Goal: Task Accomplishment & Management: Complete application form

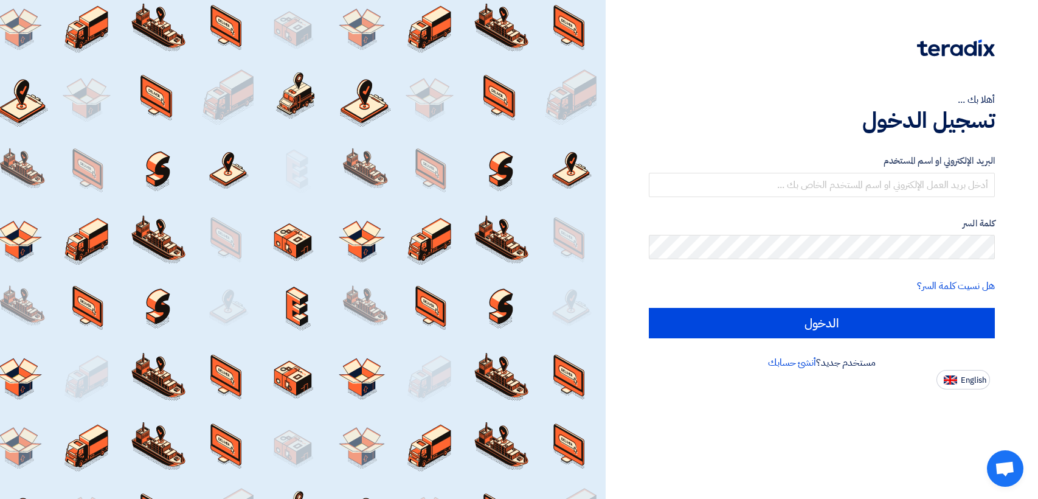
click at [783, 189] on input "text" at bounding box center [822, 185] width 346 height 24
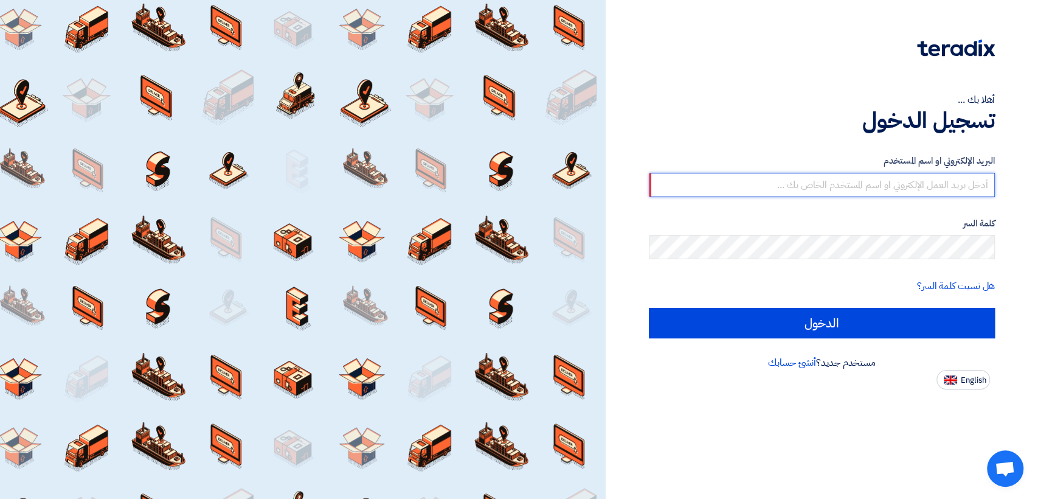
type input "[EMAIL_ADDRESS][DOMAIN_NAME]"
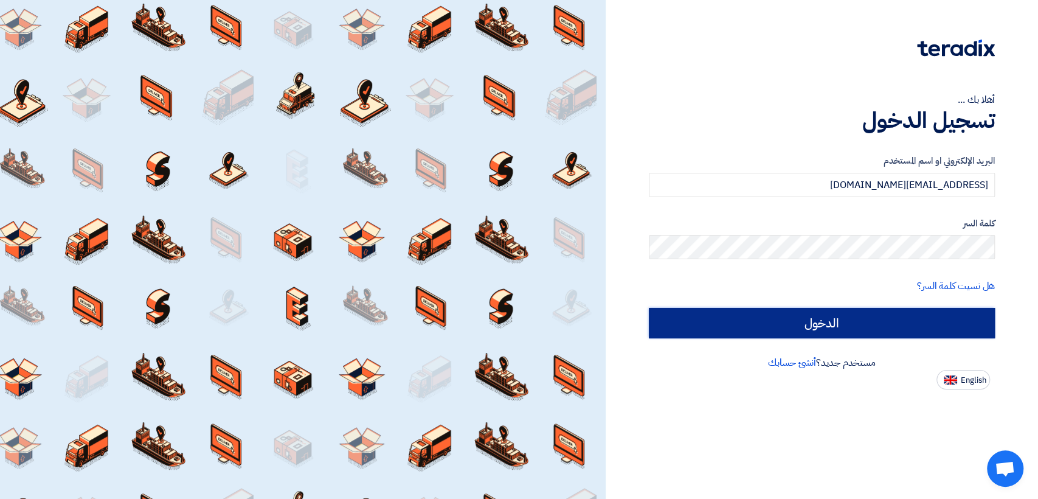
click at [739, 327] on input "الدخول" at bounding box center [822, 323] width 346 height 30
type input "Sign in"
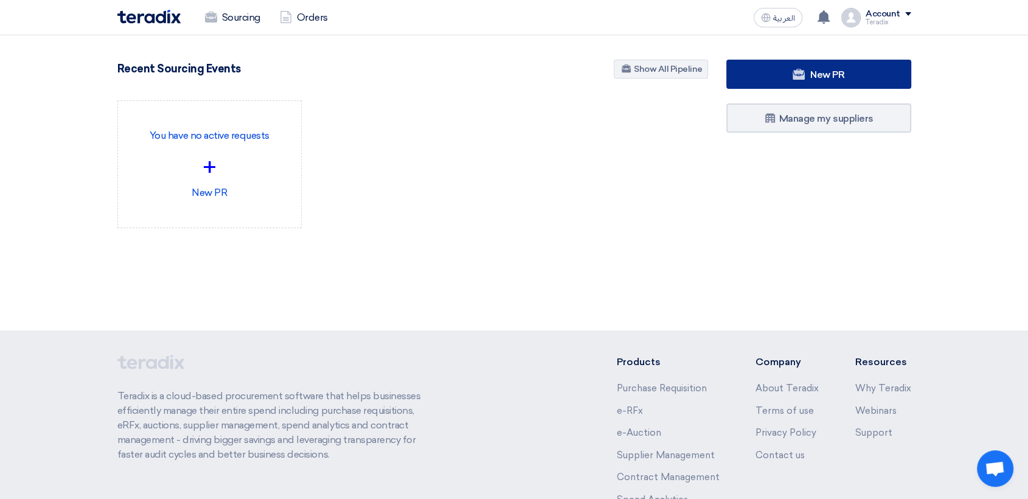
click at [787, 79] on link "New PR" at bounding box center [818, 74] width 185 height 29
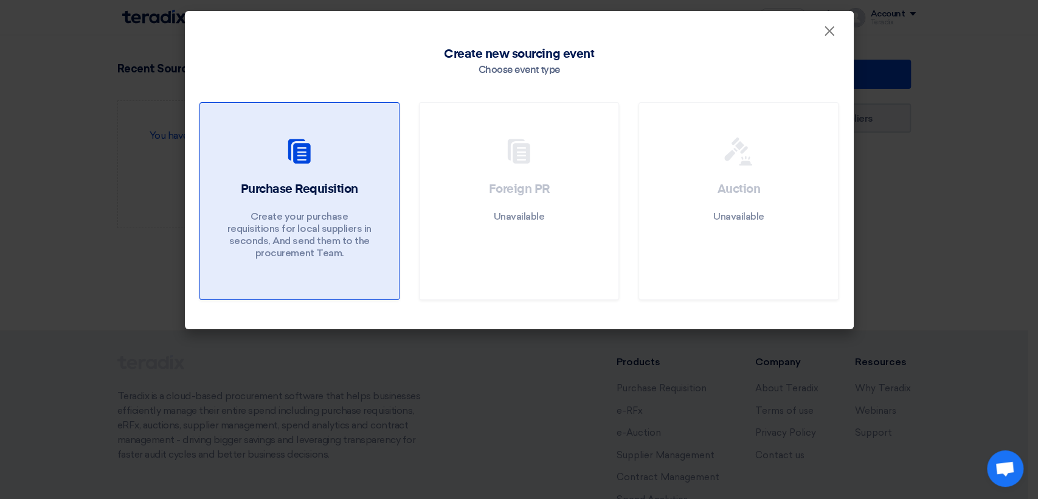
click at [300, 163] on icon at bounding box center [299, 151] width 29 height 29
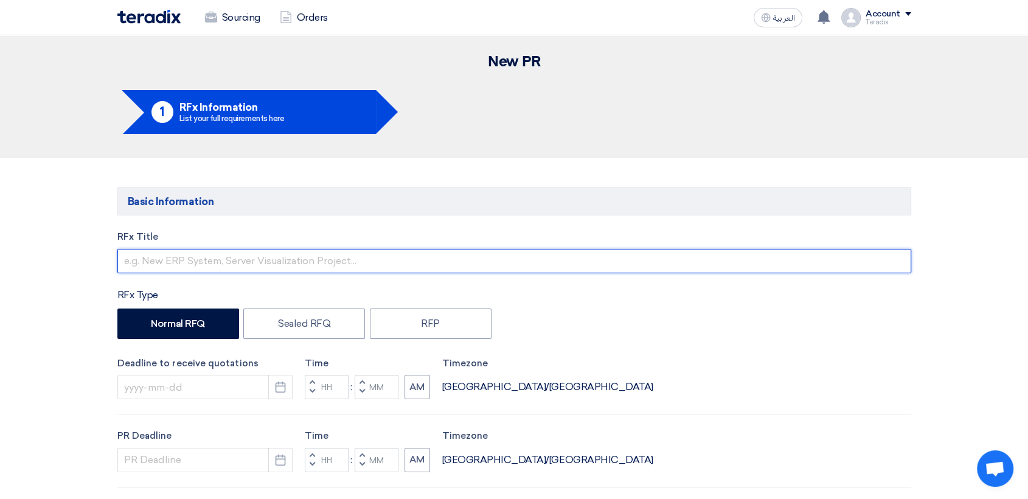
click at [408, 256] on input "text" at bounding box center [513, 261] width 793 height 24
paste input "2585 ([PERSON_NAME])"
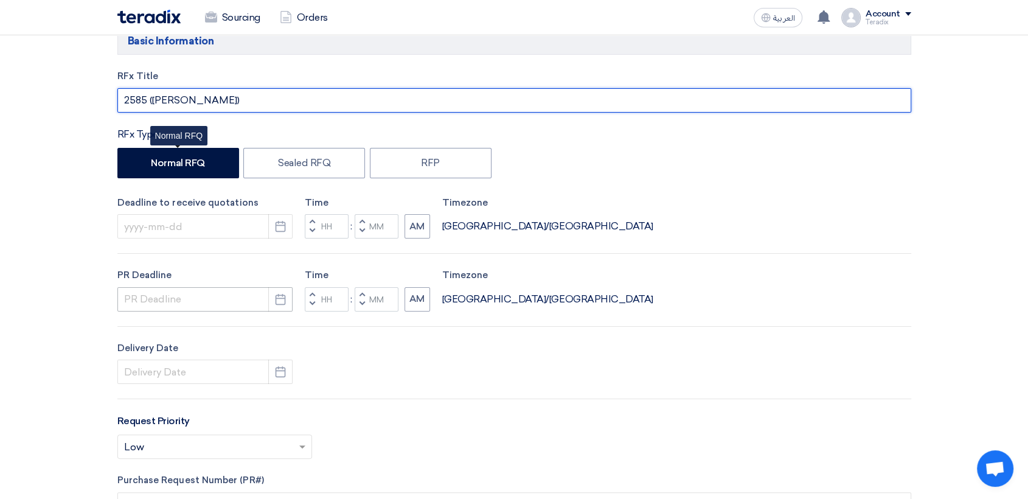
scroll to position [202, 0]
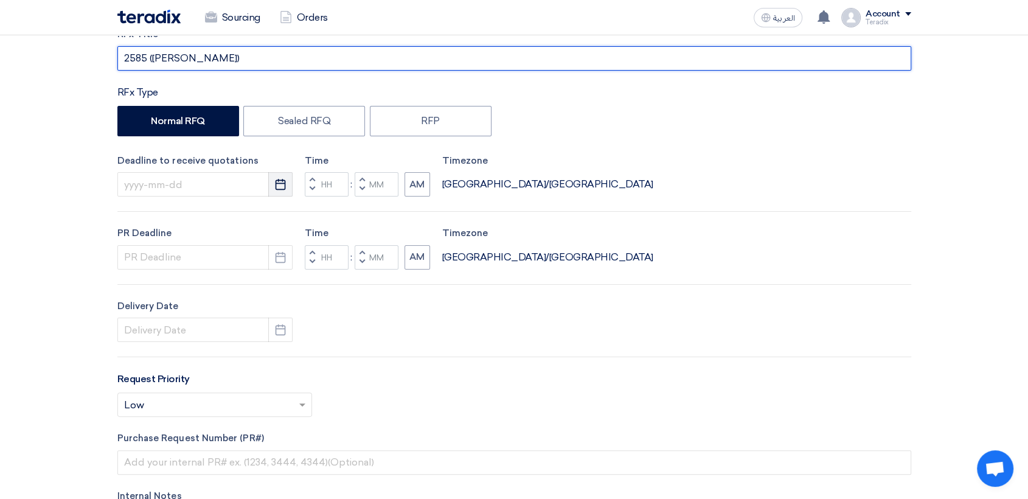
type input "2585 ([PERSON_NAME])"
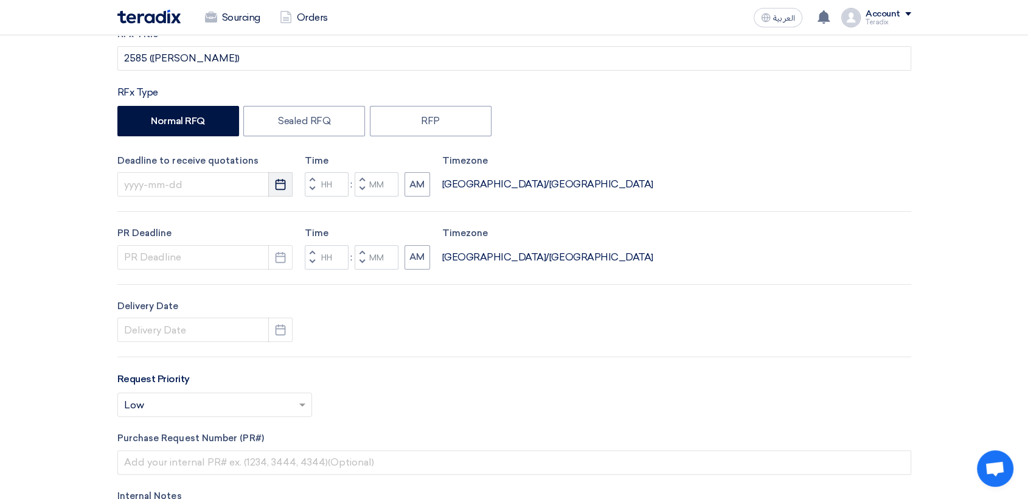
click at [283, 181] on icon "Pick a date" at bounding box center [280, 184] width 12 height 12
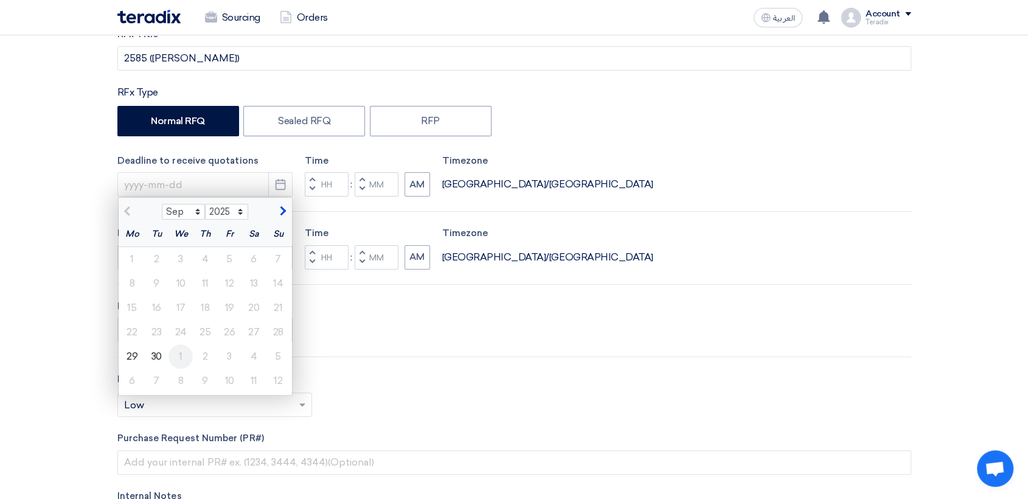
click at [175, 353] on div "1" at bounding box center [180, 356] width 24 height 24
type input "[DATE]"
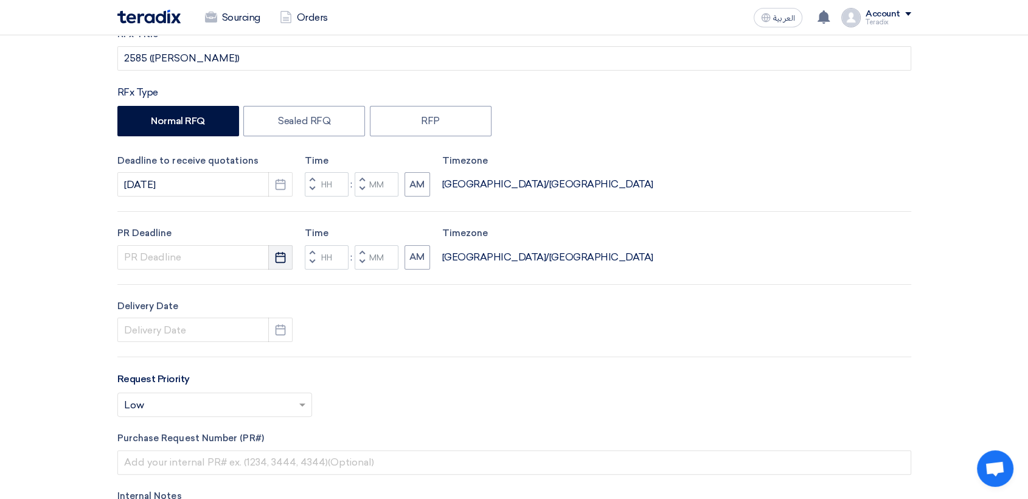
click at [279, 260] on icon "Pick a date" at bounding box center [280, 257] width 12 height 12
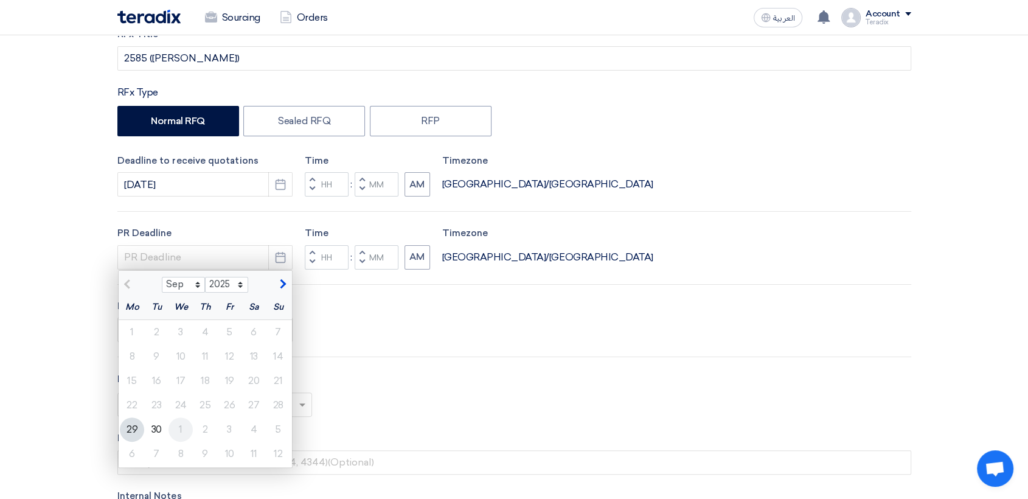
click at [177, 429] on div "1" at bounding box center [180, 429] width 24 height 24
type input "[DATE]"
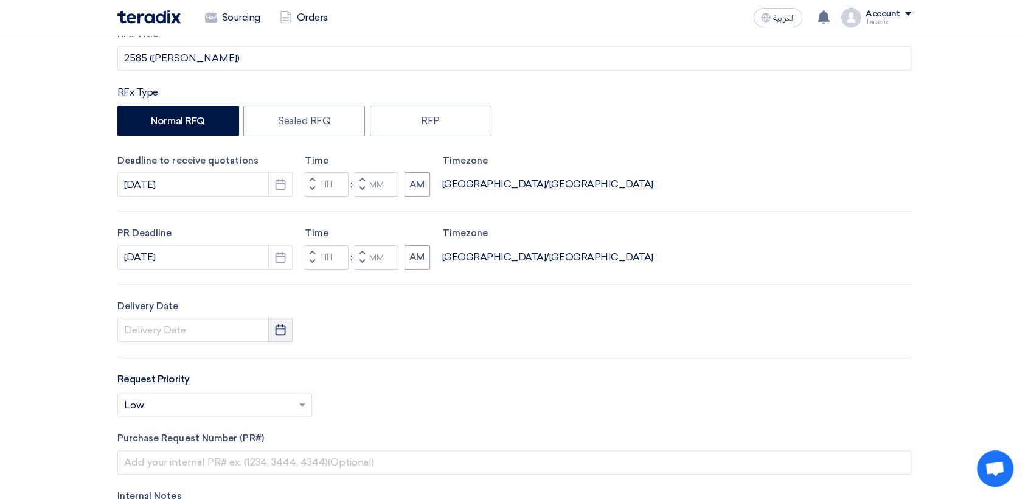
click at [277, 330] on icon "Pick a date" at bounding box center [280, 329] width 12 height 12
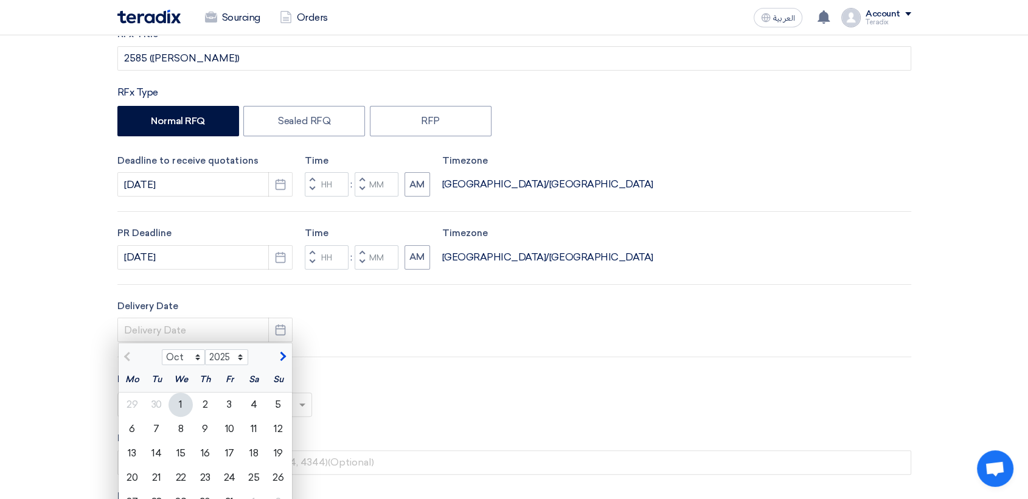
drag, startPoint x: 185, startPoint y: 404, endPoint x: 212, endPoint y: 368, distance: 45.1
click at [185, 403] on div "1" at bounding box center [180, 404] width 24 height 24
type input "[DATE]"
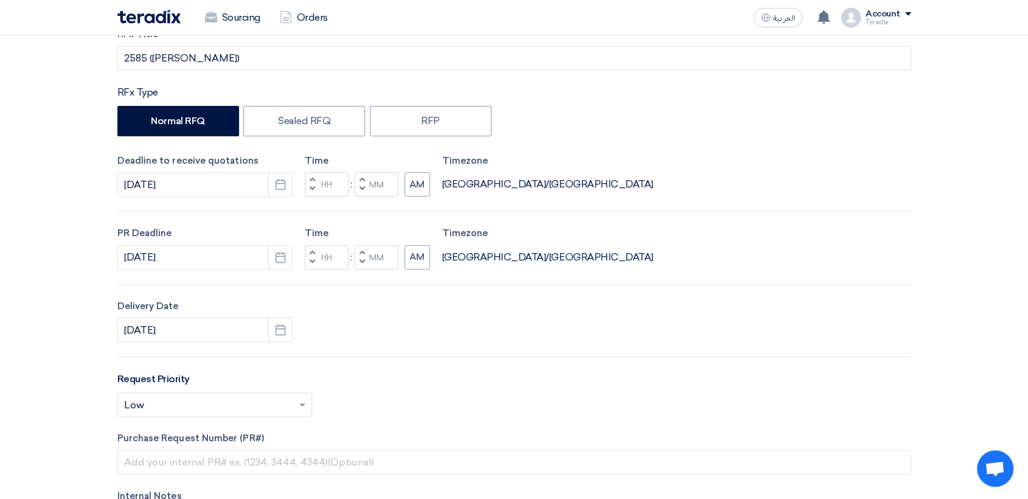
click at [360, 188] on span "button" at bounding box center [361, 188] width 4 height 7
type input "11"
type input "59"
click at [358, 264] on button "Decrement minutes" at bounding box center [361, 261] width 15 height 15
type input "11"
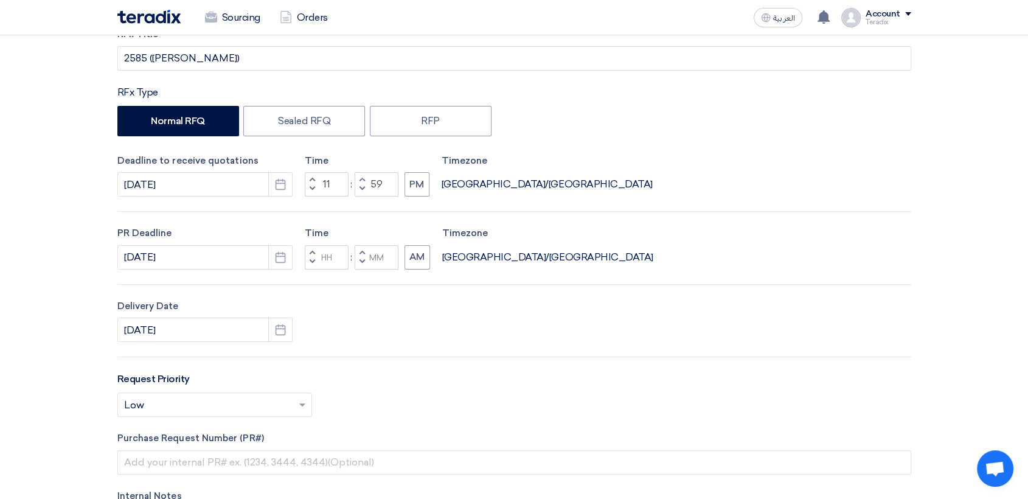
type input "59"
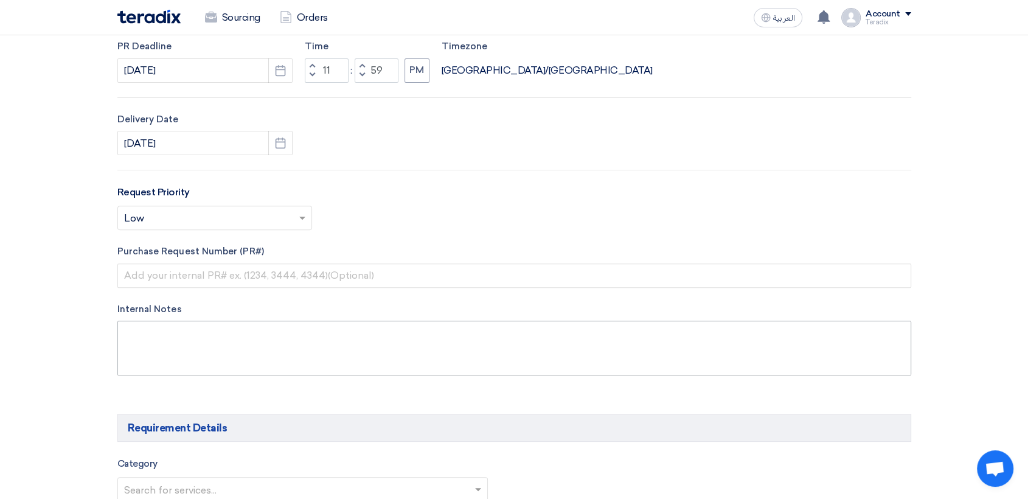
scroll to position [405, 0]
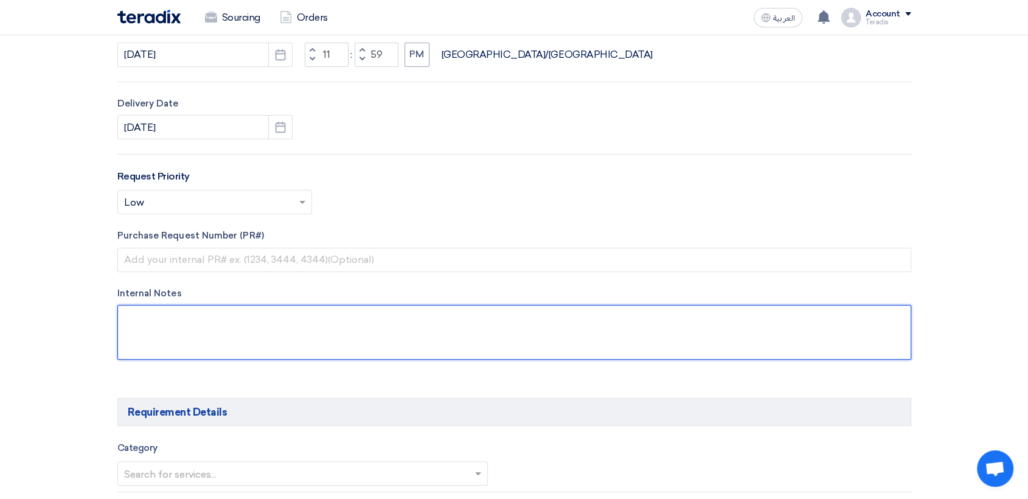
click at [292, 342] on textarea at bounding box center [513, 332] width 793 height 55
click at [249, 342] on textarea at bounding box center [513, 332] width 793 height 55
paste textarea "ALAADAHAR"
paste textarea "[EMAIL_ADDRESS][DOMAIN_NAME]"
paste textarea "Saudi Air Navigation Services"
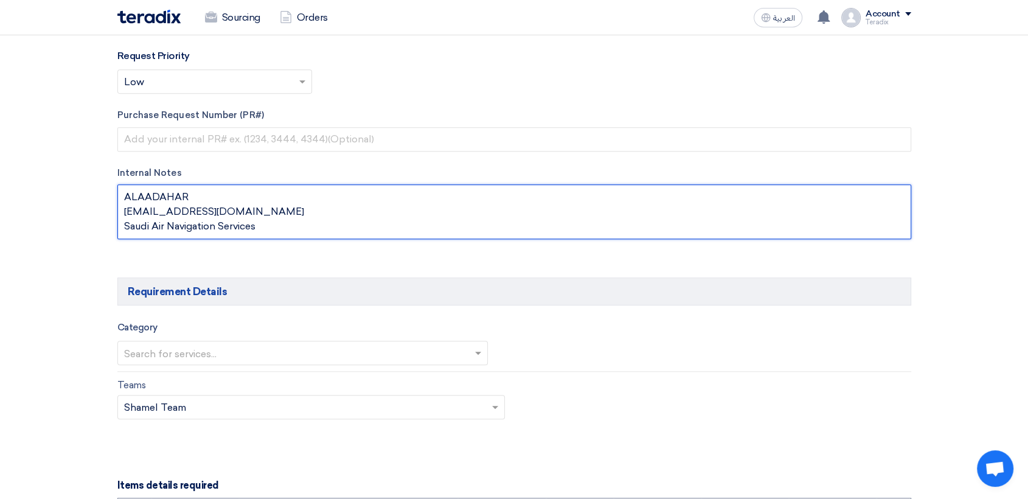
scroll to position [675, 0]
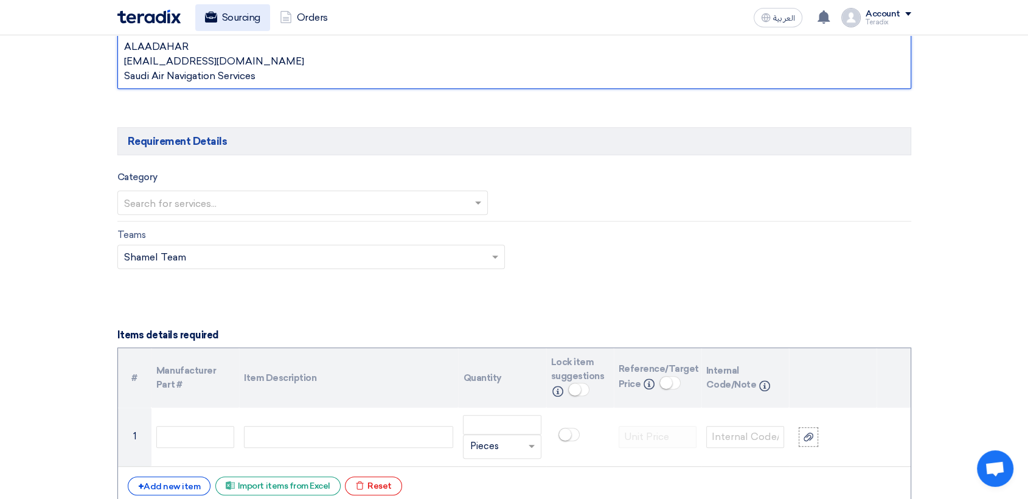
type textarea "ALAADAHAR [EMAIL_ADDRESS][DOMAIN_NAME] Saudi Air Navigation Services"
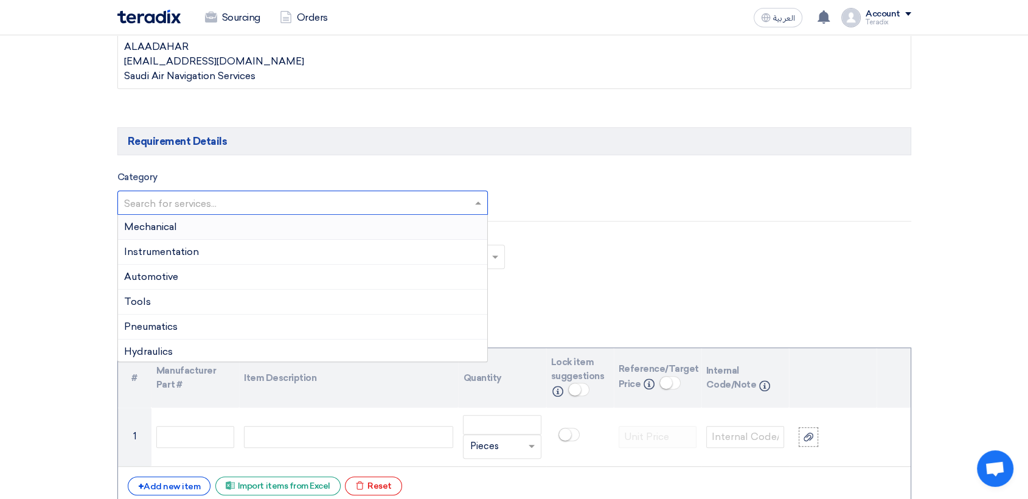
click at [343, 204] on input "text" at bounding box center [296, 203] width 345 height 20
click at [316, 228] on div "Mechanical" at bounding box center [303, 227] width 370 height 25
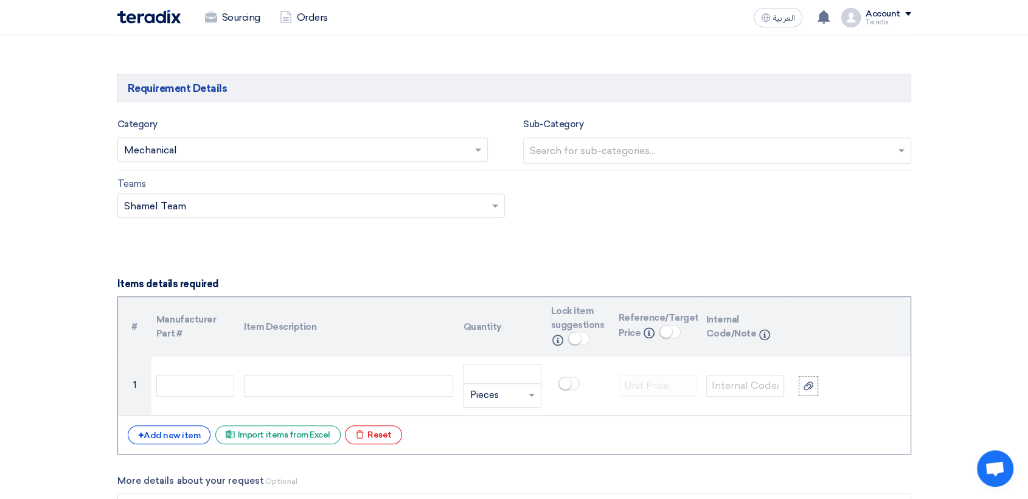
scroll to position [878, 0]
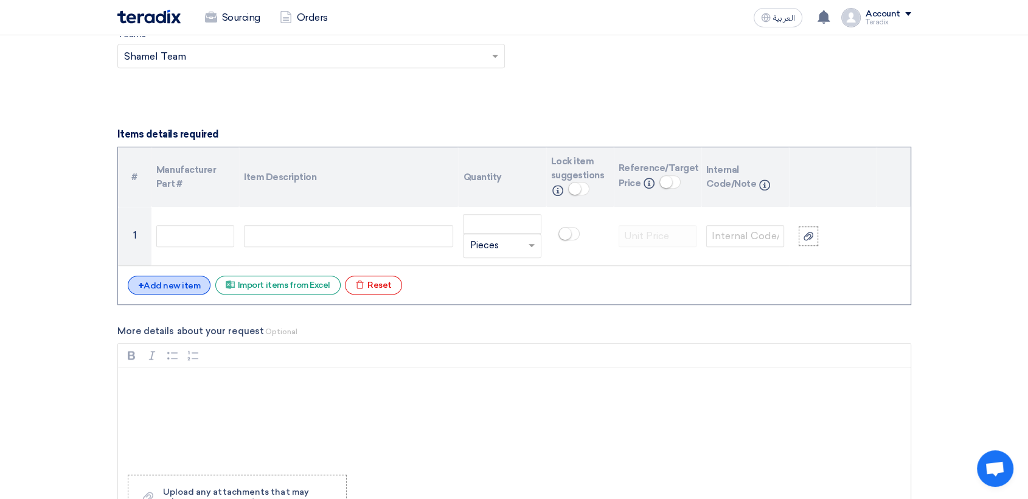
click at [180, 281] on div "+ Add new item" at bounding box center [169, 284] width 83 height 19
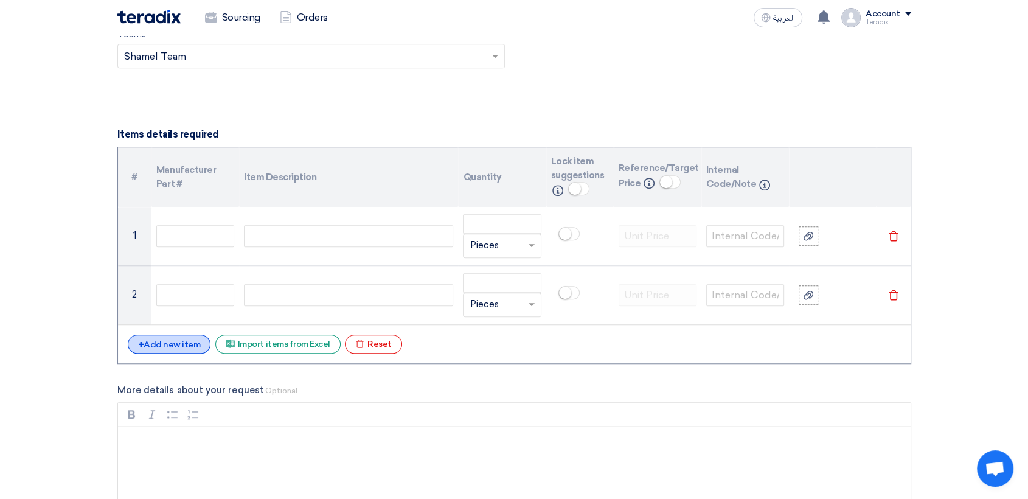
click at [178, 338] on div "+ Add new item" at bounding box center [169, 343] width 83 height 19
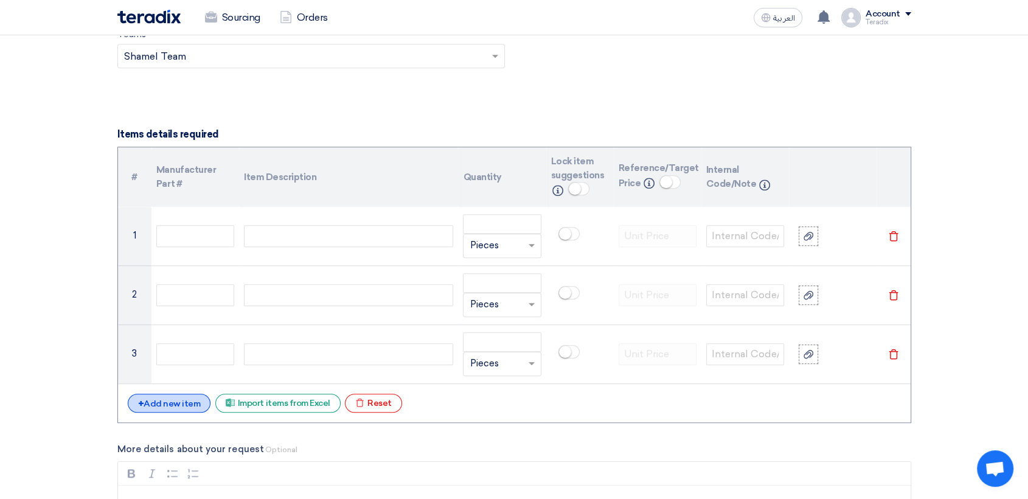
click at [195, 398] on div "+ Add new item" at bounding box center [169, 402] width 83 height 19
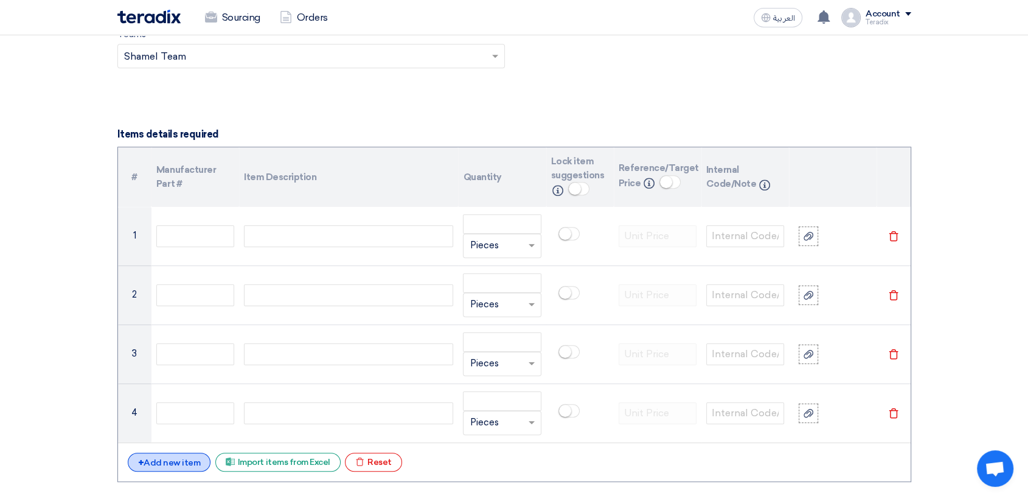
click at [166, 461] on div "+ Add new item" at bounding box center [169, 461] width 83 height 19
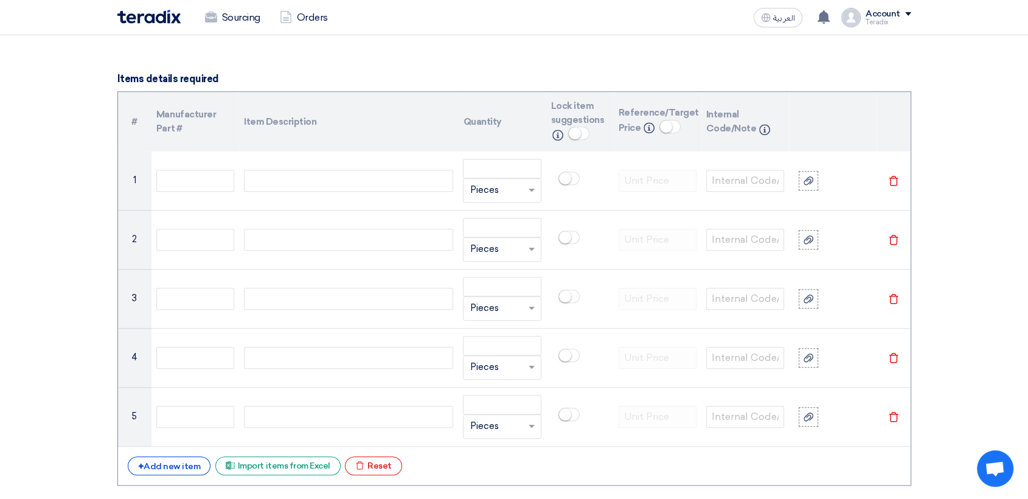
scroll to position [1216, 0]
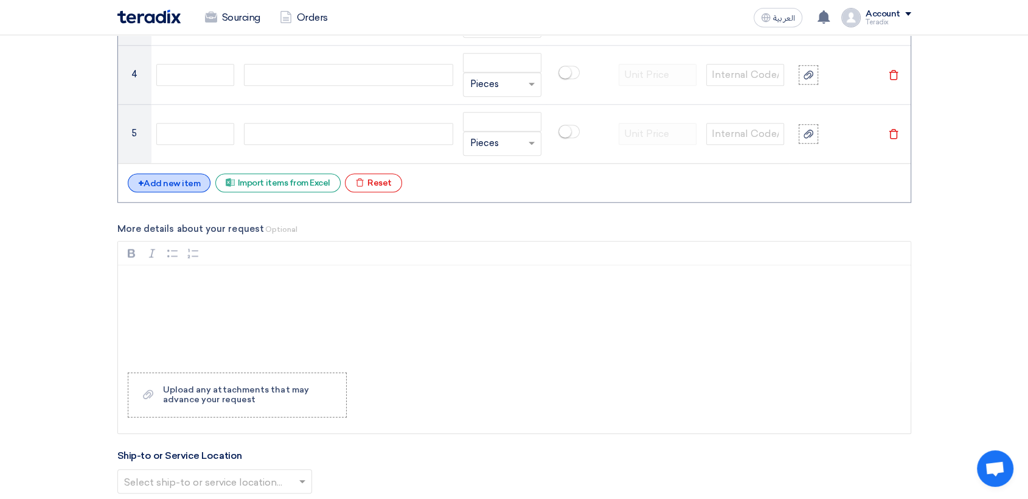
click at [166, 174] on div "+ Add new item" at bounding box center [169, 182] width 83 height 19
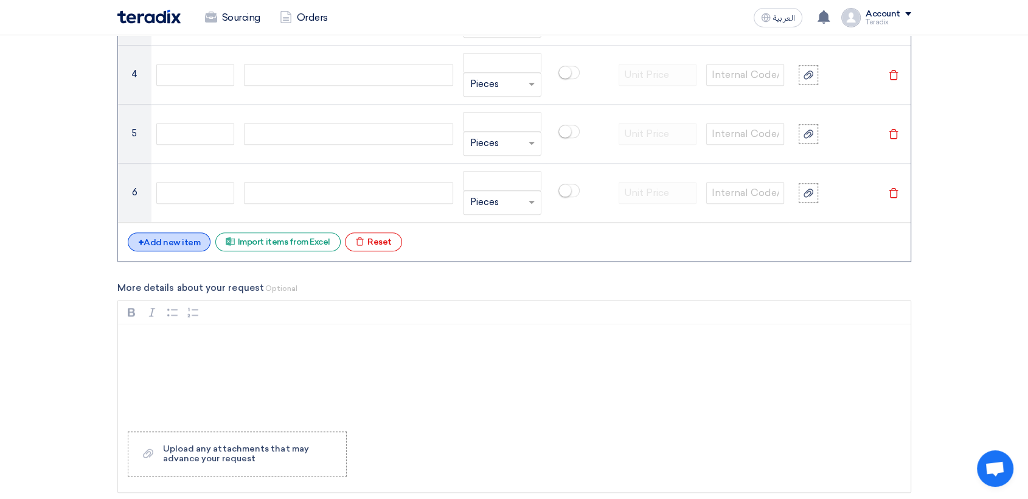
click at [171, 236] on div "+ Add new item" at bounding box center [169, 241] width 83 height 19
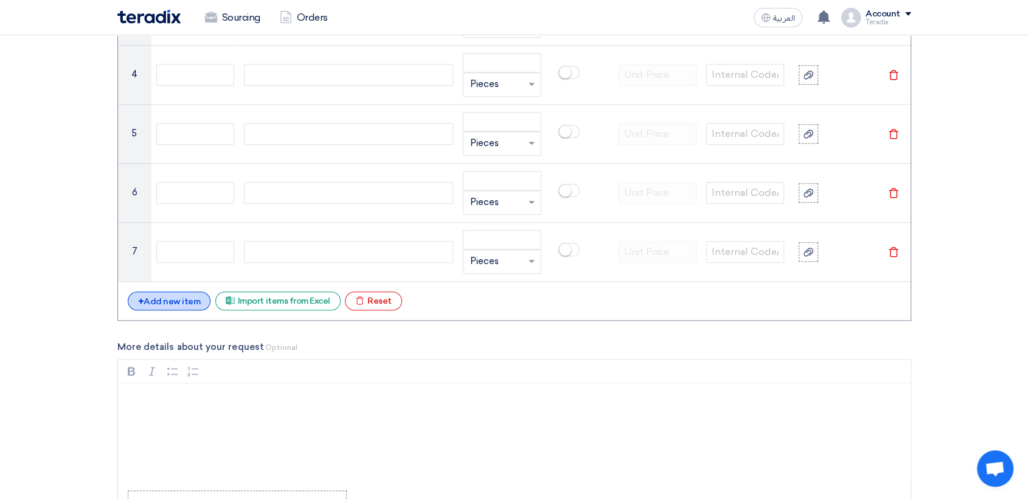
click at [184, 302] on div "+ Add new item" at bounding box center [169, 300] width 83 height 19
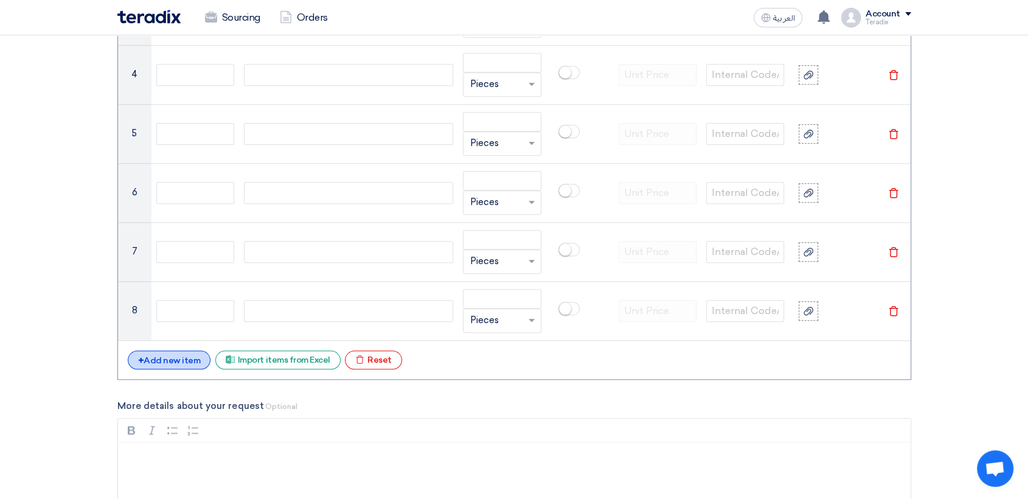
click at [174, 350] on div "+ Add new item" at bounding box center [169, 359] width 83 height 19
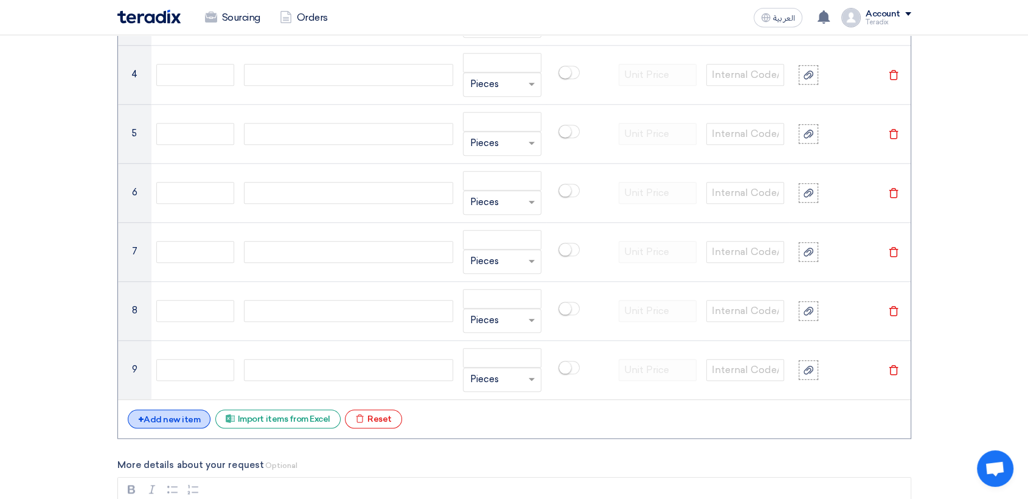
click at [167, 417] on div "+ Add new item" at bounding box center [169, 418] width 83 height 19
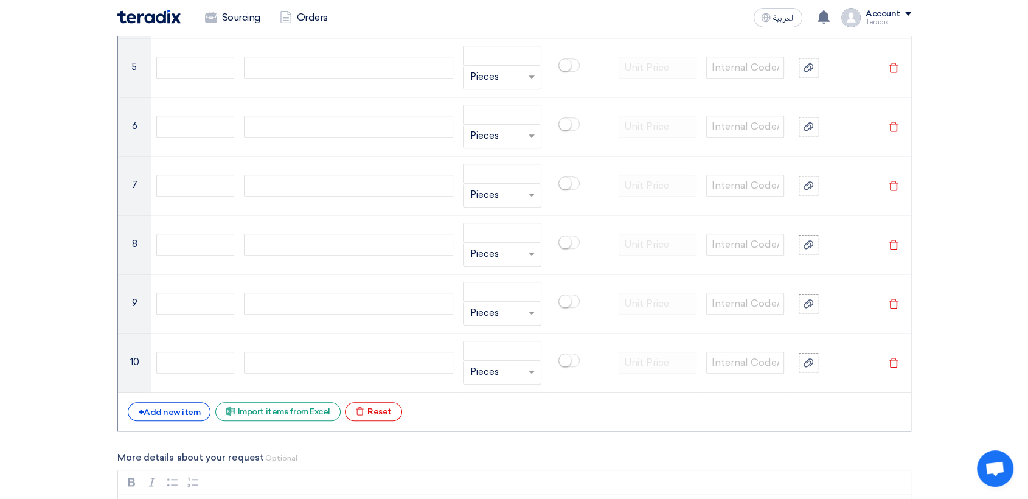
scroll to position [1351, 0]
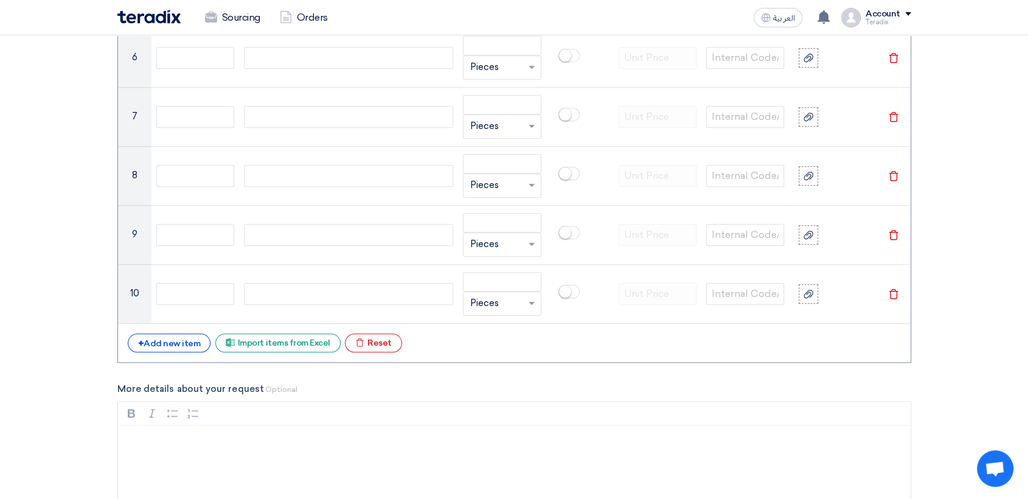
click at [178, 329] on div "# Manufacturer Part # Item Description Quantity Lock item suggestions Info Refe…" at bounding box center [513, 17] width 793 height 689
click at [182, 334] on div "+ Add new item" at bounding box center [169, 342] width 83 height 19
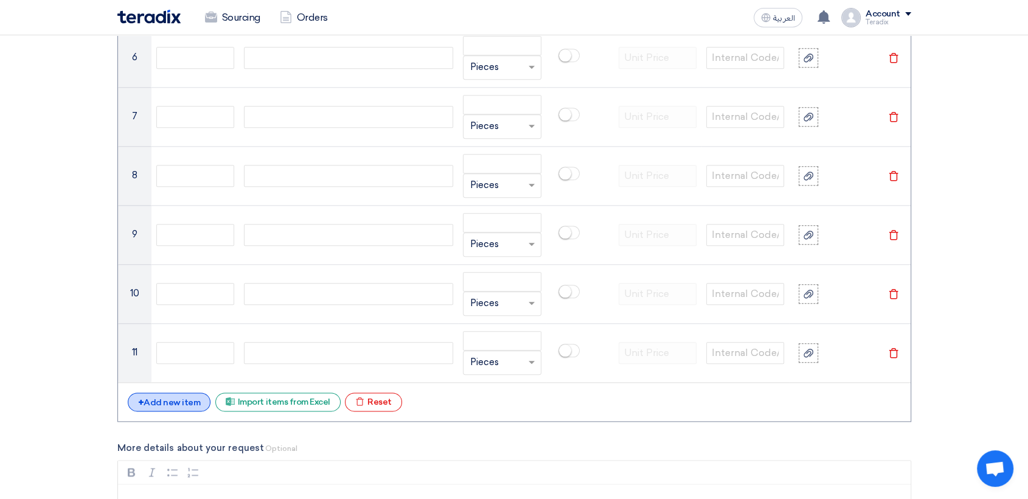
click at [185, 395] on div "+ Add new item" at bounding box center [169, 401] width 83 height 19
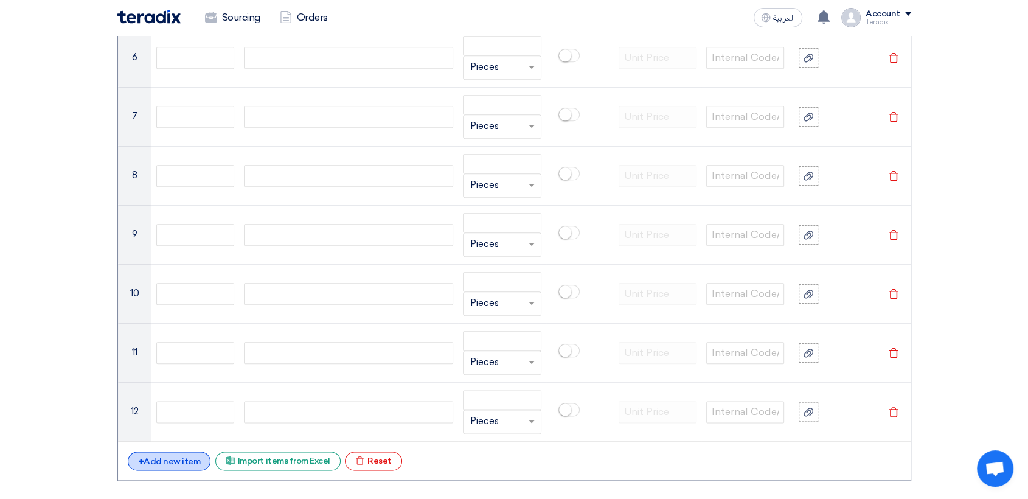
click at [166, 458] on div "+ Add new item" at bounding box center [169, 460] width 83 height 19
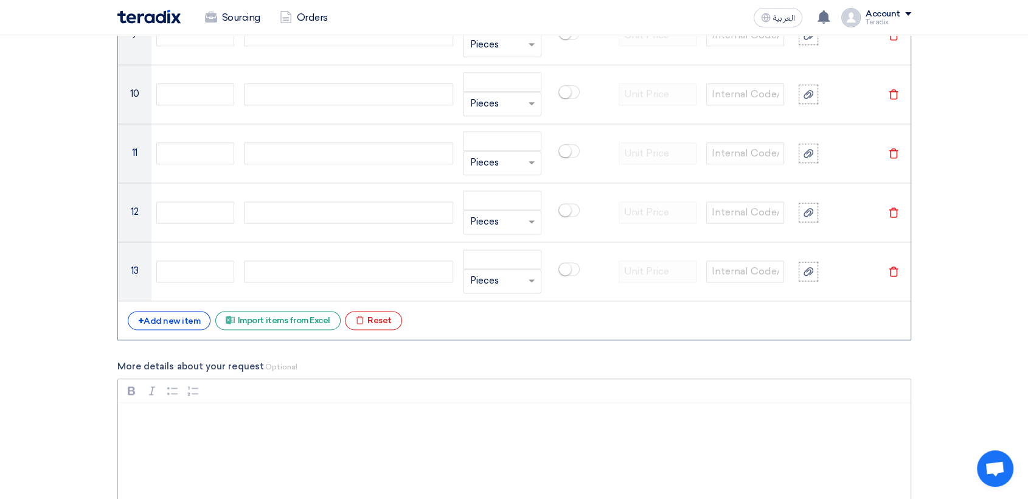
scroll to position [1553, 0]
click at [171, 318] on div "+ Add new item" at bounding box center [169, 317] width 83 height 19
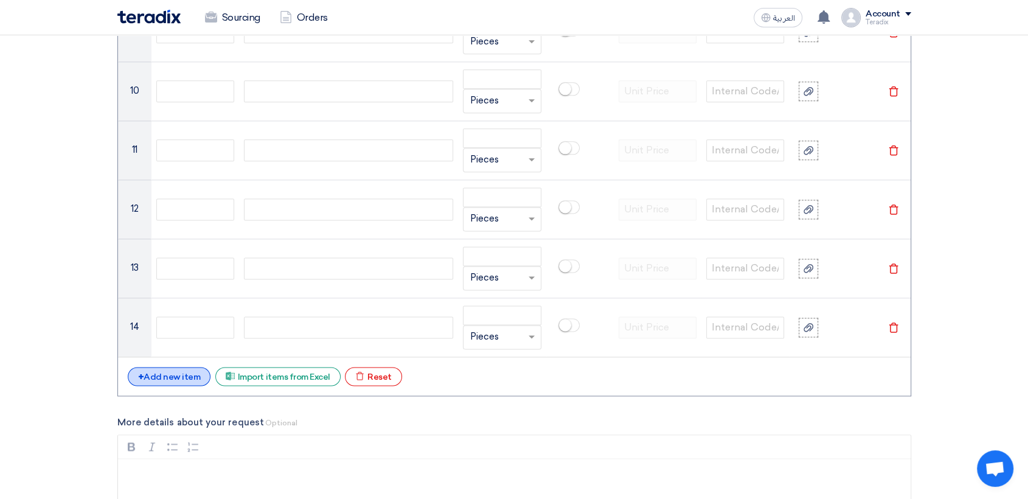
click at [188, 371] on div "+ Add new item" at bounding box center [169, 376] width 83 height 19
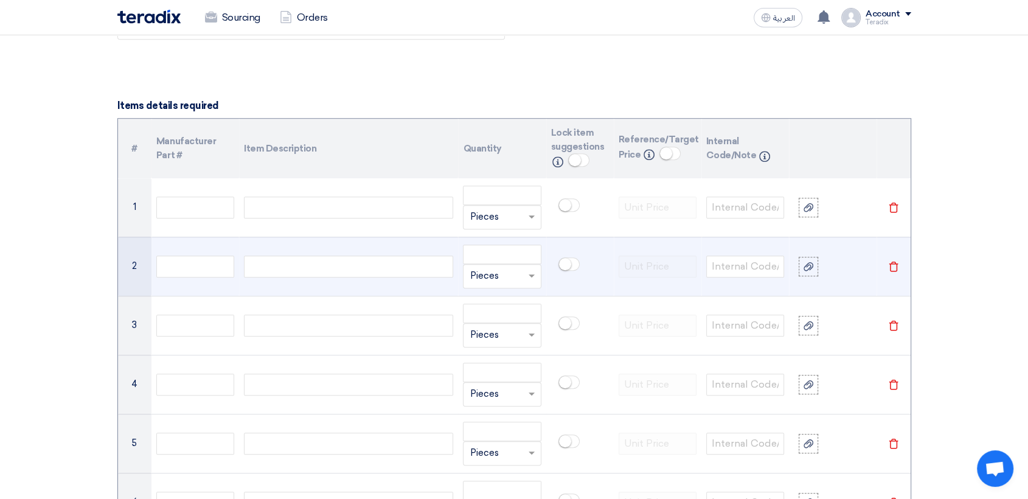
scroll to position [878, 0]
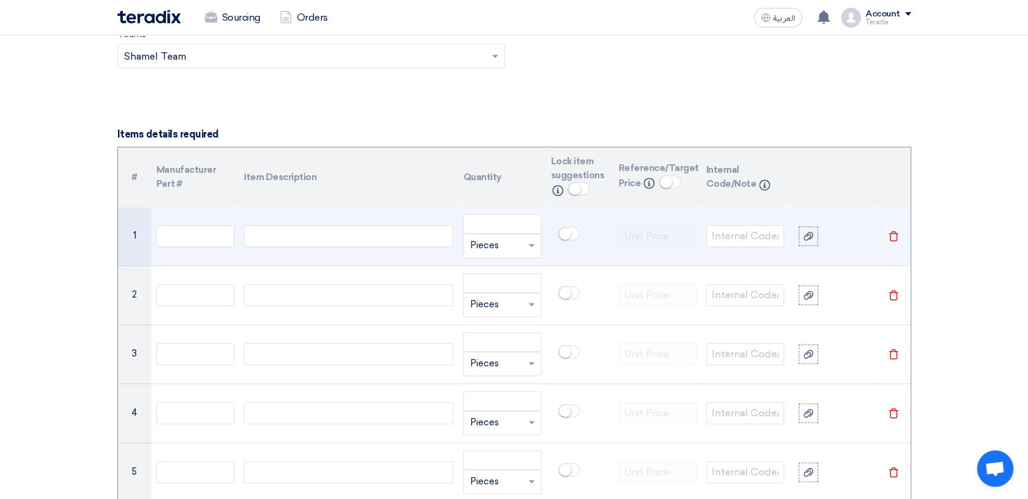
click at [351, 238] on div at bounding box center [348, 236] width 209 height 22
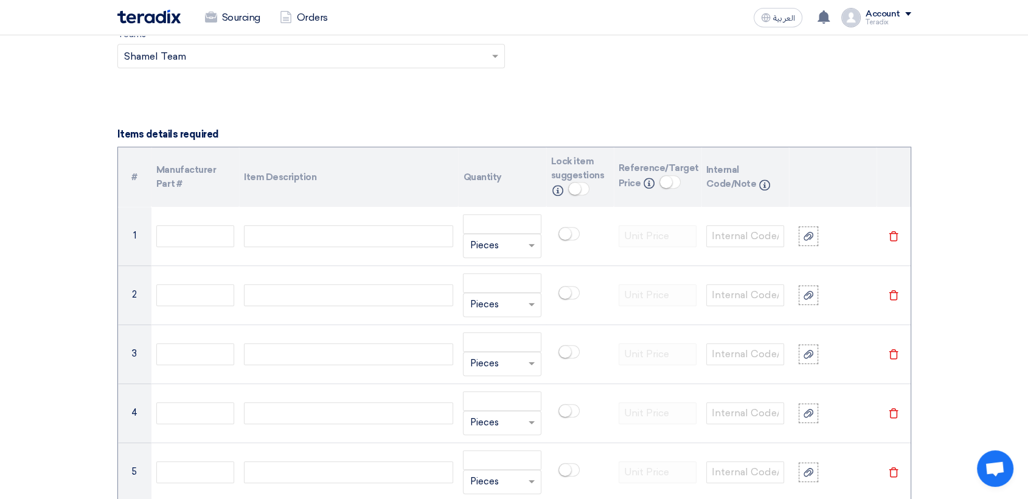
paste div
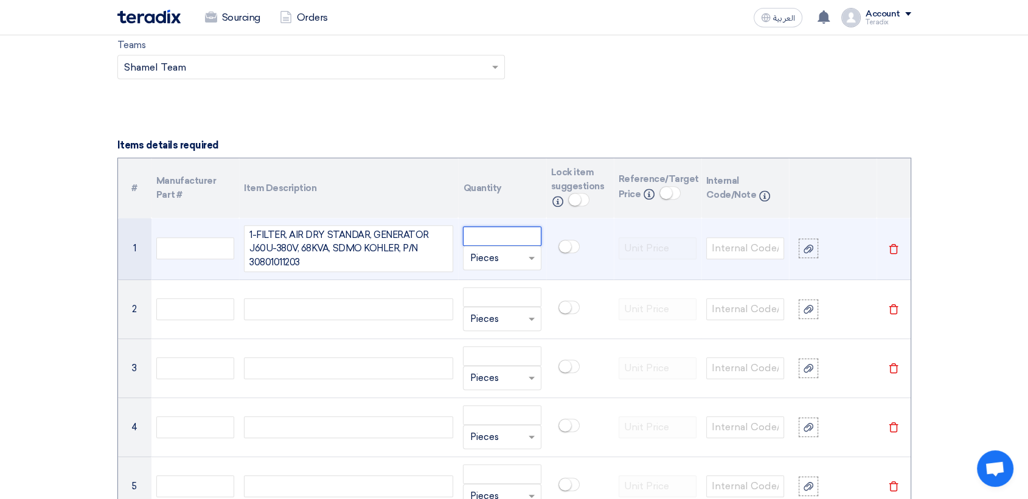
click at [483, 237] on input "number" at bounding box center [502, 235] width 78 height 19
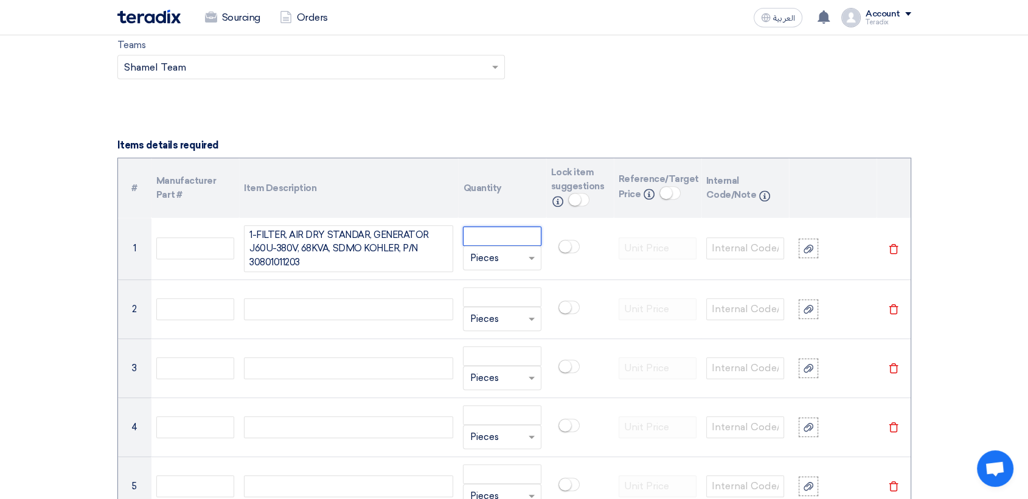
paste input "9"
type input "9"
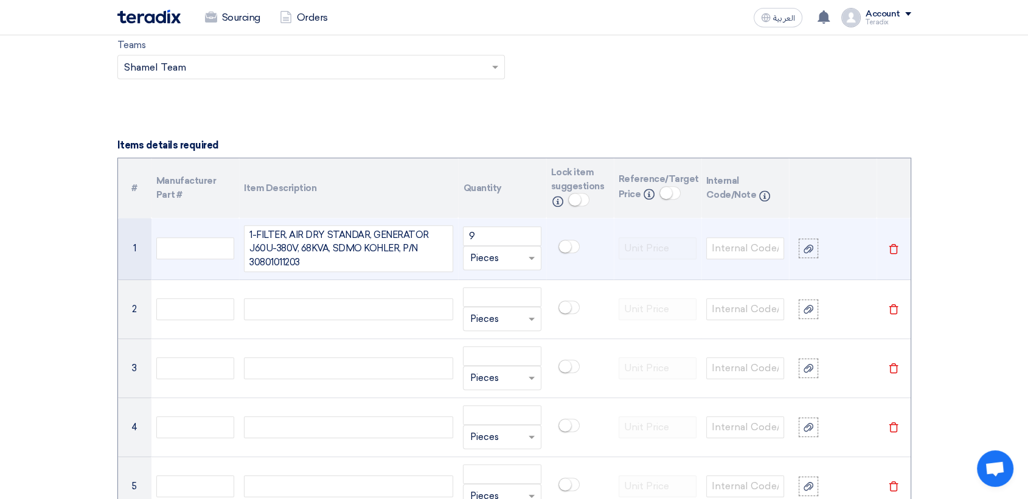
click at [488, 259] on input "text" at bounding box center [494, 257] width 50 height 19
paste input "EAC H"
type input "EAC H"
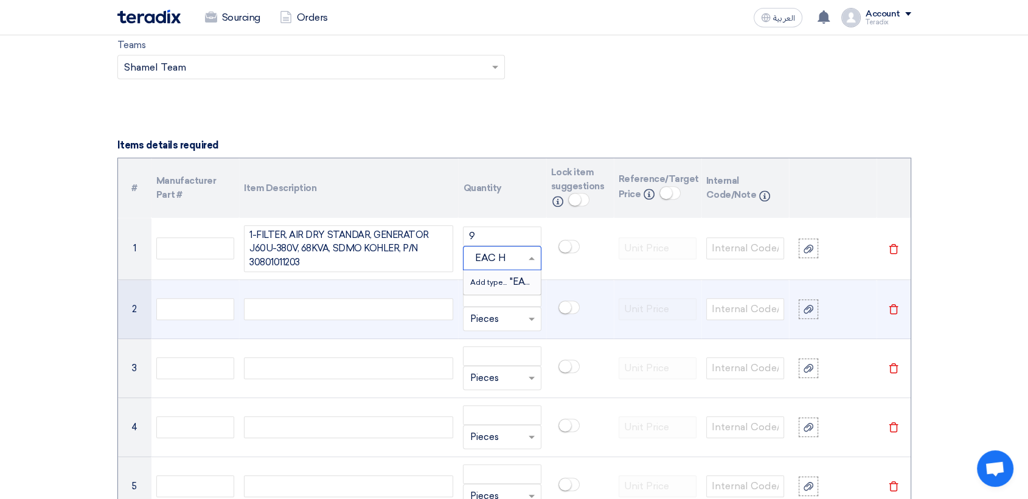
click at [488, 285] on span "Add type..." at bounding box center [489, 282] width 40 height 9
click at [490, 324] on input "text" at bounding box center [494, 318] width 50 height 19
paste input "EAC H"
type input "EAC H"
click at [483, 339] on span "Add type..." at bounding box center [489, 343] width 40 height 9
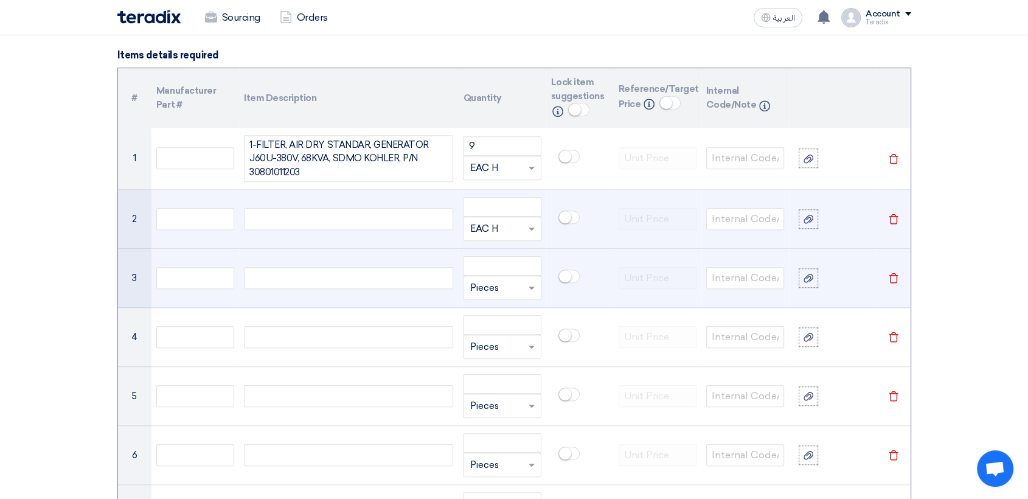
scroll to position [1002, 0]
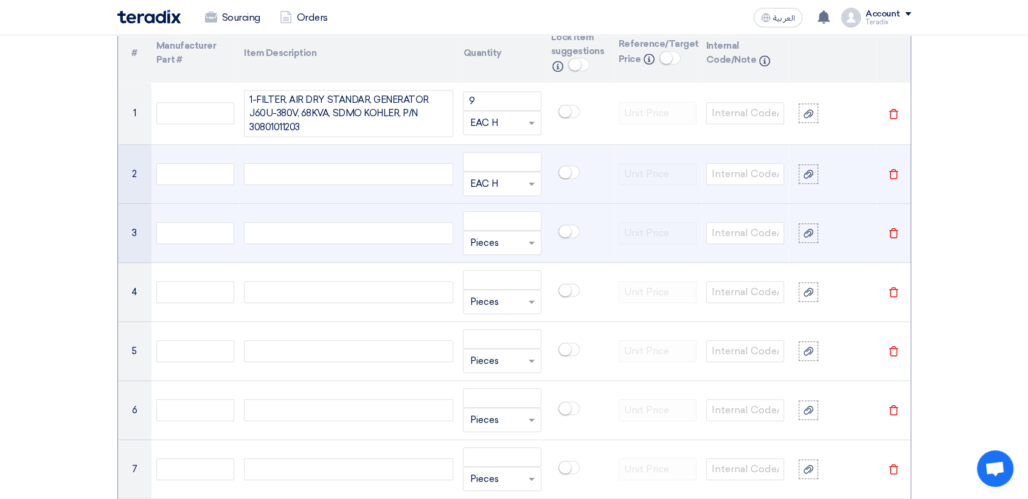
click at [490, 249] on input "text" at bounding box center [494, 242] width 50 height 19
paste input "EAC H"
type input "EAC H"
click at [505, 272] on div "Add type... "EAC H"" at bounding box center [501, 267] width 77 height 24
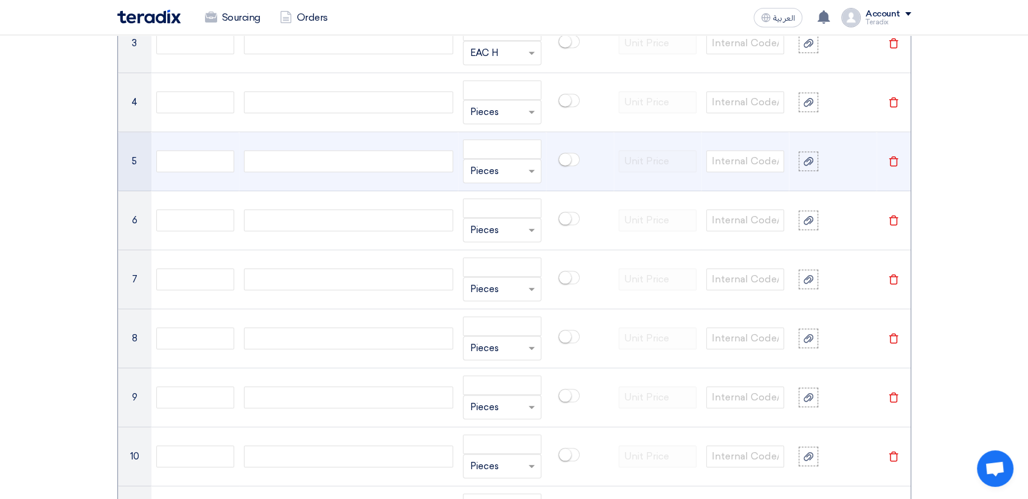
scroll to position [1205, 0]
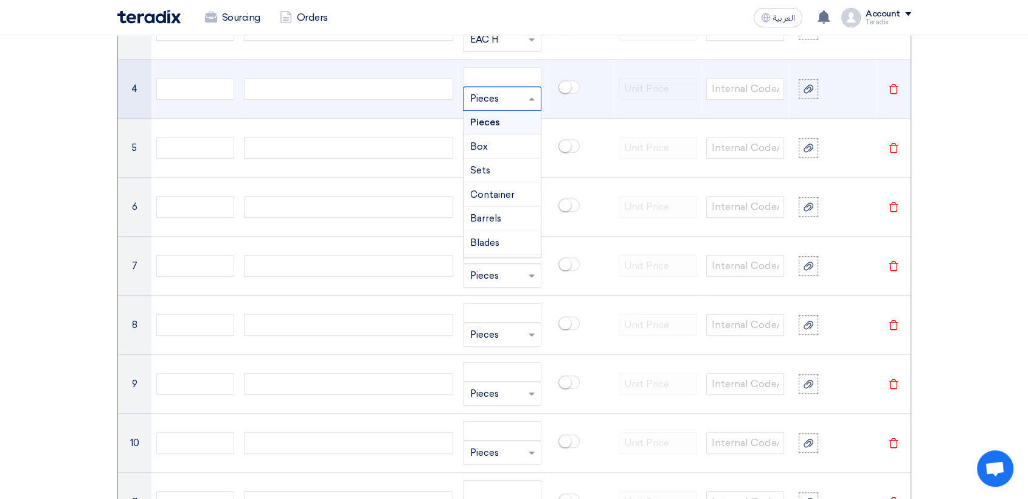
click at [491, 102] on input "text" at bounding box center [494, 98] width 50 height 19
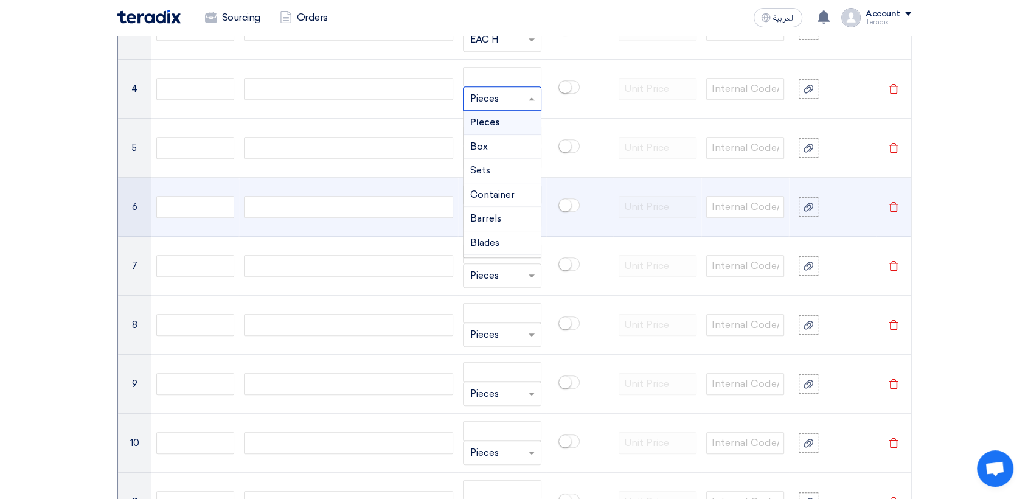
paste input "EAC H"
type input "EAC H"
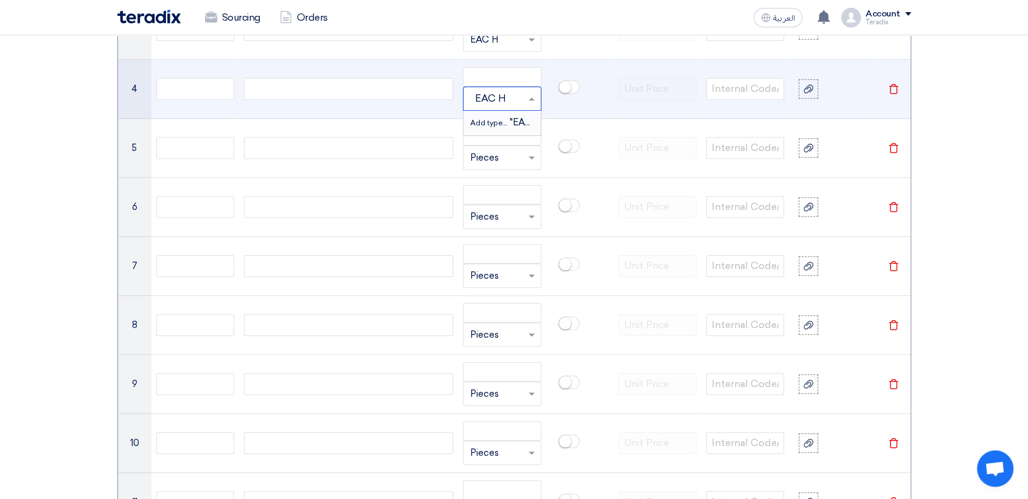
click at [503, 124] on span "Add type..." at bounding box center [489, 123] width 40 height 9
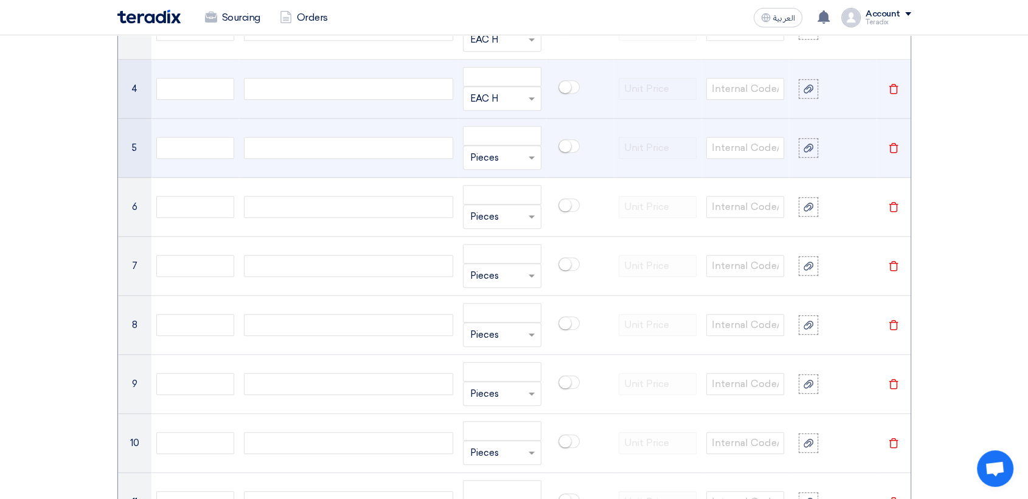
click at [494, 151] on input "text" at bounding box center [494, 157] width 50 height 19
paste input "EAC H"
type input "EAC H"
click at [496, 178] on span "Add type..." at bounding box center [489, 182] width 40 height 9
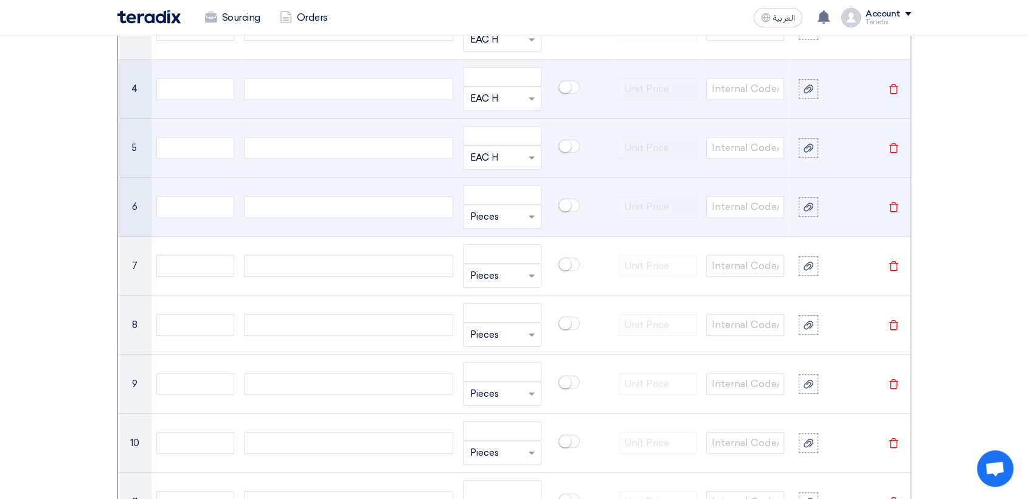
click at [494, 221] on input "text" at bounding box center [494, 216] width 50 height 19
paste input "EAC H"
type input "EAC H"
click at [495, 237] on span "Add type..." at bounding box center [489, 241] width 40 height 9
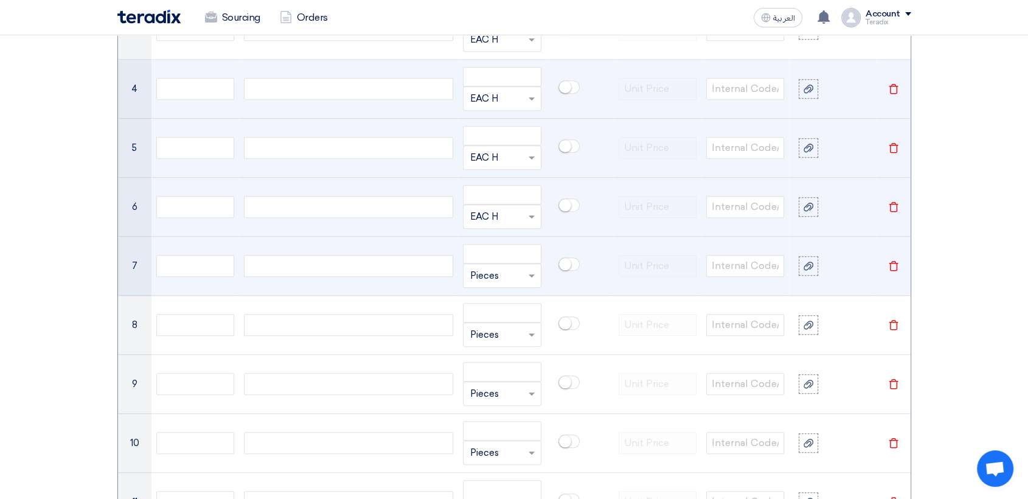
click at [491, 285] on div "Unit × Pieces" at bounding box center [502, 275] width 78 height 24
paste input "EAC H"
type input "EAC H"
click at [496, 298] on span "Add type..." at bounding box center [489, 299] width 40 height 9
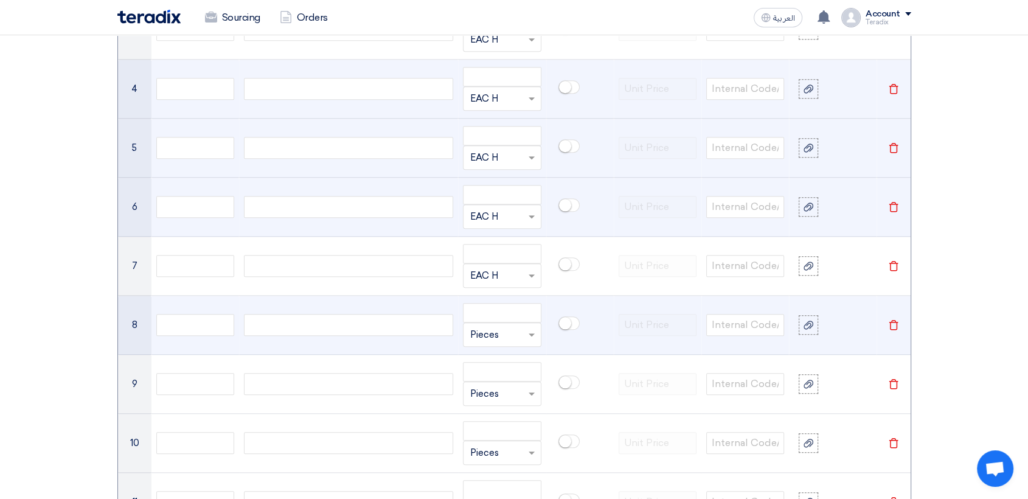
click at [500, 338] on input "text" at bounding box center [494, 334] width 50 height 19
paste input "EAC H"
type input "EAC H"
click at [482, 354] on span "Add type..." at bounding box center [489, 358] width 40 height 9
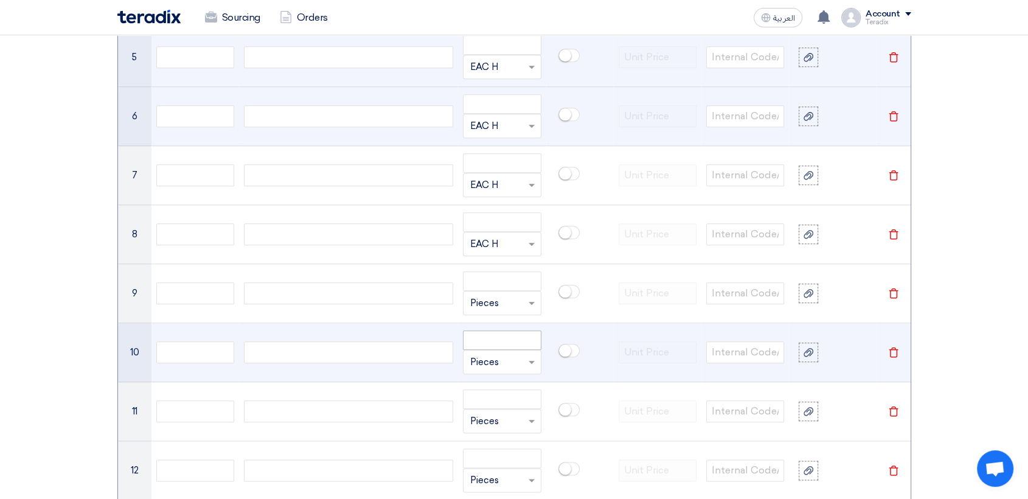
scroll to position [1408, 0]
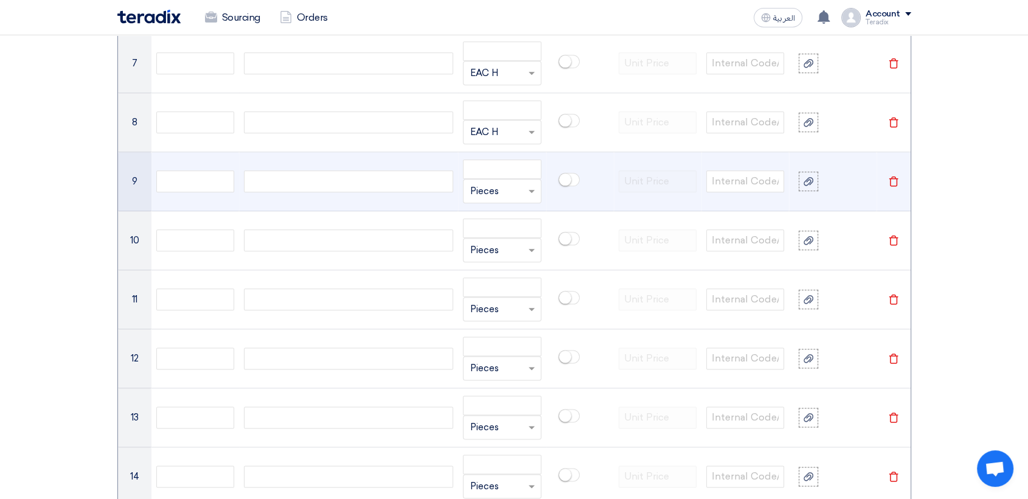
click at [488, 190] on input "text" at bounding box center [494, 190] width 50 height 19
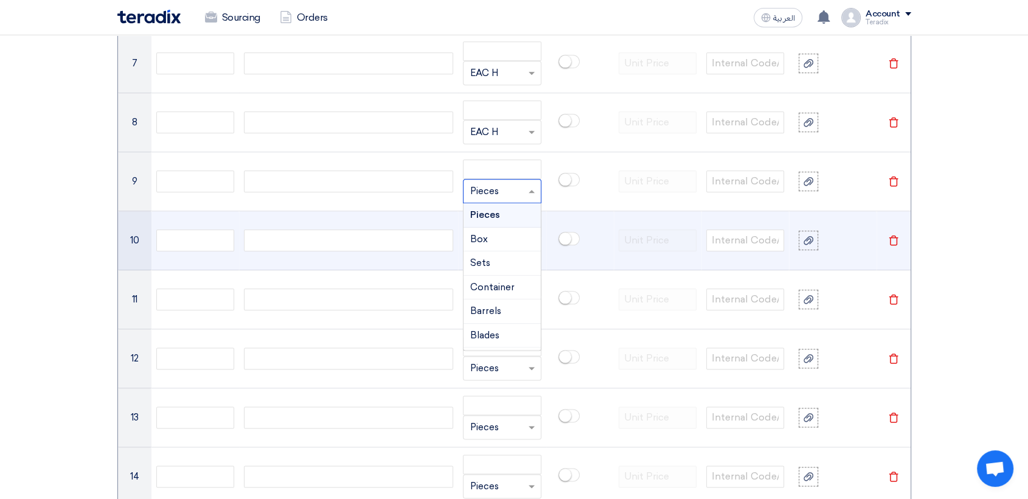
paste input "EAC H"
type input "EAC H"
click at [485, 220] on div "Add type... "EAC H"" at bounding box center [501, 215] width 77 height 24
click at [499, 257] on input "text" at bounding box center [494, 249] width 50 height 19
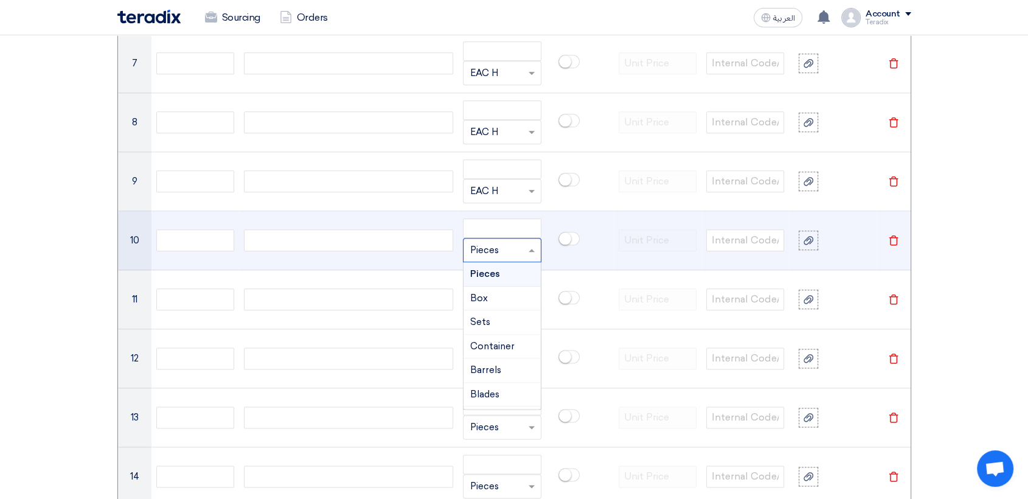
paste input "EAC H"
type input "EAC H"
click at [484, 273] on span "Add type..." at bounding box center [489, 274] width 40 height 9
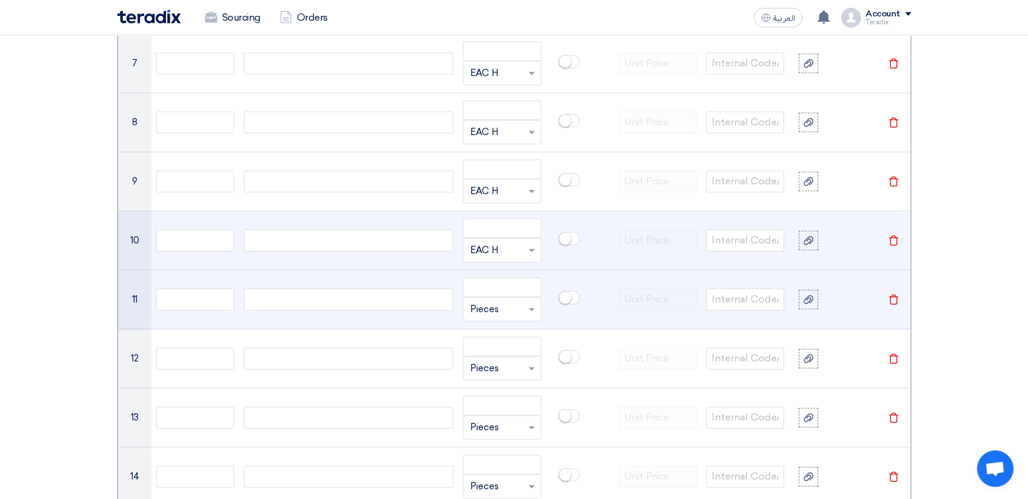
click at [496, 317] on input "text" at bounding box center [494, 308] width 50 height 19
paste input "EAC H"
type input "EAC H"
drag, startPoint x: 480, startPoint y: 327, endPoint x: 493, endPoint y: 317, distance: 16.1
click at [480, 329] on span "Add type..." at bounding box center [489, 333] width 40 height 9
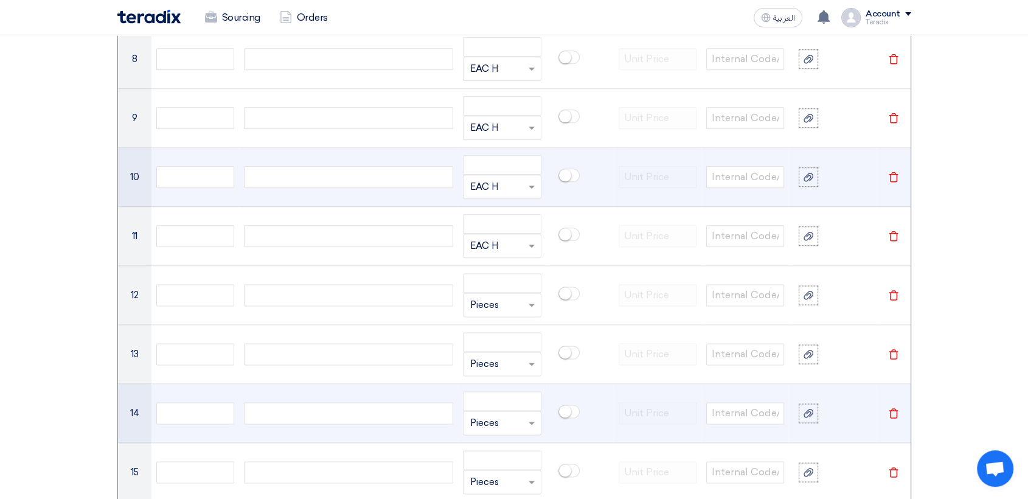
scroll to position [1678, 0]
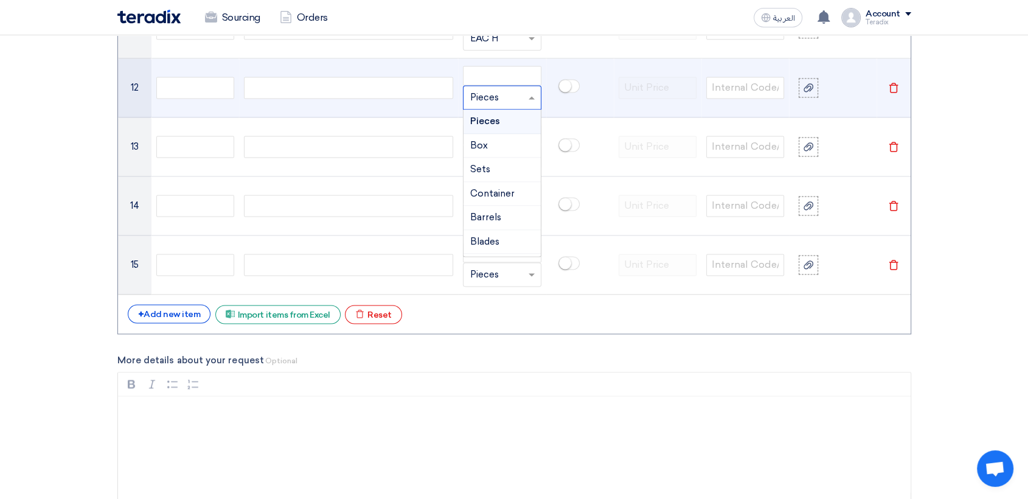
click at [489, 94] on input "text" at bounding box center [494, 97] width 50 height 19
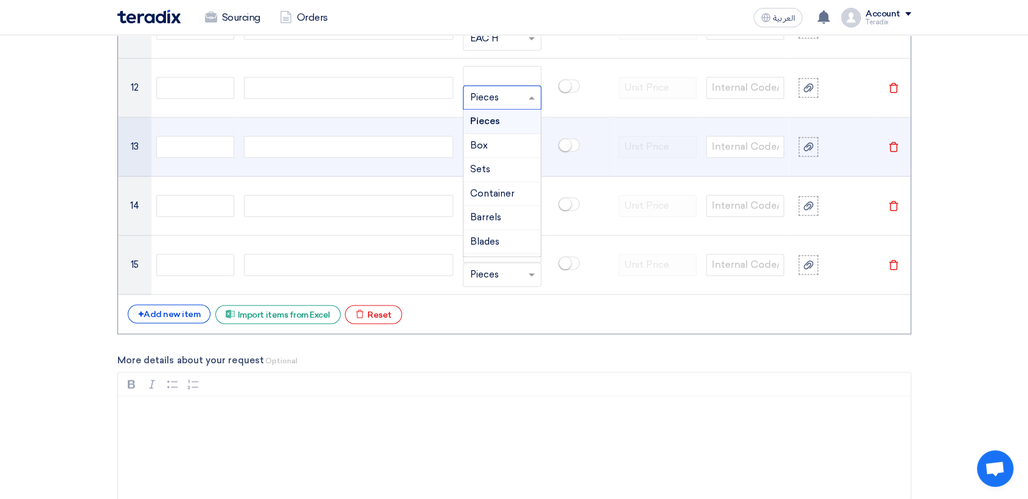
paste input "EAC H"
type input "EAC H"
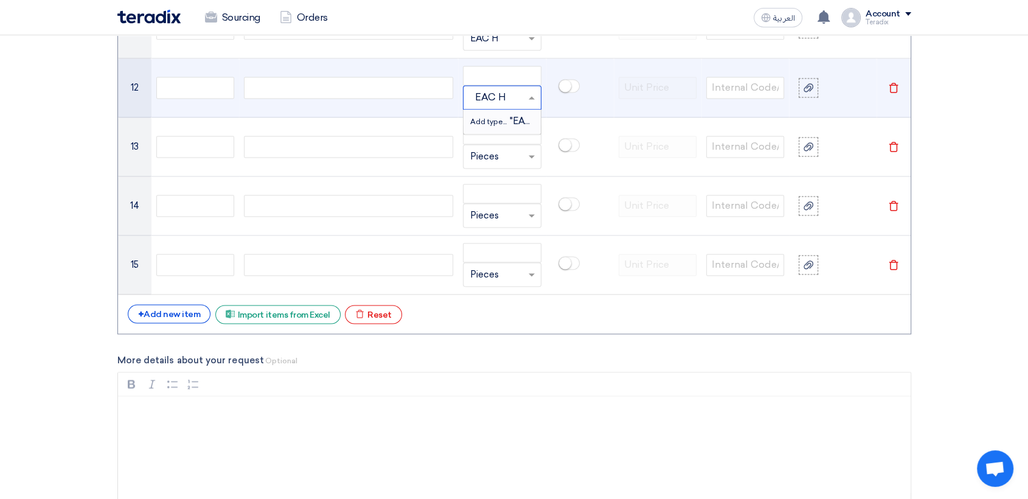
drag, startPoint x: 495, startPoint y: 126, endPoint x: 492, endPoint y: 148, distance: 22.0
click at [495, 125] on div "Add type... "EAC H"" at bounding box center [501, 121] width 77 height 24
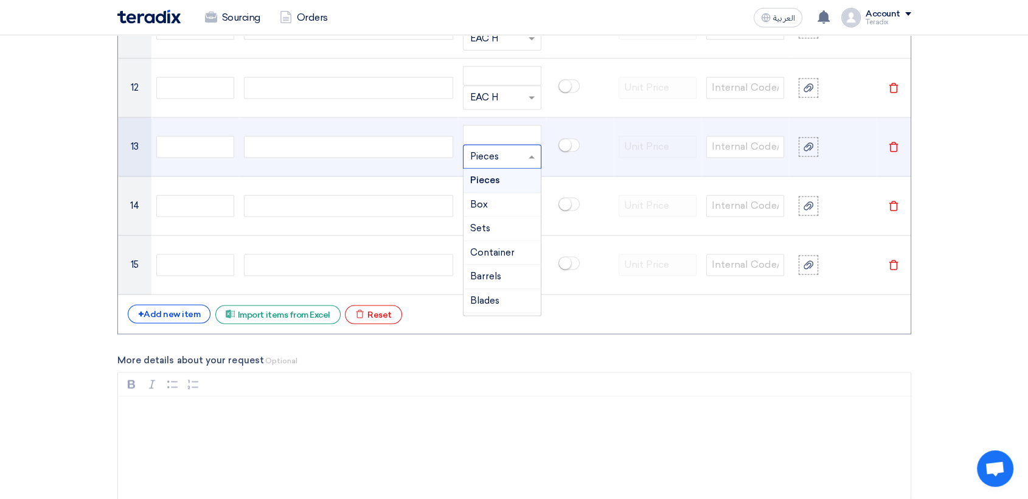
click at [494, 155] on input "text" at bounding box center [494, 156] width 50 height 19
paste input "EAC H"
type input "EAC H"
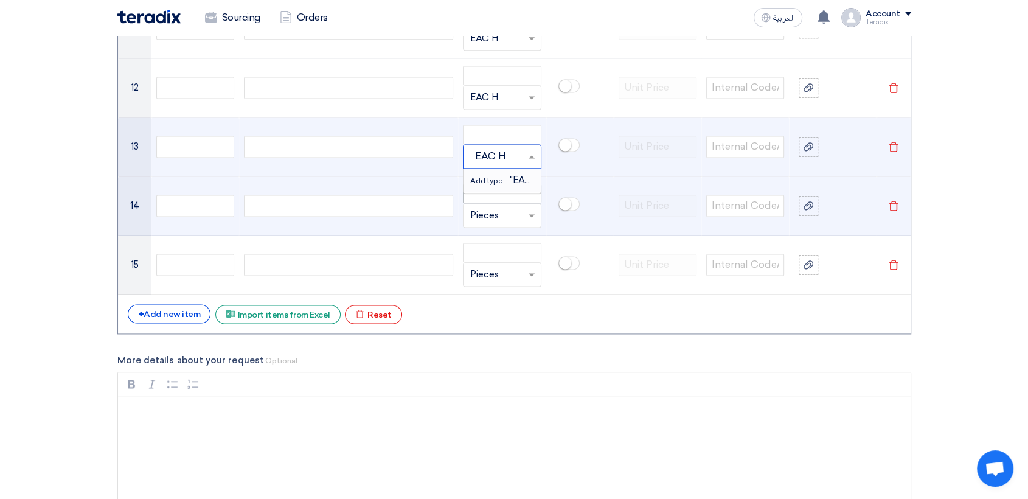
click at [496, 181] on span "Add type..." at bounding box center [489, 180] width 40 height 9
click at [491, 217] on input "text" at bounding box center [494, 215] width 50 height 19
paste input "EAC H"
type input "EAC H"
click at [489, 235] on span "Add type..." at bounding box center [489, 239] width 40 height 9
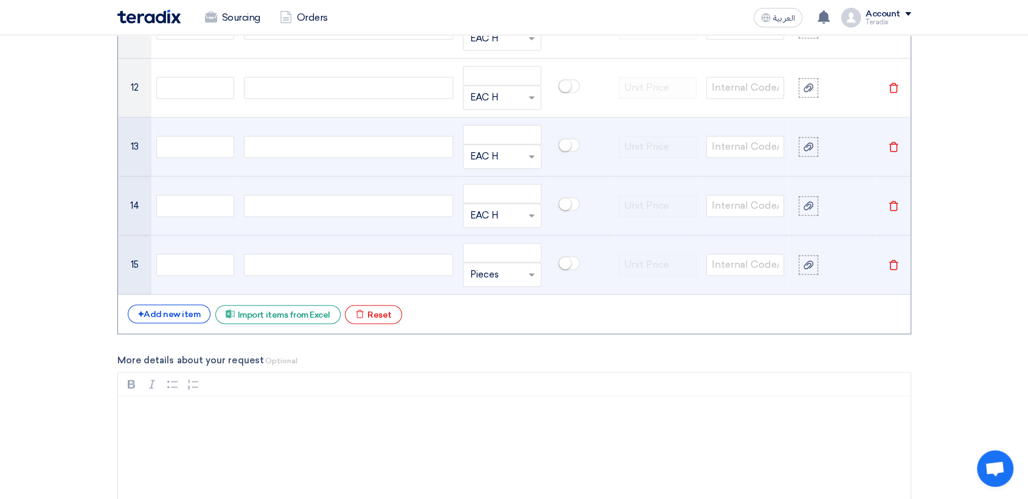
click at [489, 273] on input "text" at bounding box center [494, 273] width 50 height 19
paste input "EAC H"
type input "EAC H"
click at [485, 295] on span "Add type..." at bounding box center [489, 298] width 40 height 9
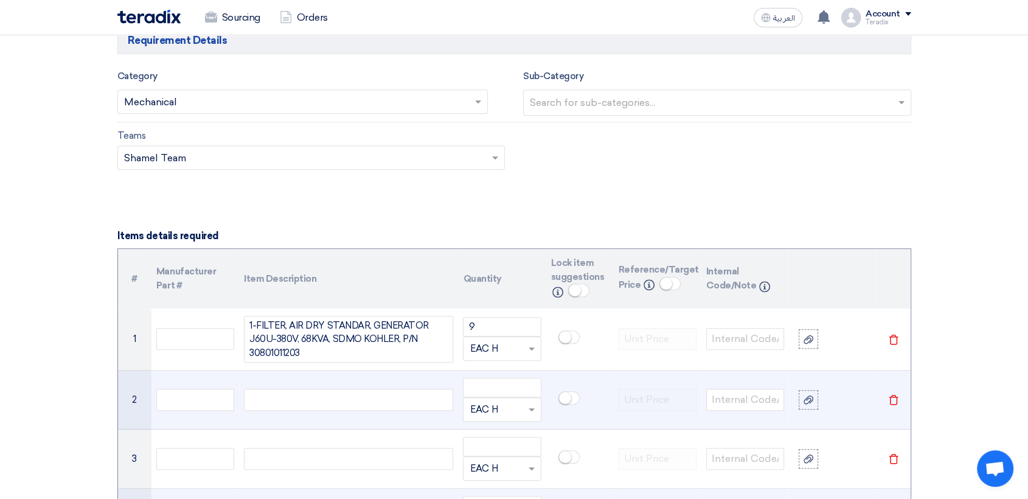
scroll to position [800, 0]
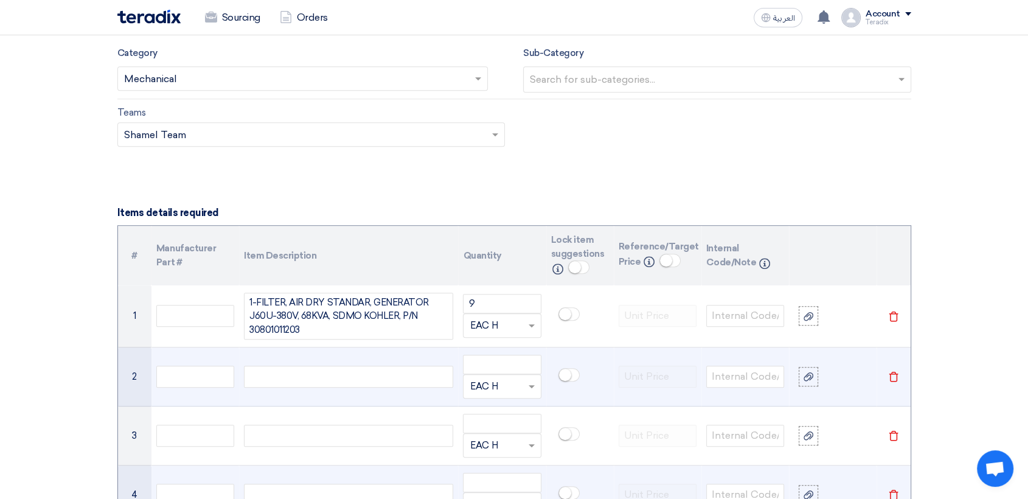
click at [395, 371] on div at bounding box center [348, 376] width 209 height 22
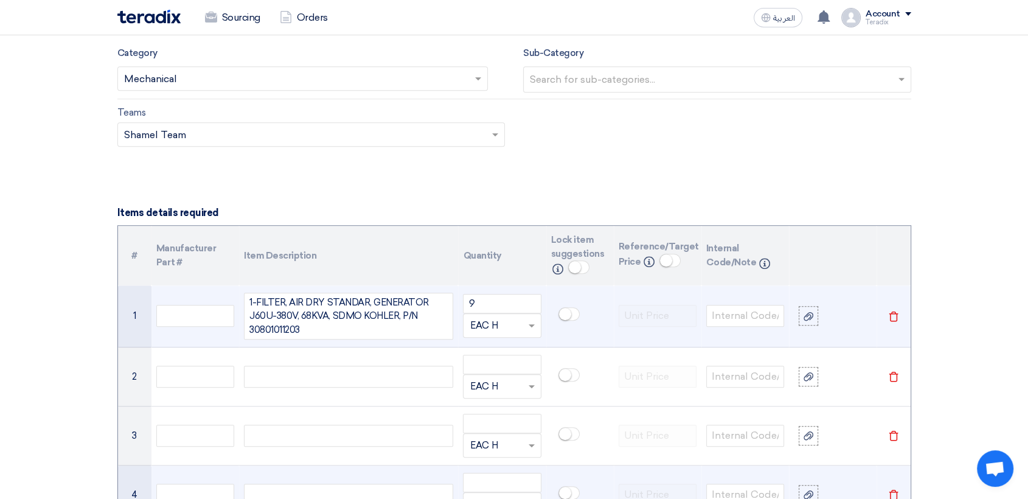
paste div
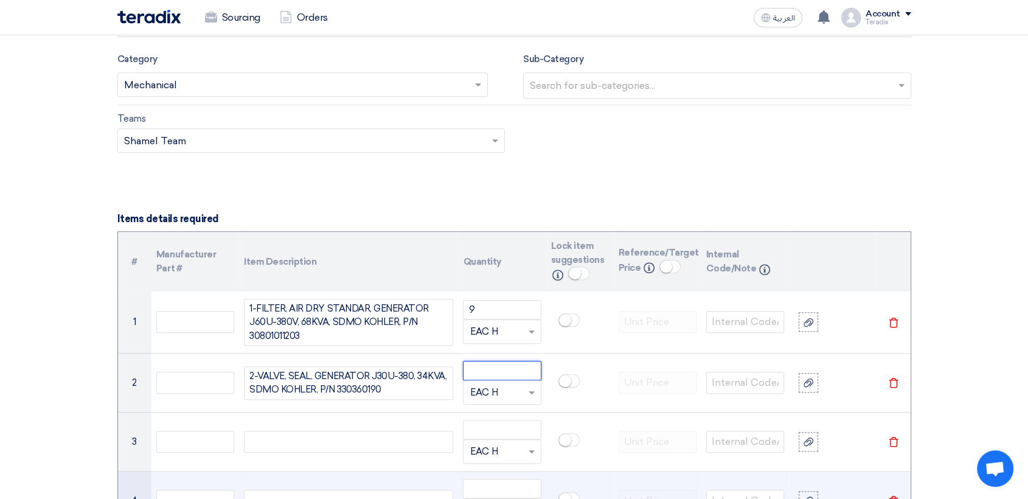
click at [502, 366] on input "number" at bounding box center [502, 370] width 78 height 19
paste input "6"
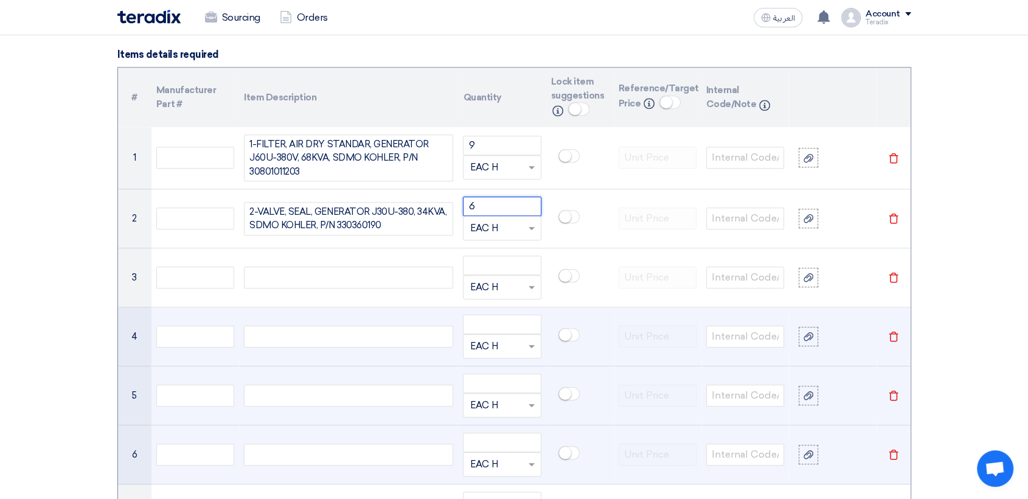
scroll to position [997, 0]
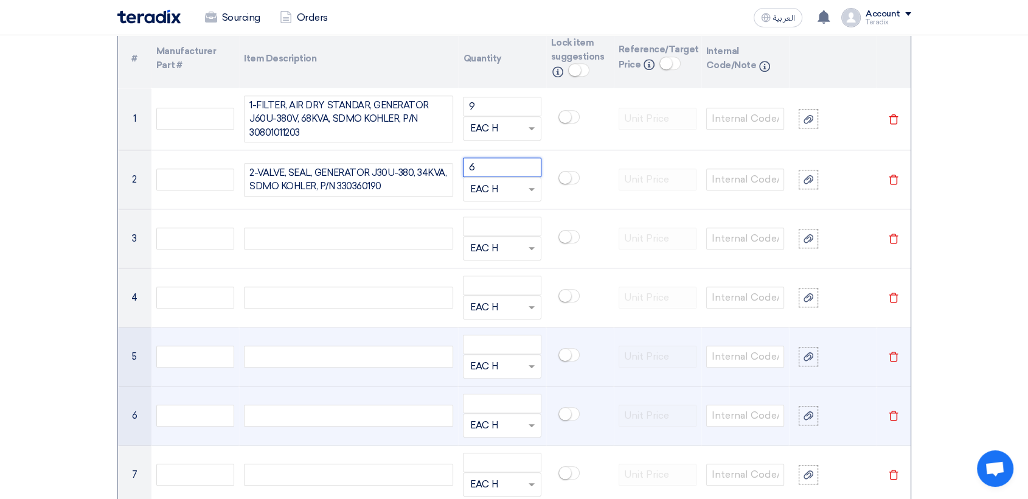
type input "6"
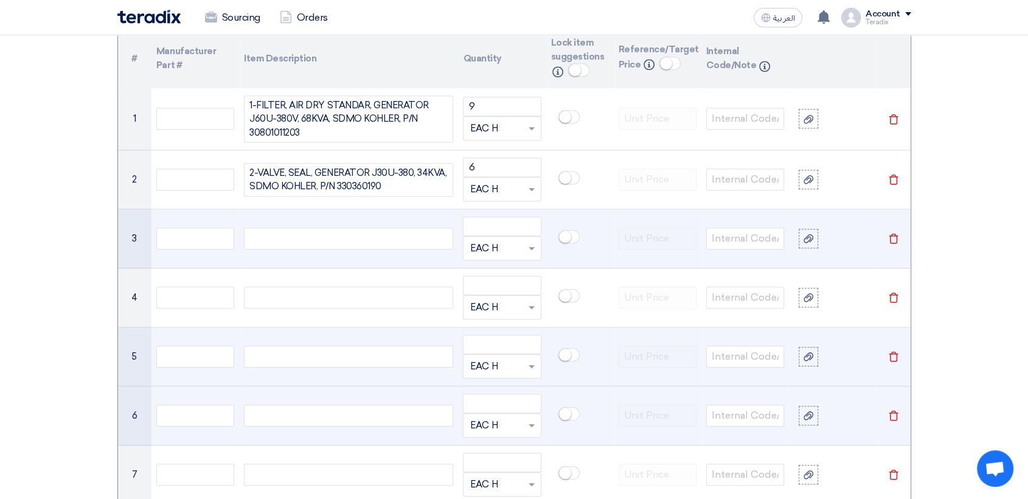
click at [369, 237] on div at bounding box center [348, 238] width 209 height 22
paste div
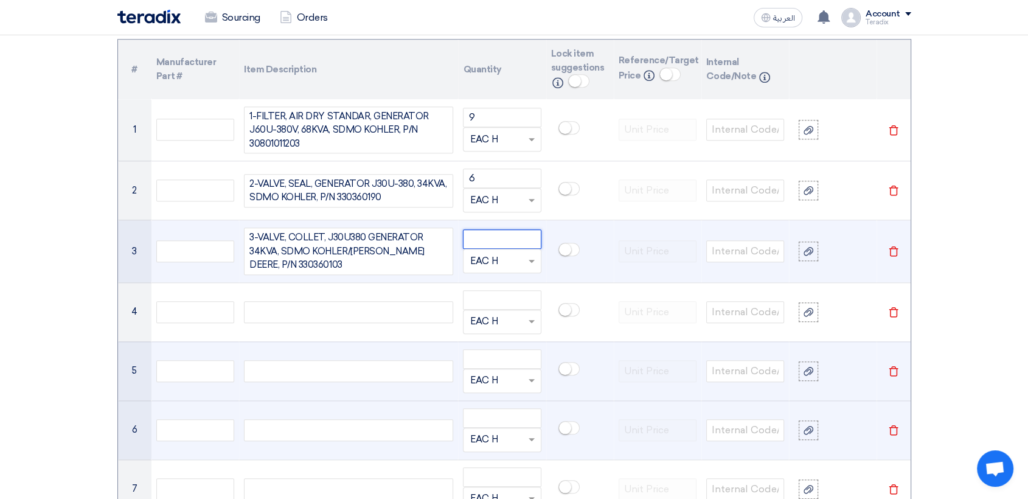
click at [492, 236] on input "number" at bounding box center [502, 238] width 78 height 19
paste input "6"
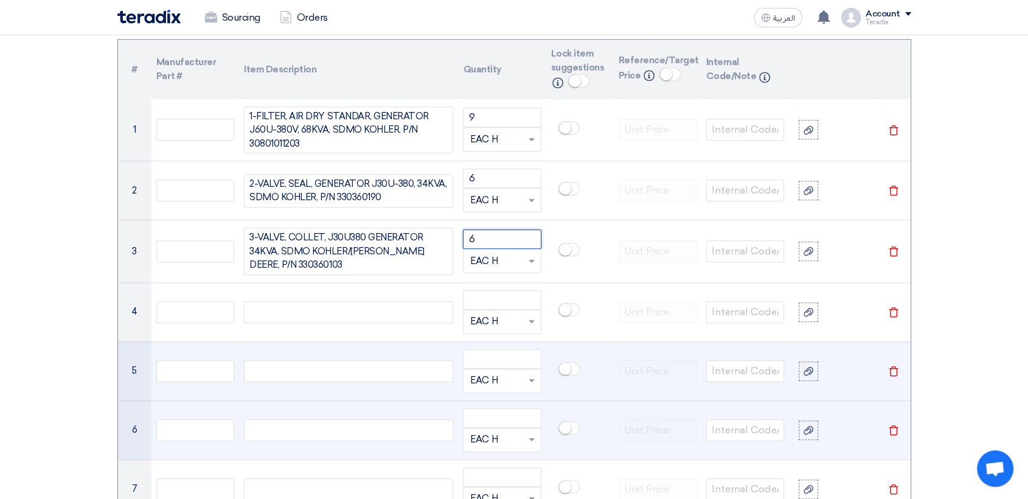
type input "6"
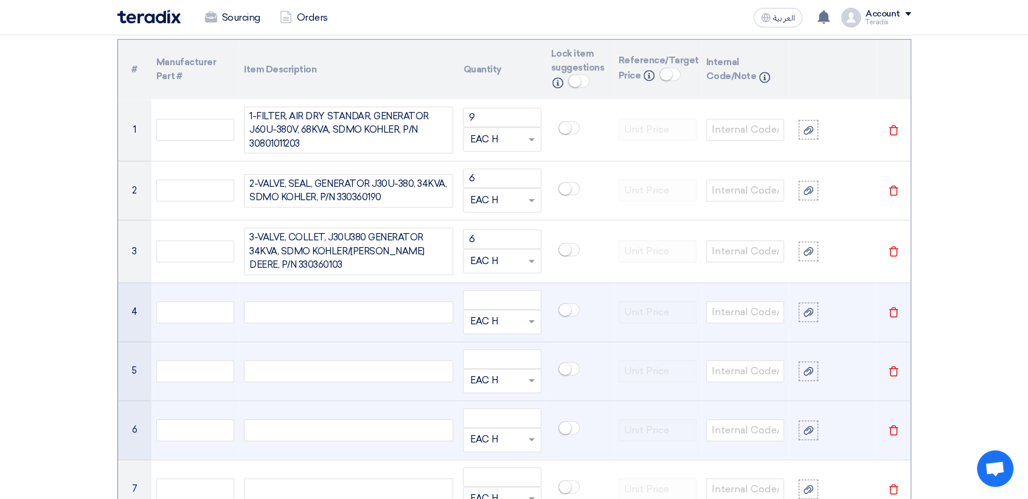
click at [344, 305] on div at bounding box center [348, 312] width 209 height 22
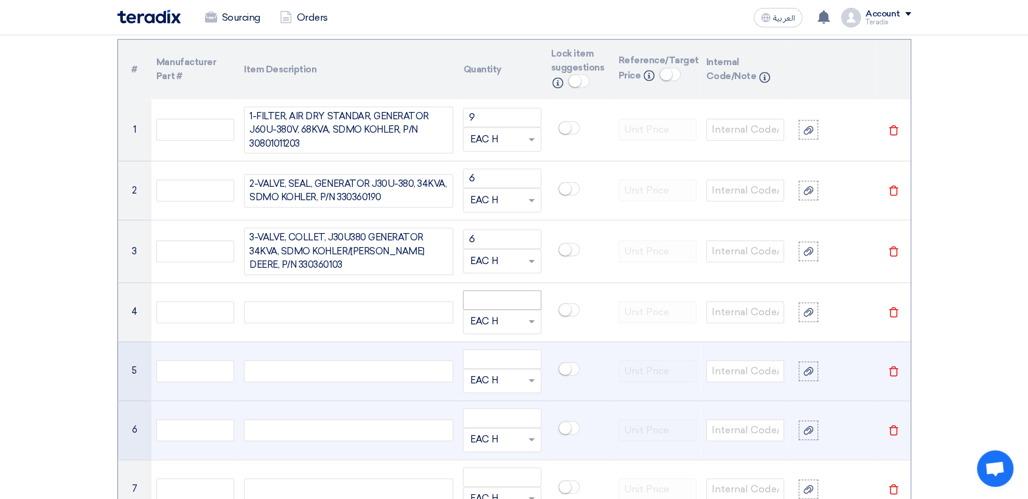
paste div
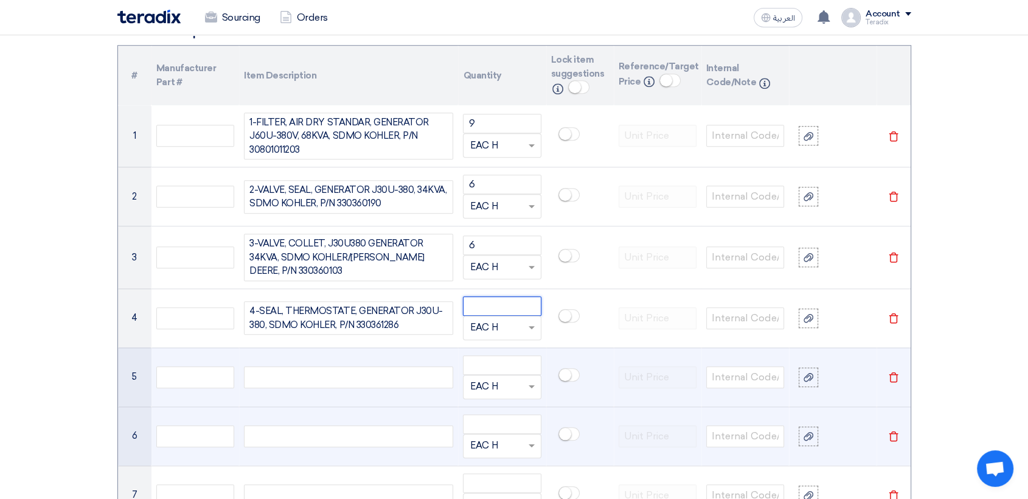
click at [502, 306] on input "number" at bounding box center [502, 305] width 78 height 19
type input "2"
click at [383, 375] on div at bounding box center [348, 377] width 209 height 22
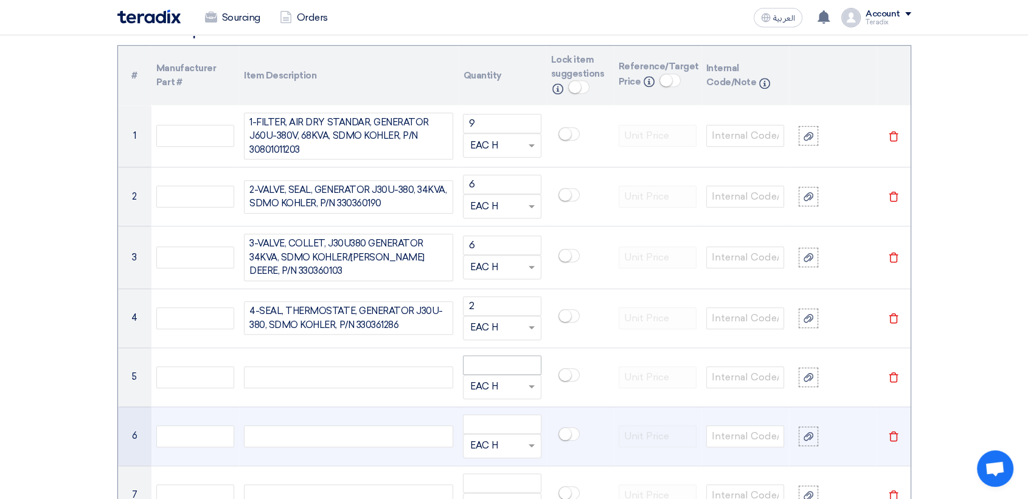
paste div
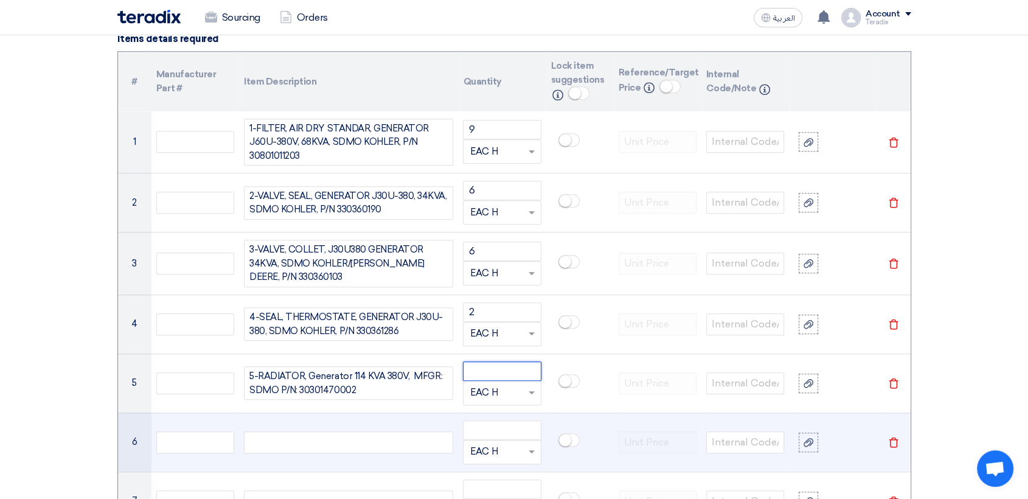
click at [496, 365] on input "number" at bounding box center [502, 370] width 78 height 19
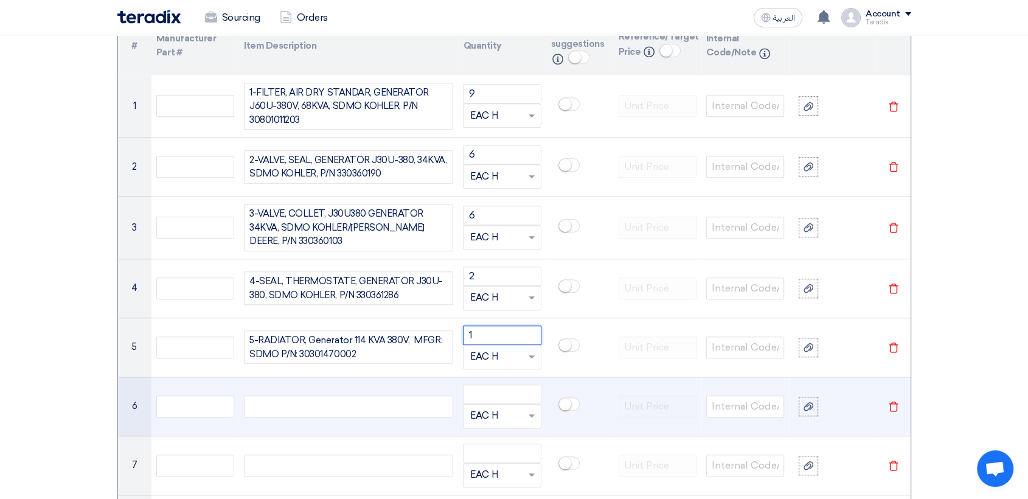
scroll to position [1109, 0]
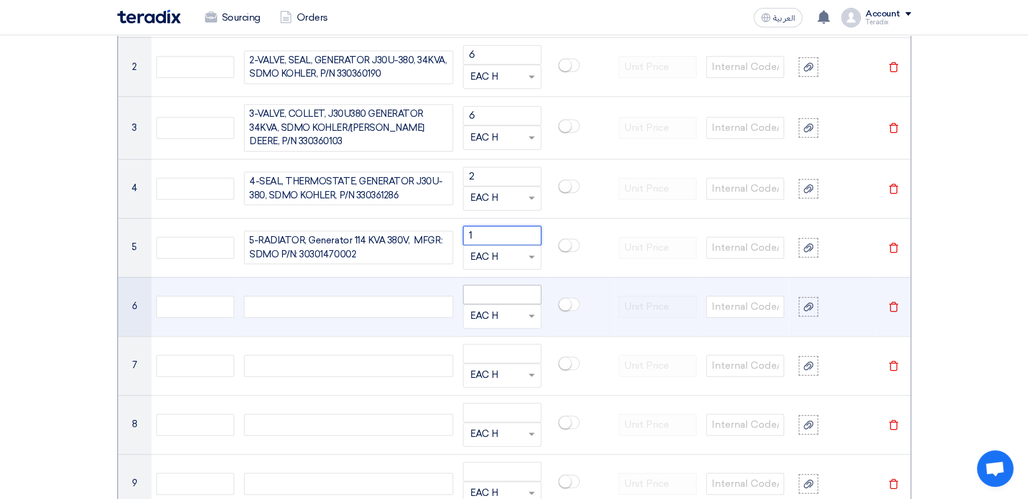
type input "1"
click at [494, 285] on input "number" at bounding box center [502, 294] width 78 height 19
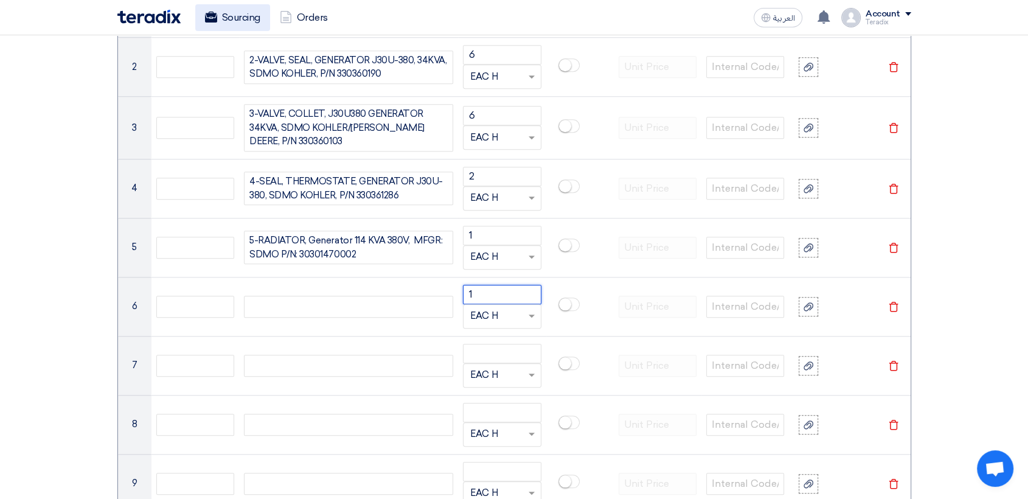
type input "1"
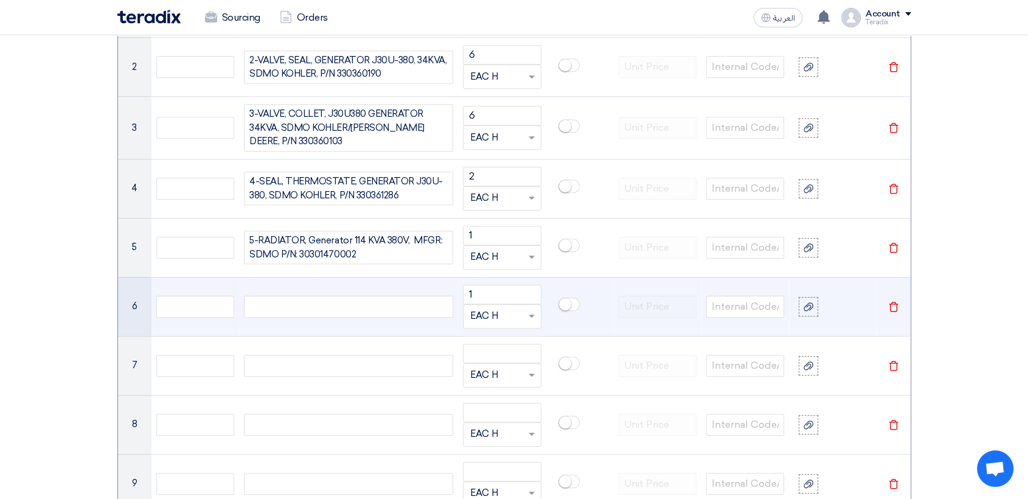
click at [349, 305] on div at bounding box center [348, 306] width 209 height 22
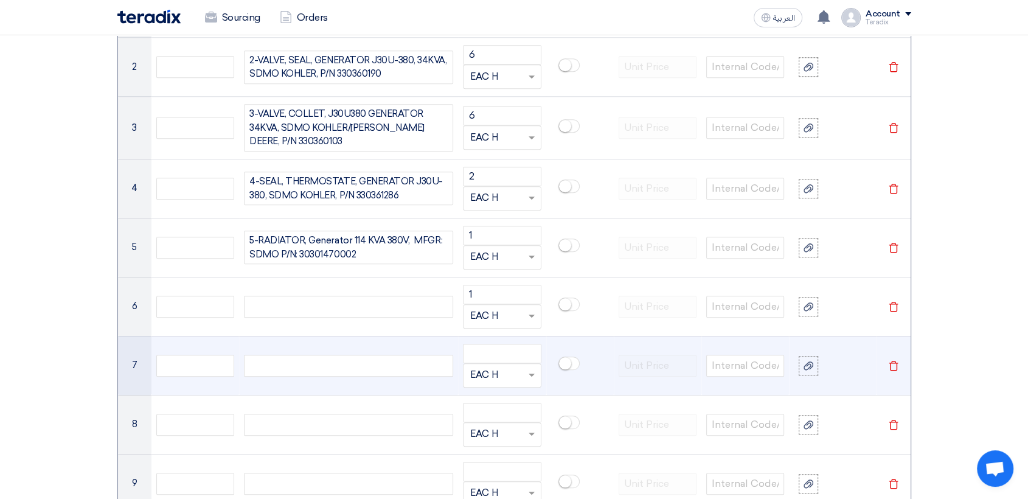
paste div
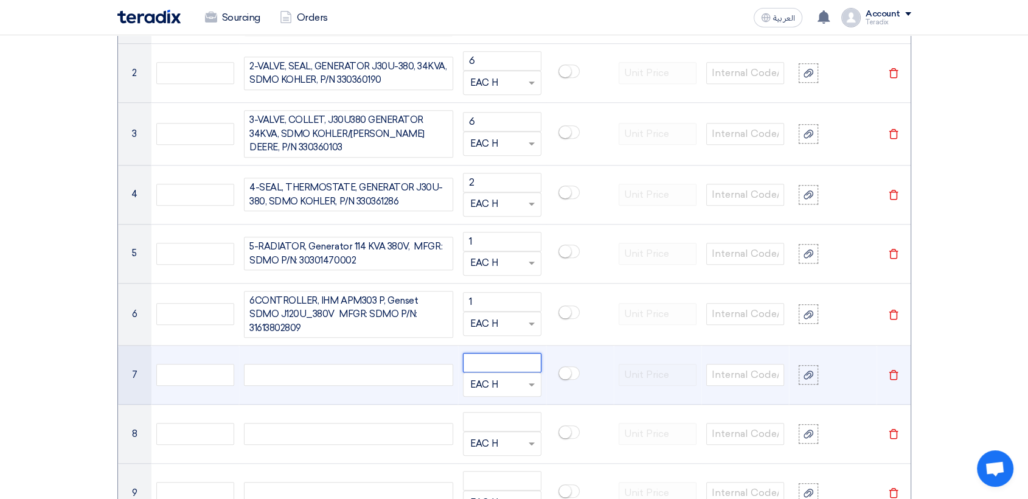
click at [503, 363] on input "number" at bounding box center [502, 362] width 78 height 19
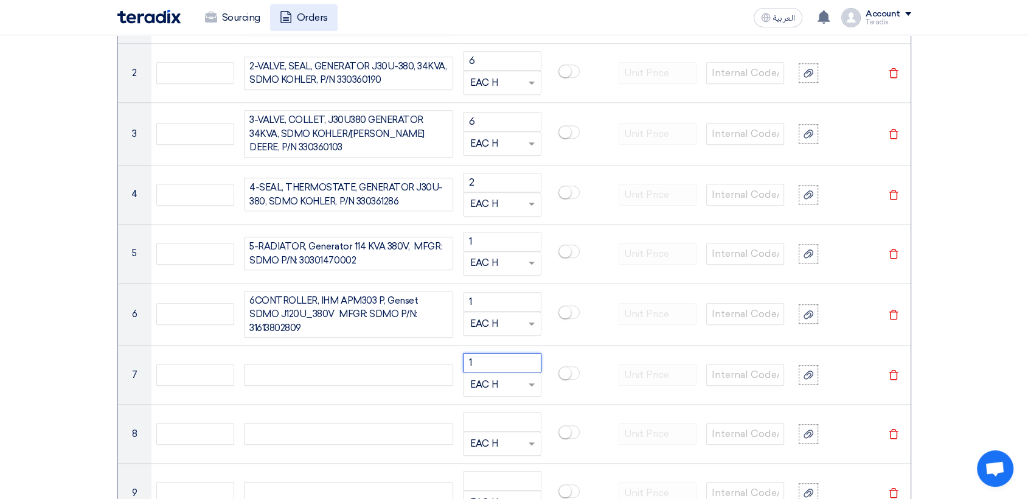
type input "1"
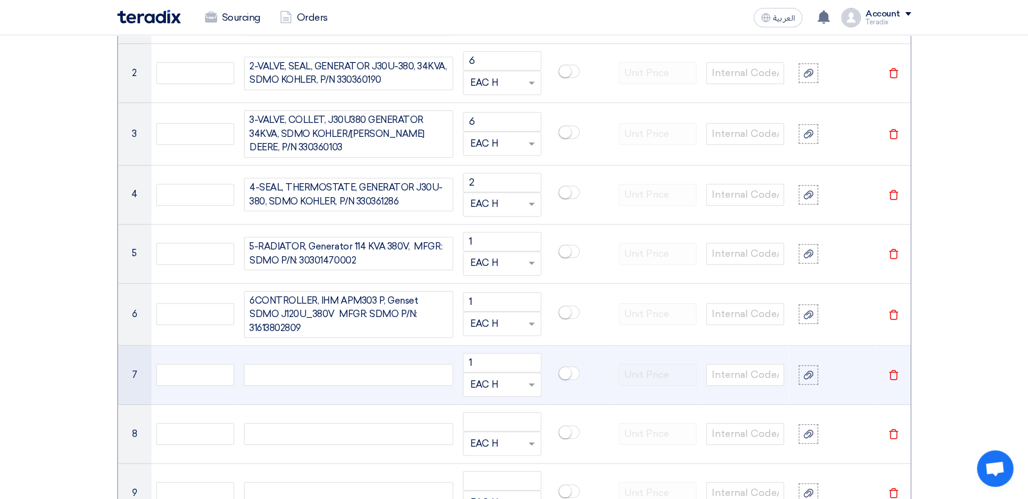
click at [373, 365] on div at bounding box center [348, 375] width 209 height 22
paste div
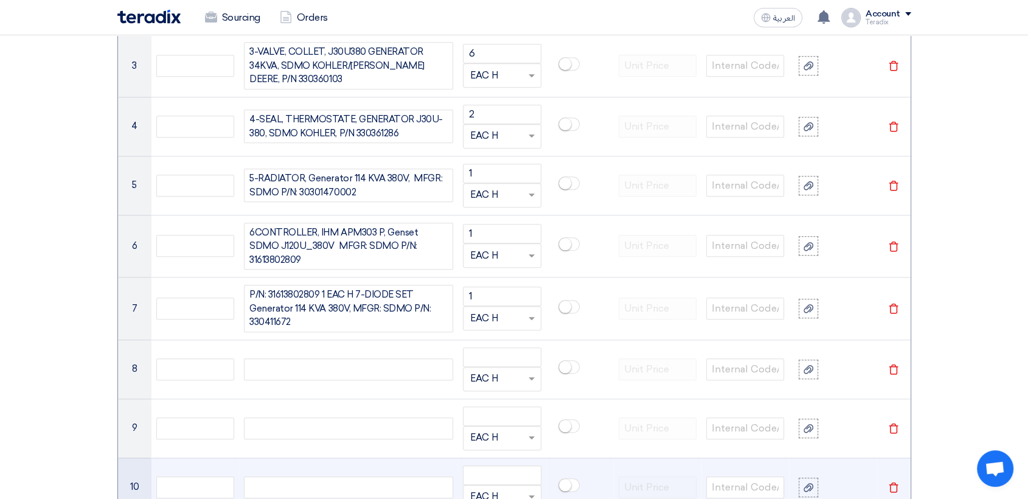
scroll to position [1294, 0]
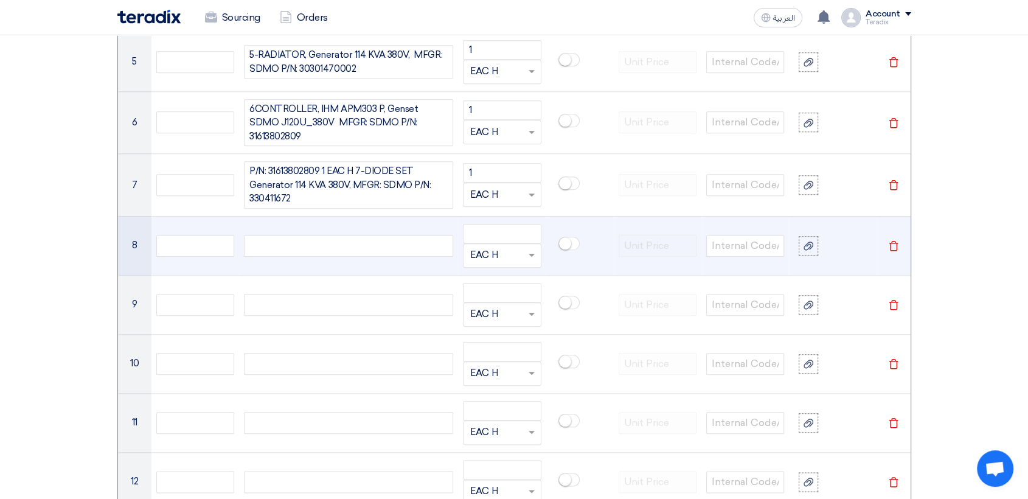
click at [375, 235] on div at bounding box center [348, 246] width 209 height 22
paste div
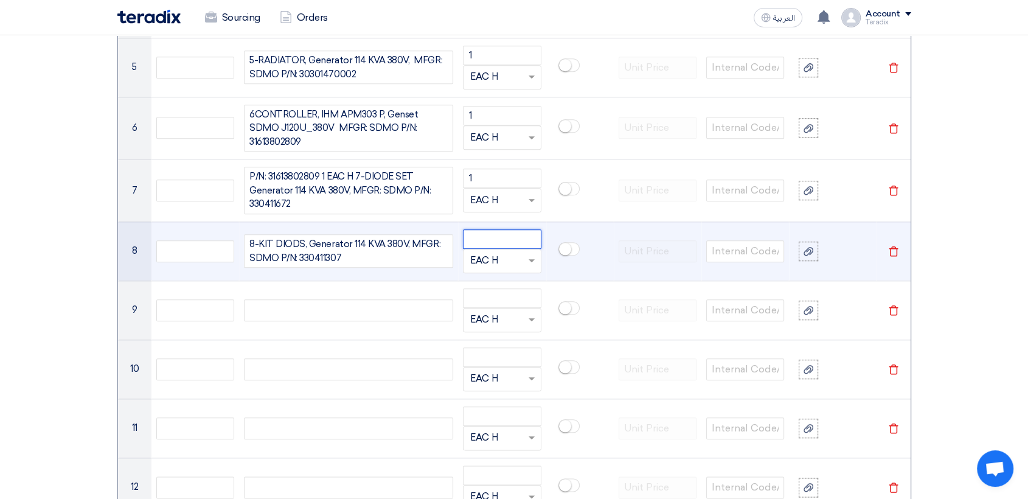
click at [487, 235] on input "number" at bounding box center [502, 238] width 78 height 19
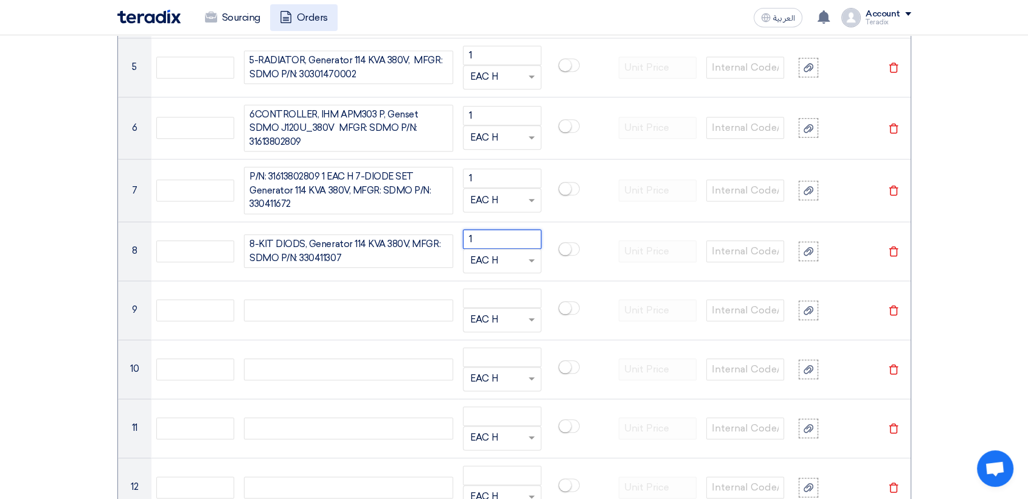
type input "1"
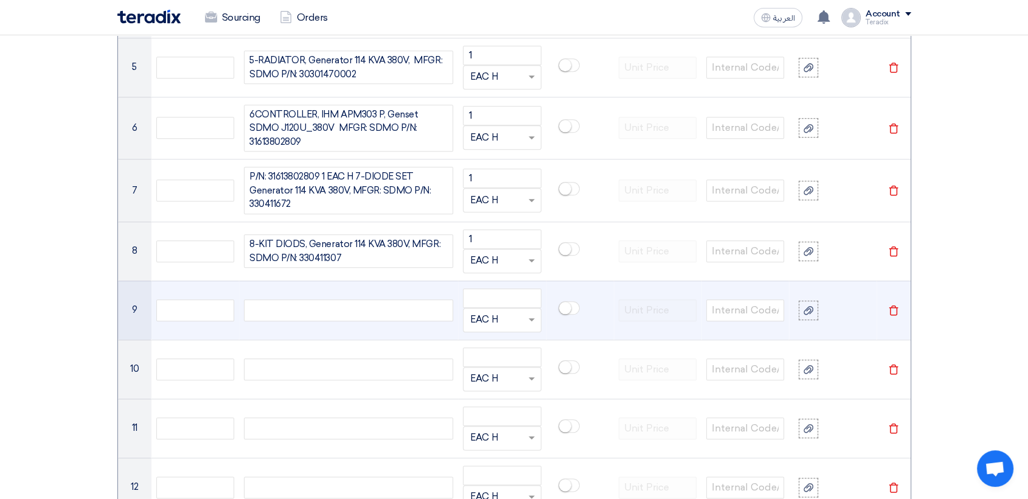
click at [430, 308] on div at bounding box center [348, 310] width 209 height 22
paste div
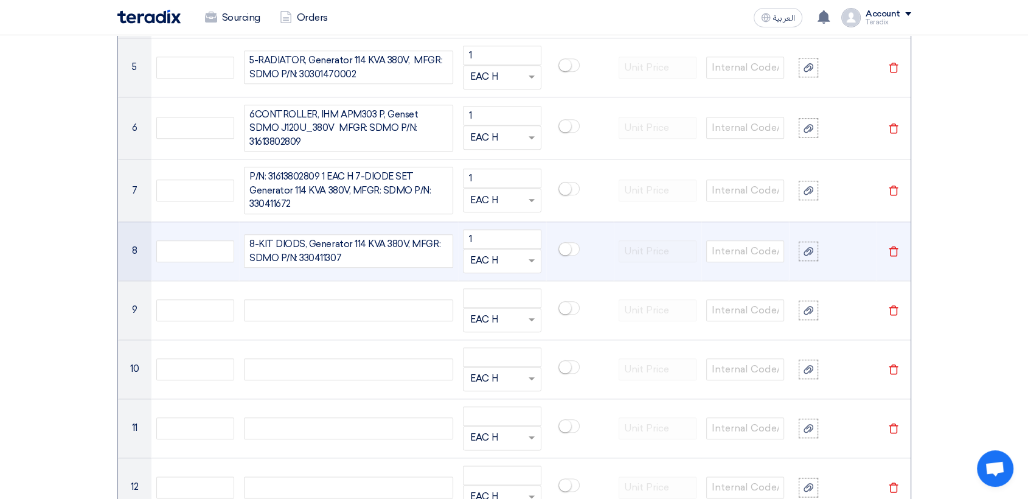
scroll to position [1278, 0]
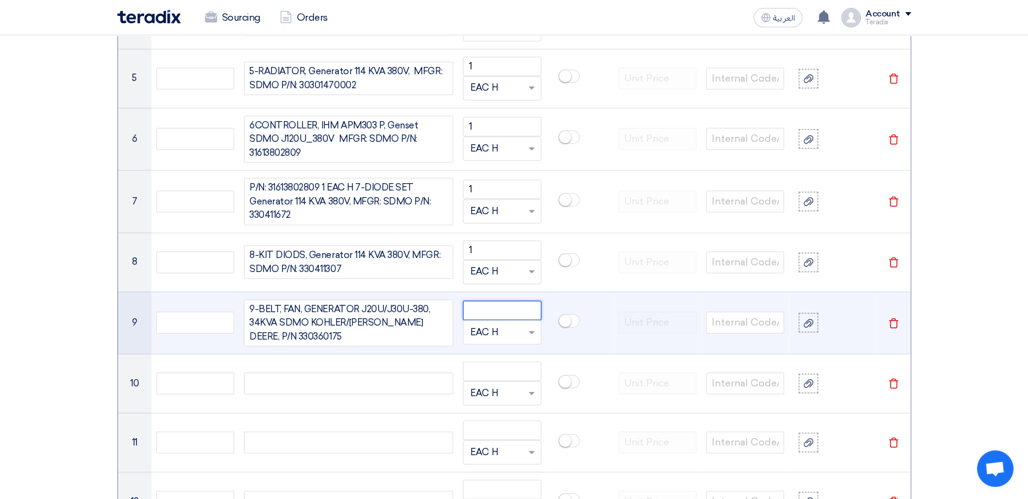
click at [480, 308] on input "number" at bounding box center [502, 309] width 78 height 19
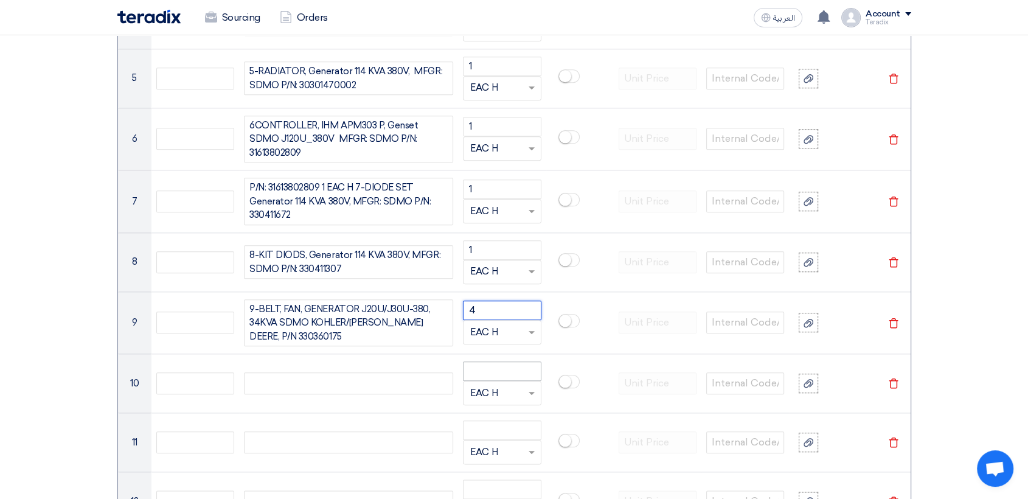
type input "4"
click at [501, 366] on input "number" at bounding box center [502, 370] width 78 height 19
type input "8"
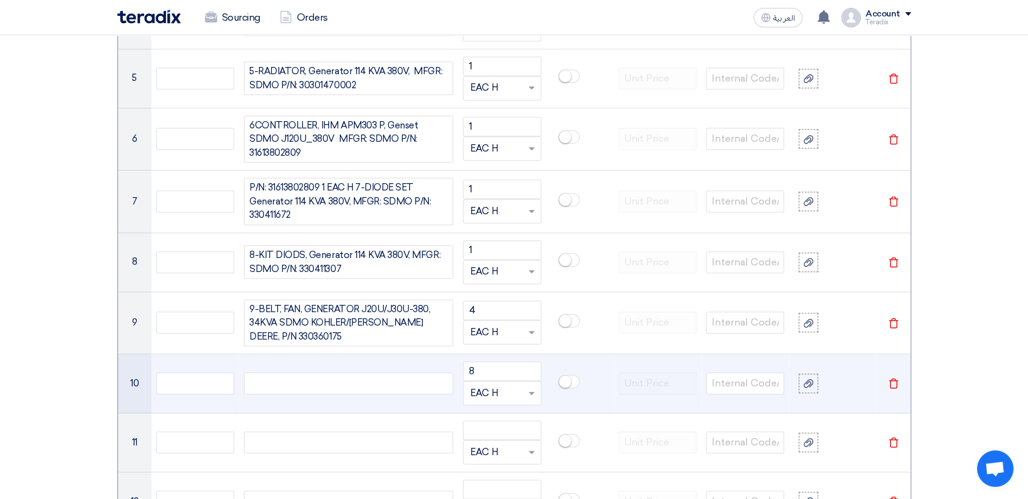
click at [379, 378] on div at bounding box center [348, 383] width 209 height 22
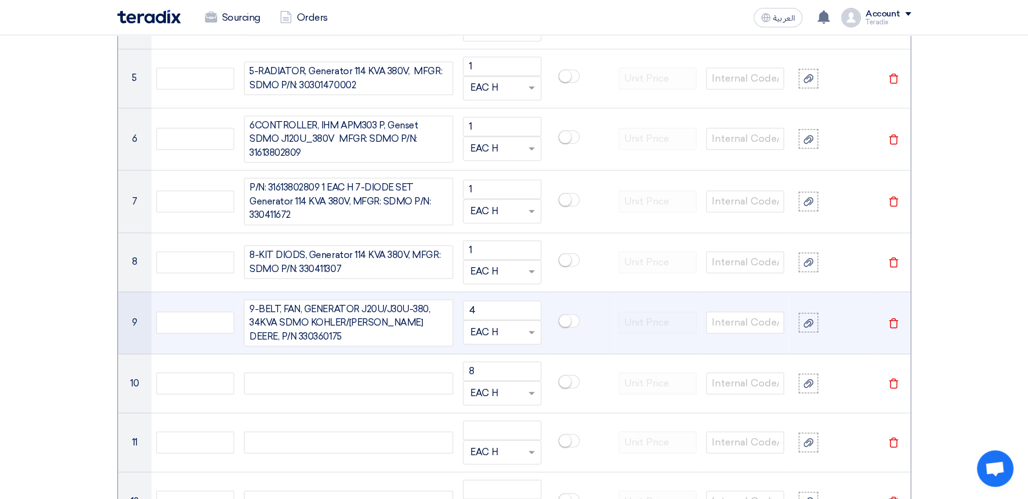
paste div
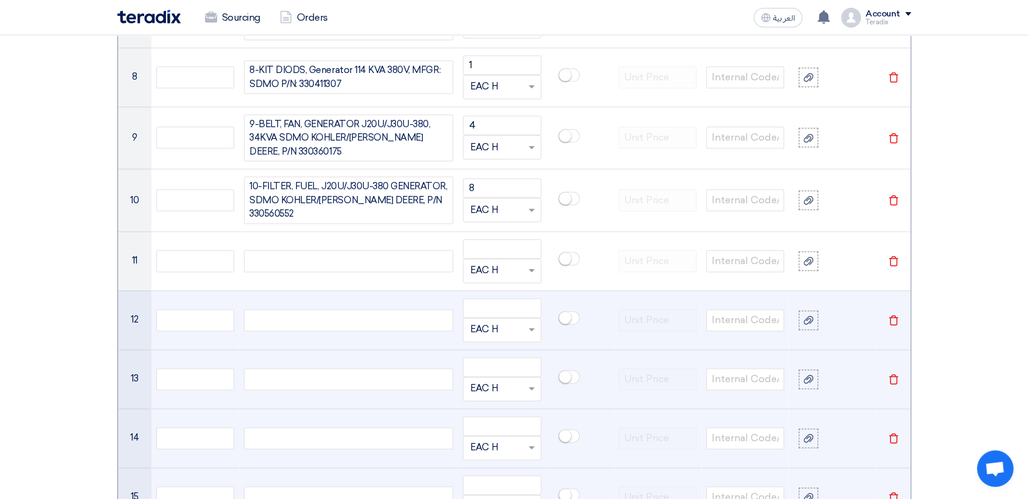
scroll to position [1474, 0]
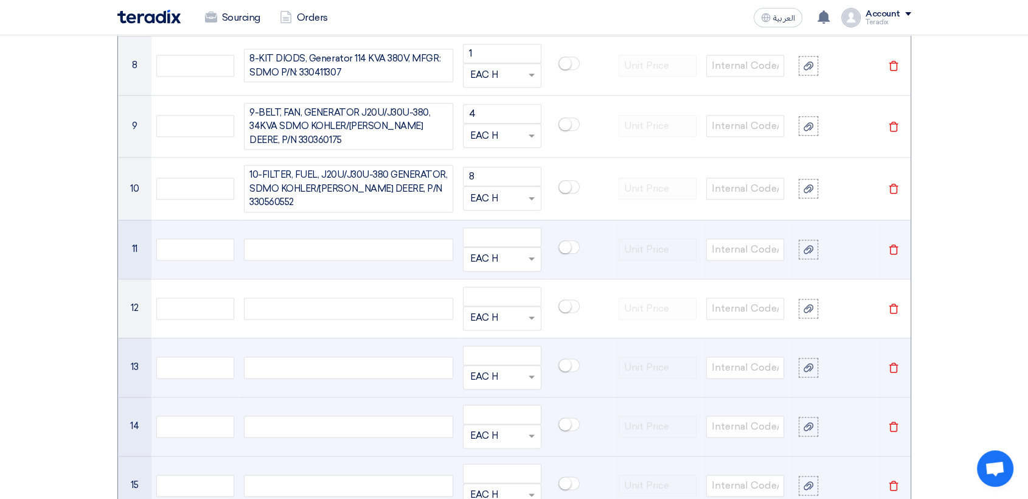
click at [382, 238] on div at bounding box center [348, 249] width 209 height 22
paste div
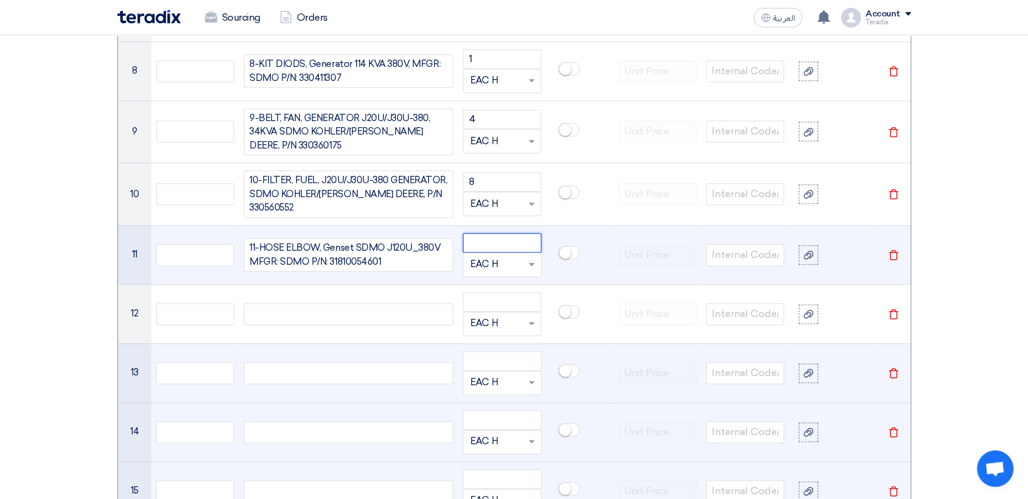
click at [491, 233] on input "number" at bounding box center [502, 242] width 78 height 19
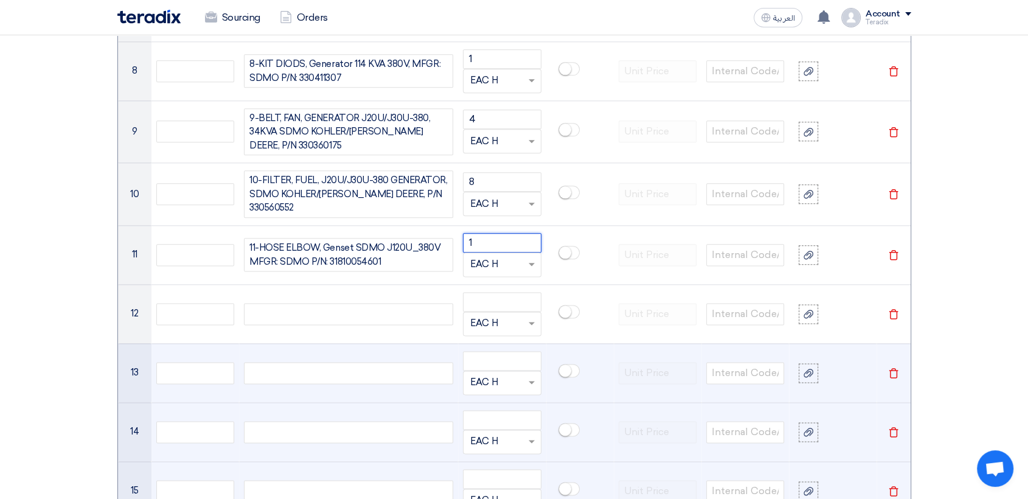
type input "1"
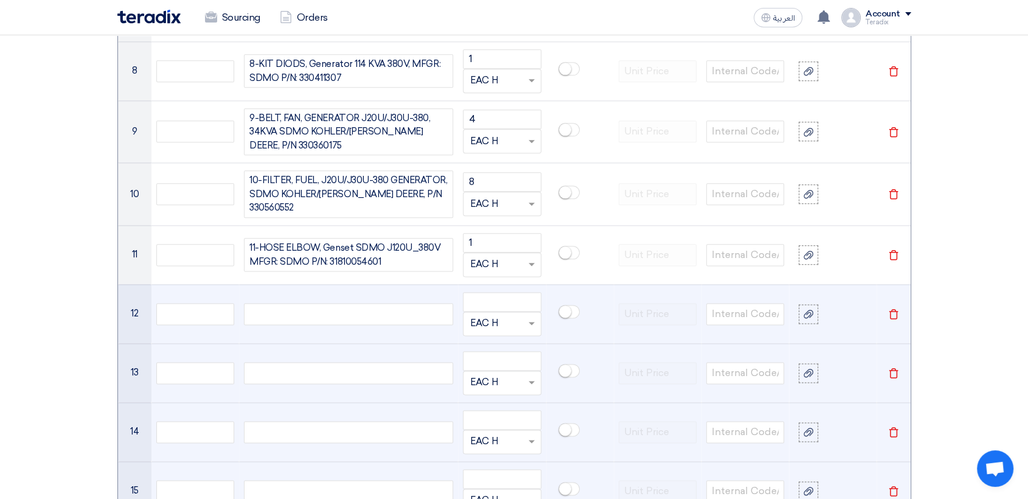
click at [420, 303] on div at bounding box center [348, 314] width 209 height 22
paste div
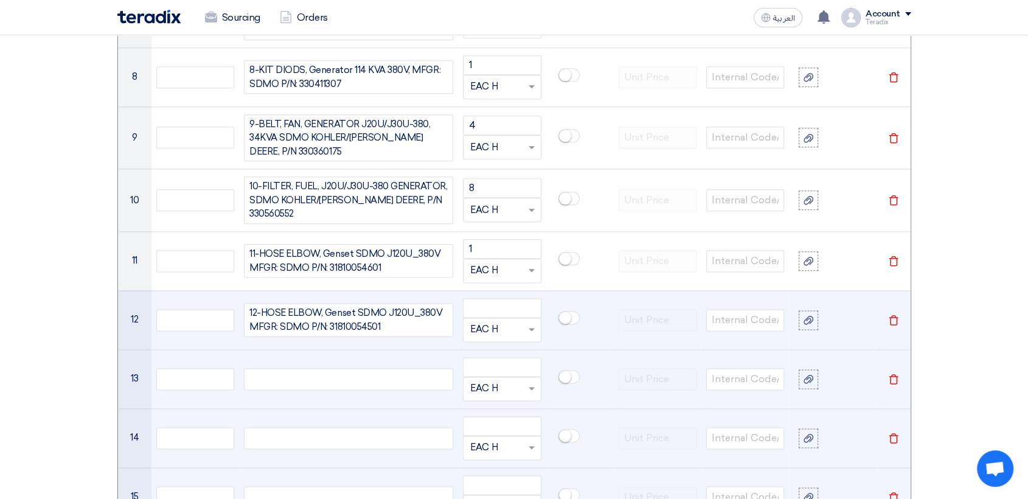
click at [506, 320] on input "text" at bounding box center [494, 329] width 50 height 19
click at [505, 298] on input "number" at bounding box center [502, 307] width 78 height 19
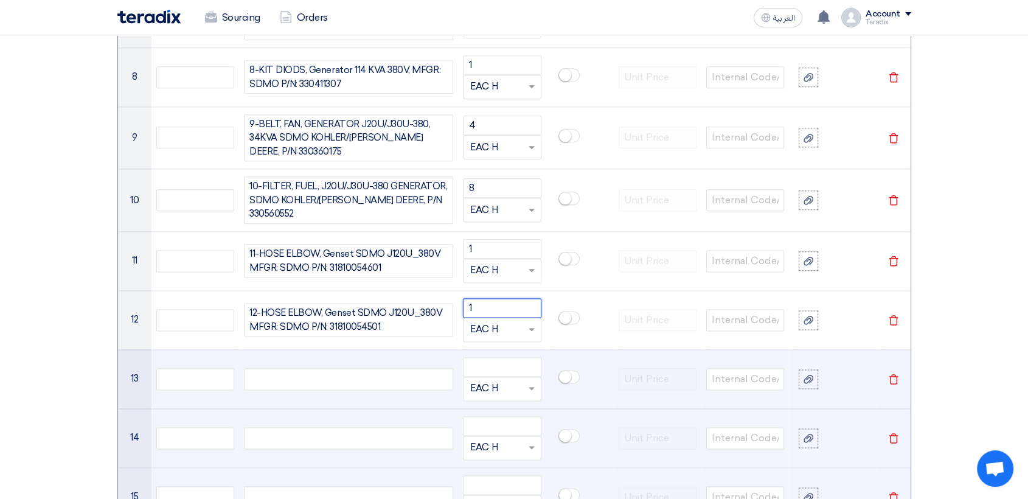
type input "1"
click at [443, 368] on div at bounding box center [348, 379] width 209 height 22
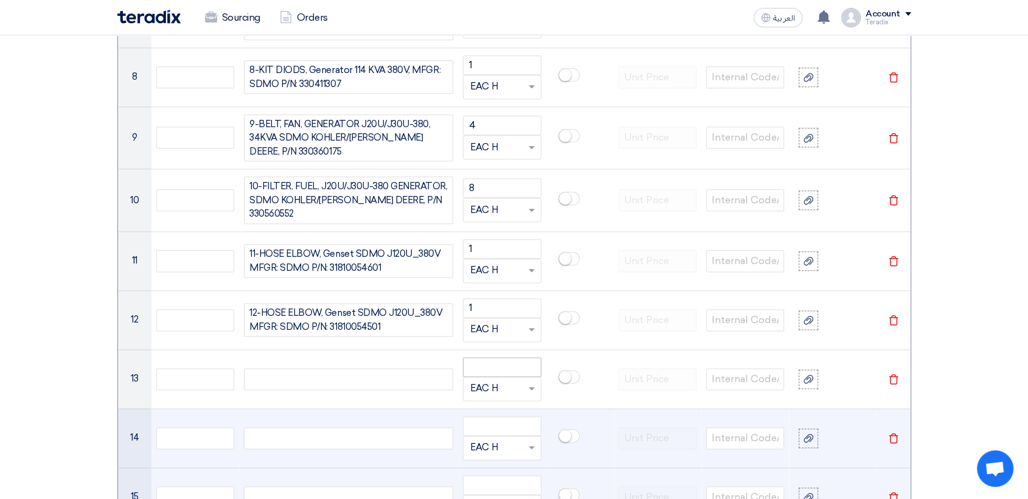
paste div
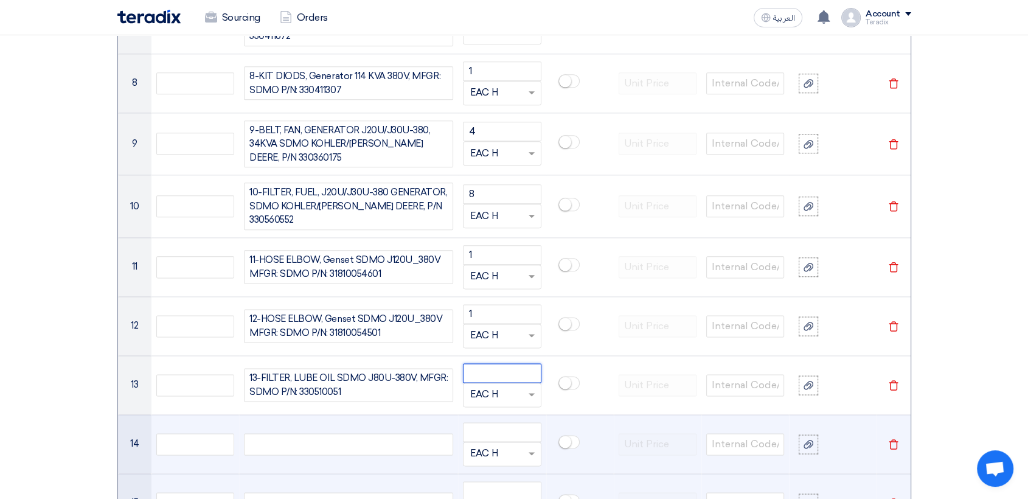
click at [509, 363] on input "number" at bounding box center [502, 372] width 78 height 19
type input "1"
click at [358, 420] on td at bounding box center [348, 443] width 219 height 59
drag, startPoint x: 361, startPoint y: 432, endPoint x: 385, endPoint y: 435, distance: 23.8
click at [362, 433] on div at bounding box center [348, 444] width 209 height 22
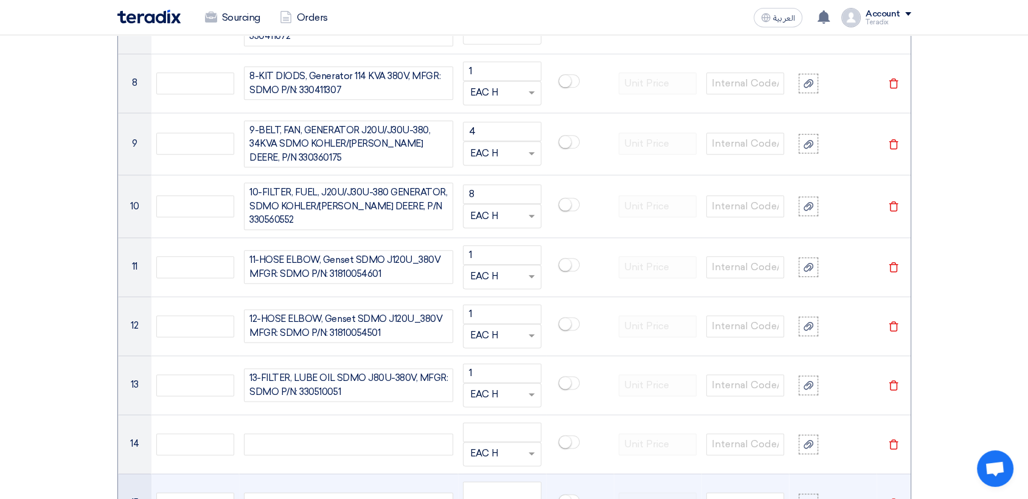
paste div
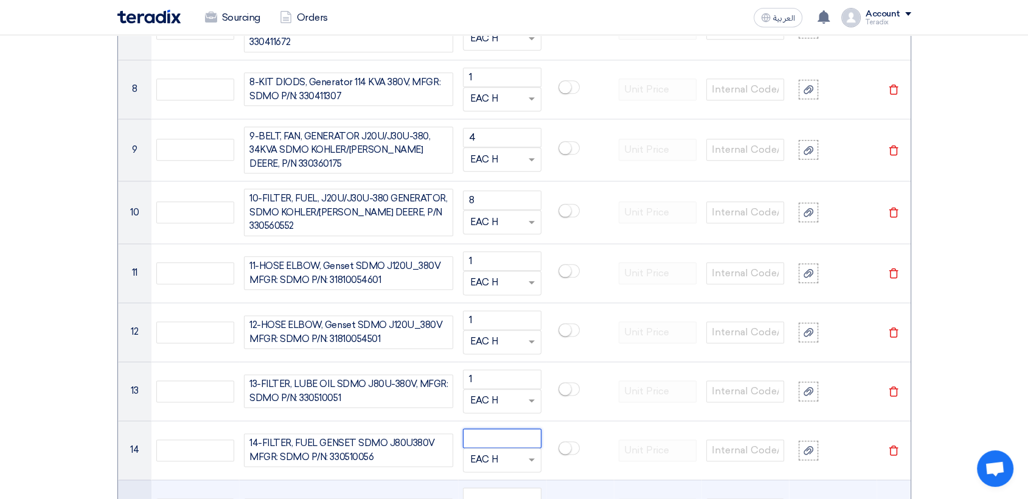
click at [500, 428] on input "number" at bounding box center [502, 437] width 78 height 19
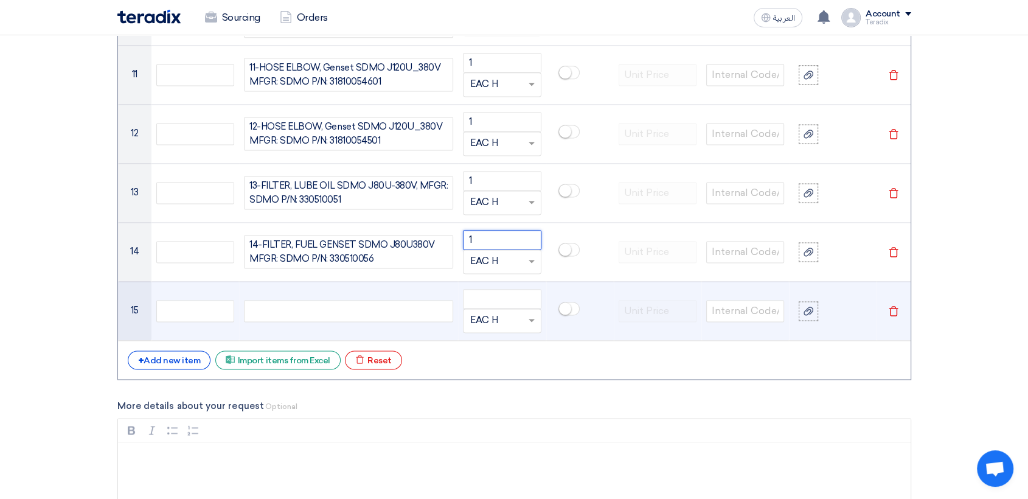
scroll to position [1654, 0]
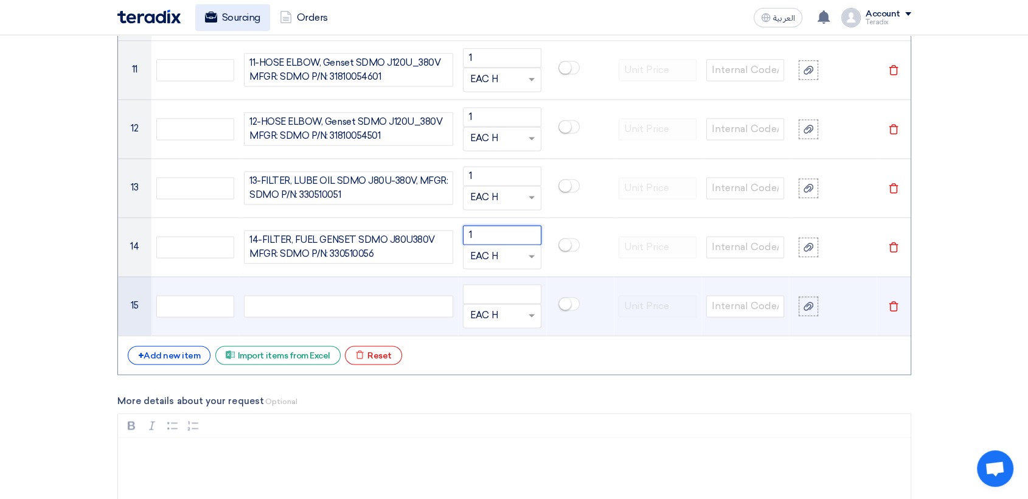
type input "1"
drag, startPoint x: 328, startPoint y: 306, endPoint x: 376, endPoint y: 303, distance: 48.1
click at [328, 305] on div at bounding box center [348, 306] width 209 height 22
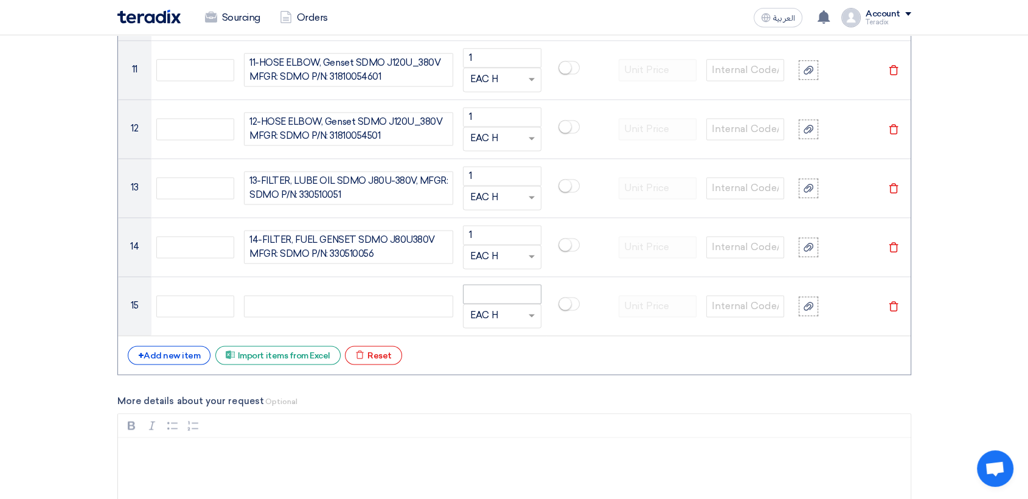
paste div
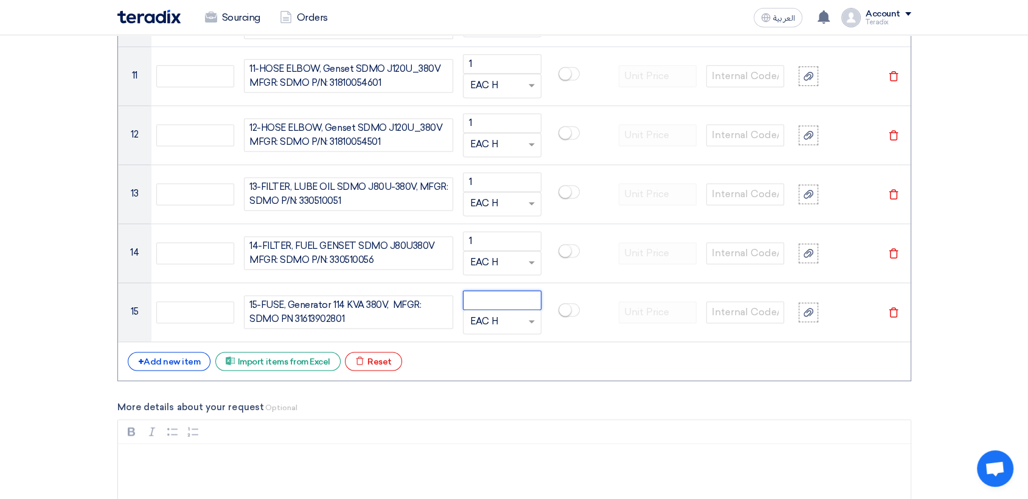
click at [498, 290] on input "number" at bounding box center [502, 299] width 78 height 19
type input "1"
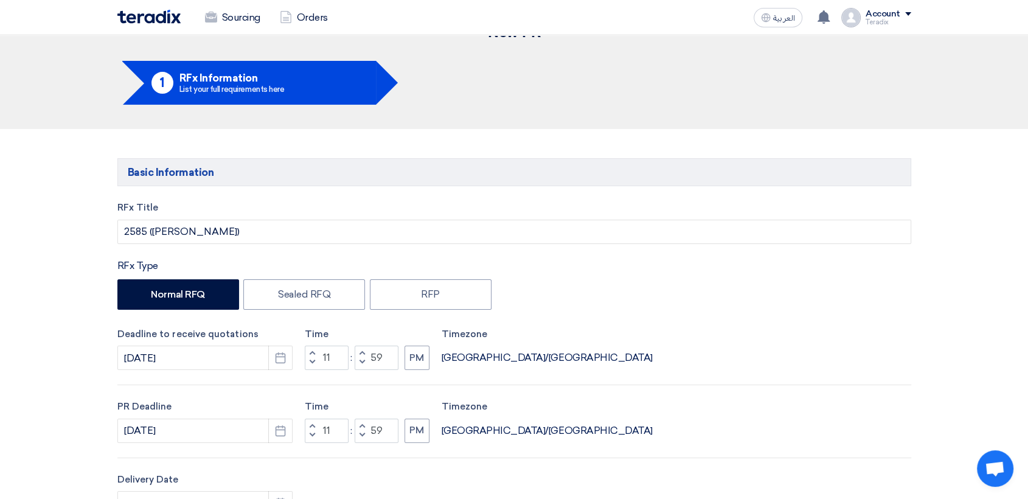
scroll to position [0, 0]
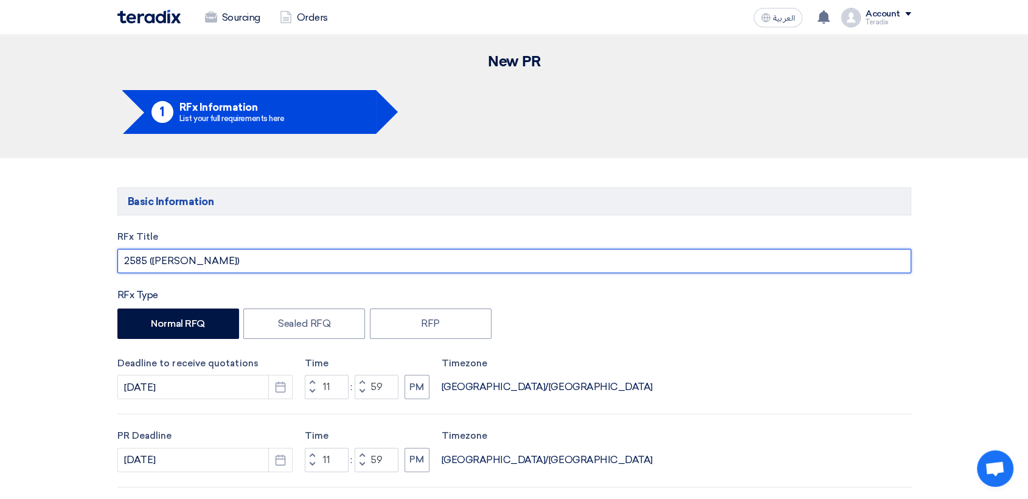
drag, startPoint x: 254, startPoint y: 264, endPoint x: 0, endPoint y: 236, distance: 255.1
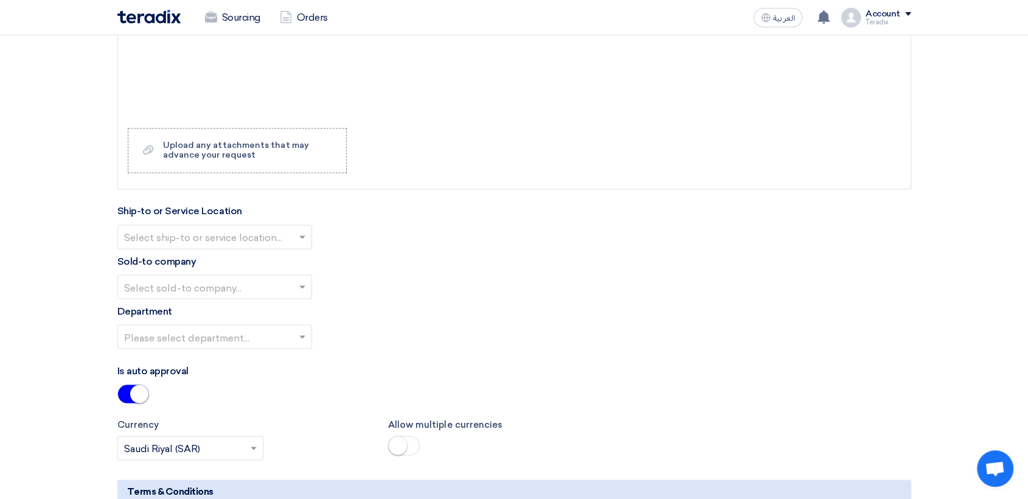
scroll to position [2229, 0]
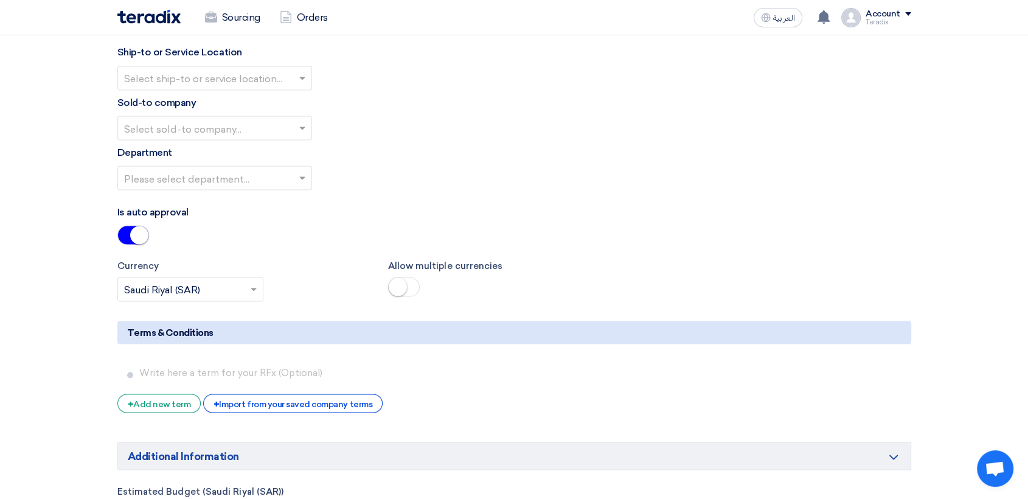
click at [286, 69] on input "text" at bounding box center [208, 79] width 169 height 20
click at [275, 91] on div "Obeikan Digital Solutions" at bounding box center [214, 102] width 193 height 24
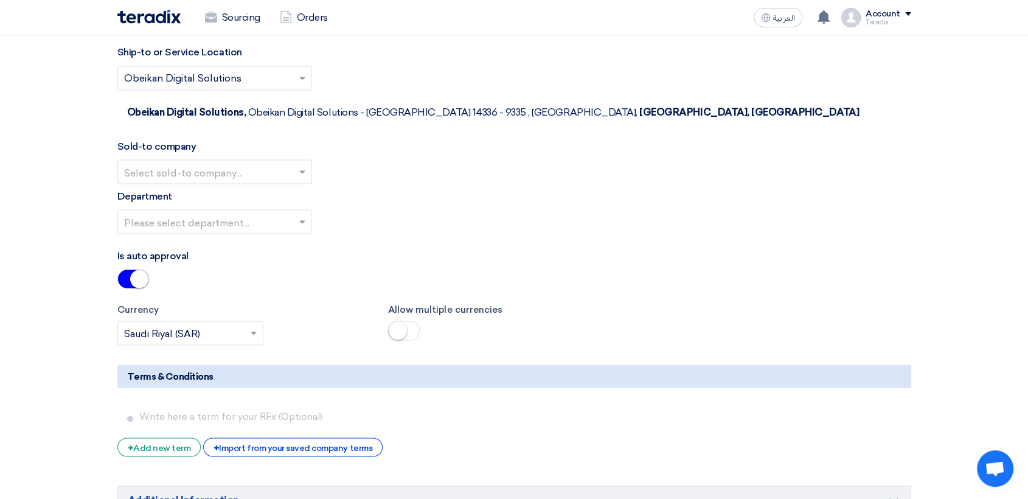
click at [274, 162] on input "text" at bounding box center [208, 172] width 169 height 20
click at [274, 190] on span "SHAMEL / Obeikan Digital Solutions" at bounding box center [208, 196] width 169 height 12
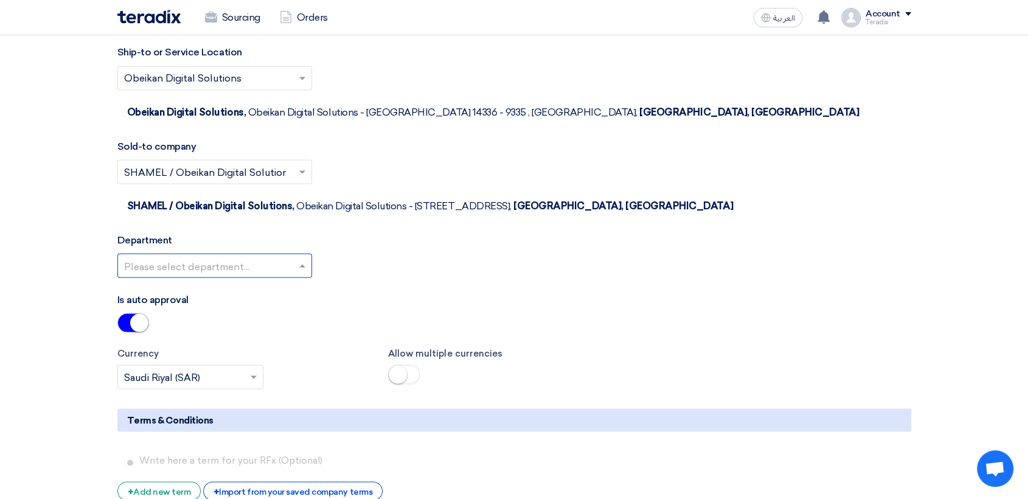
click at [274, 256] on input "text" at bounding box center [208, 266] width 169 height 20
click at [275, 277] on div "Procurement Department" at bounding box center [214, 289] width 193 height 24
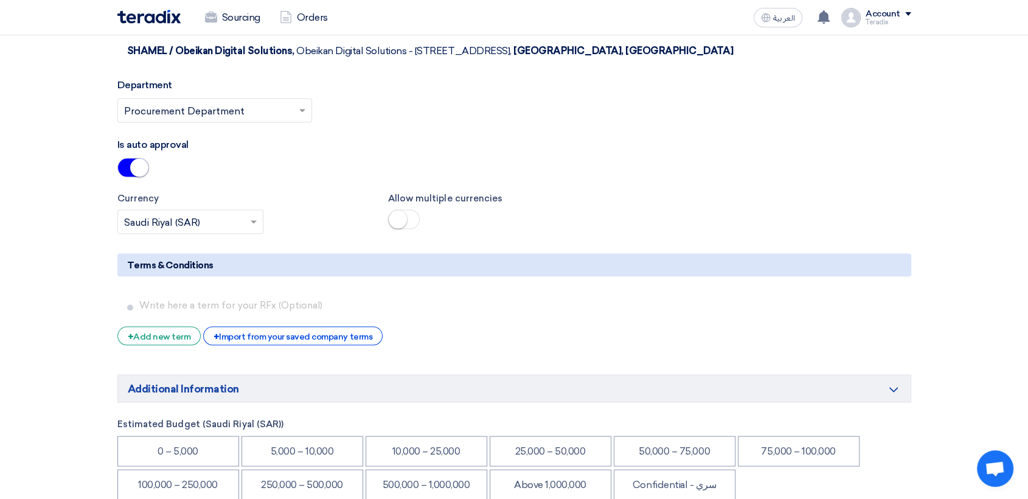
scroll to position [2500, 0]
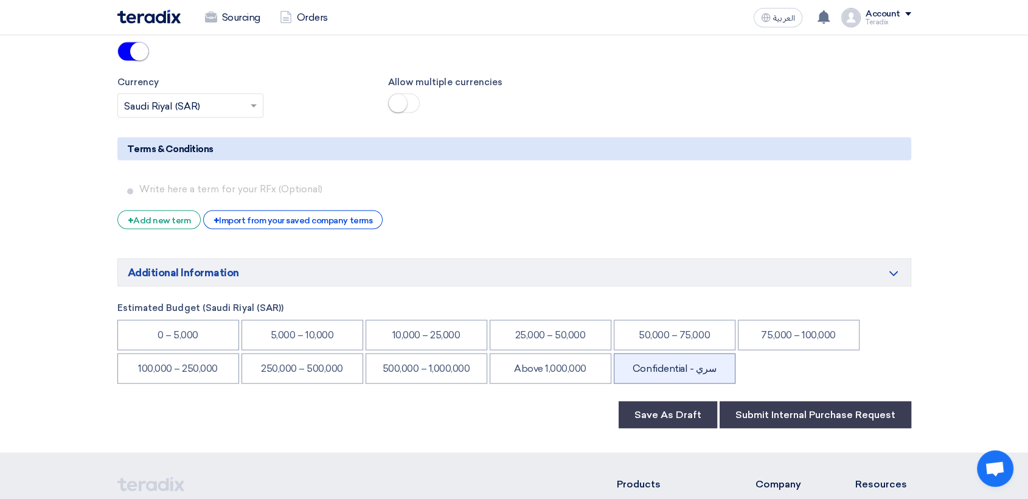
click at [706, 353] on li "Confidential - سري" at bounding box center [674, 368] width 122 height 30
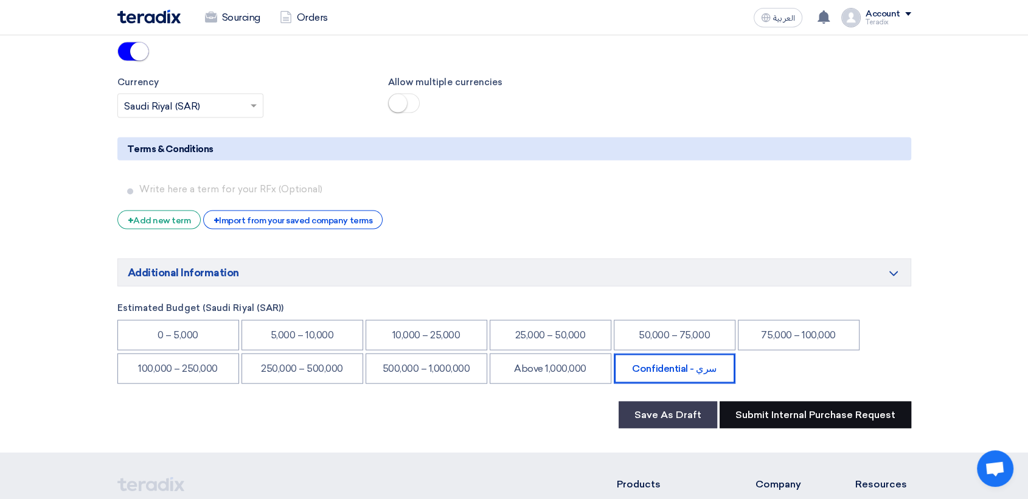
click at [865, 401] on button "Submit Internal Purchase Request" at bounding box center [815, 414] width 192 height 27
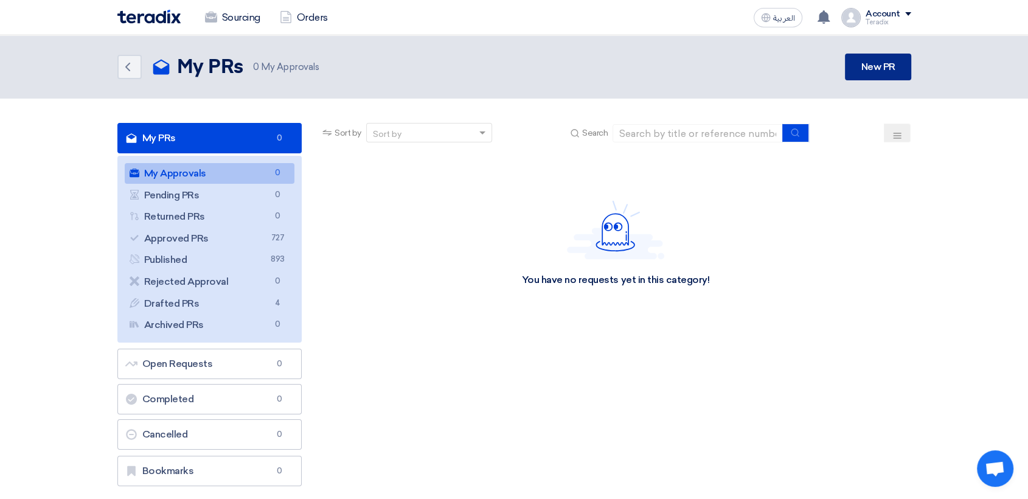
click at [872, 66] on link "New PR" at bounding box center [878, 67] width 66 height 27
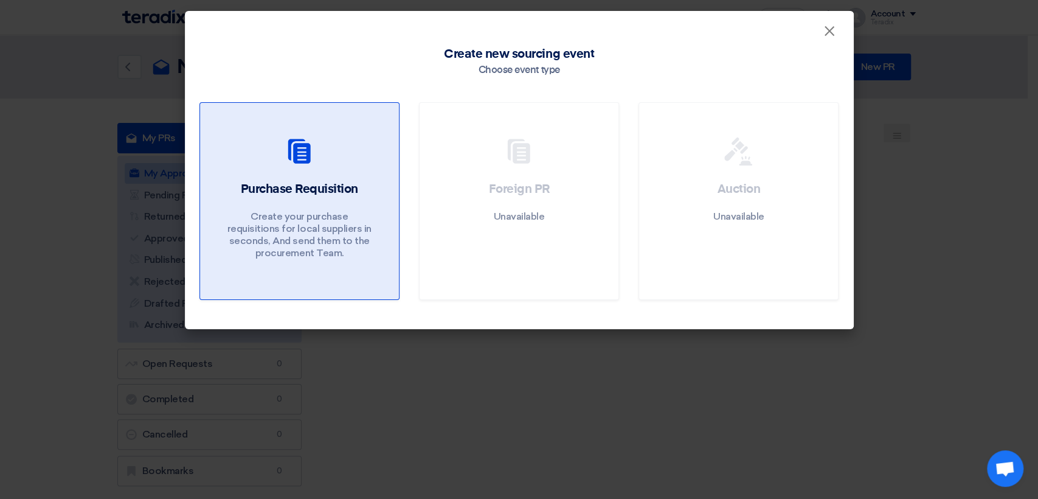
click at [303, 150] on use at bounding box center [299, 151] width 22 height 24
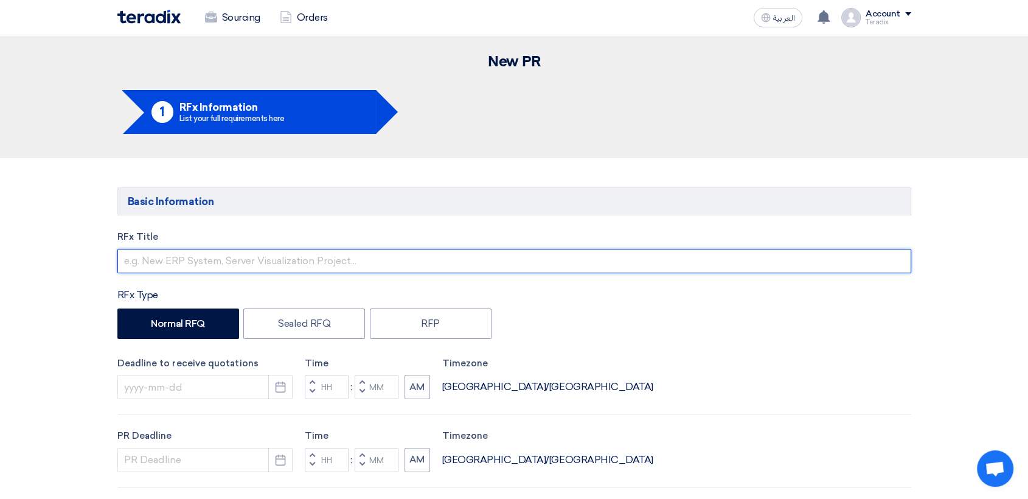
click at [266, 264] on input "text" at bounding box center [513, 261] width 793 height 24
paste input "2586 (Batterires)"
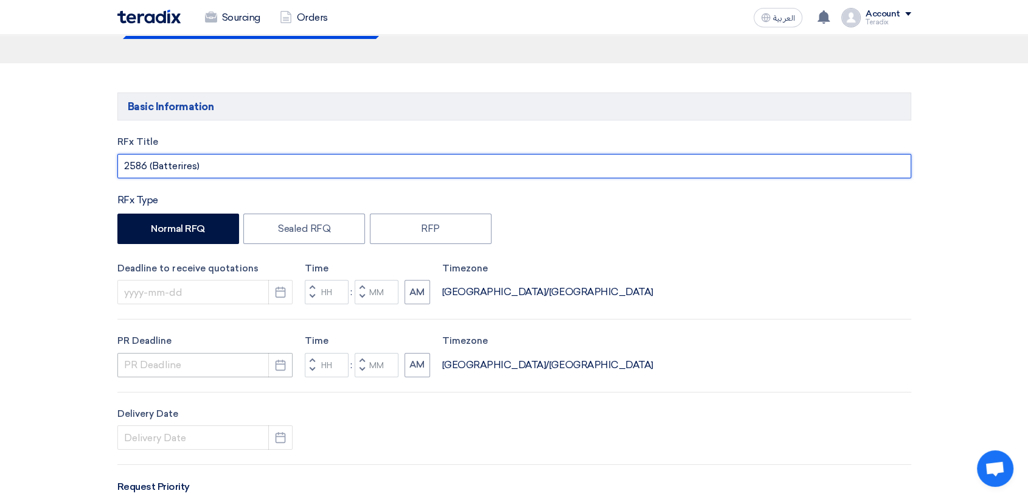
scroll to position [202, 0]
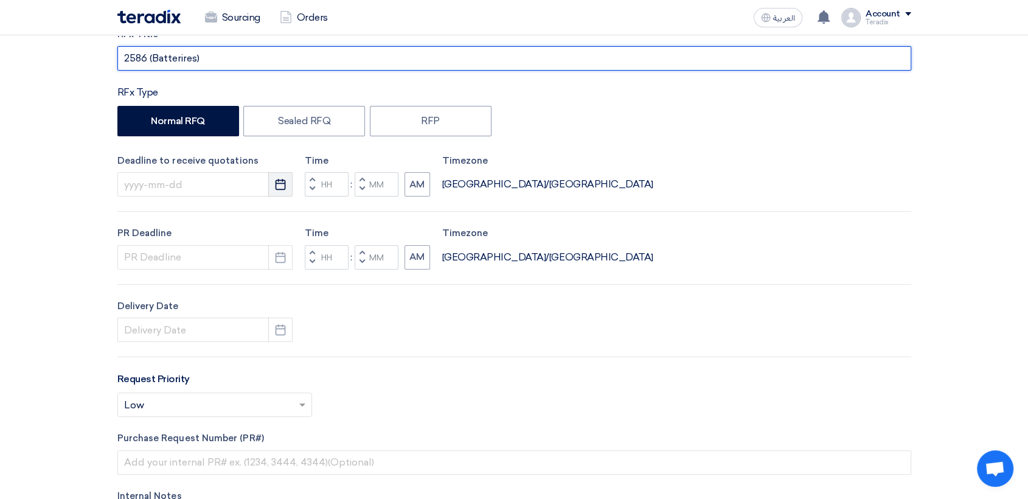
type input "2586 (Batterires)"
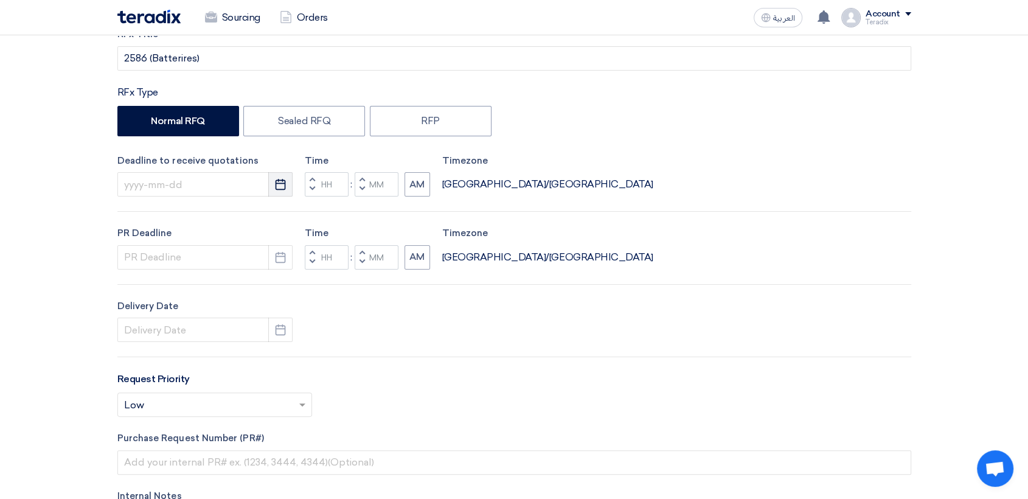
click at [276, 185] on icon "Pick a date" at bounding box center [280, 184] width 12 height 12
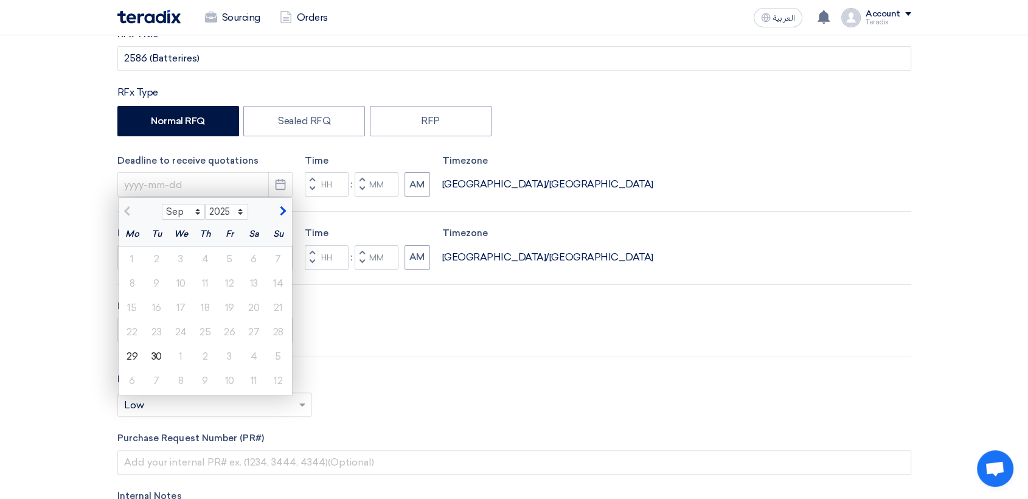
click at [179, 347] on div "1" at bounding box center [180, 356] width 24 height 24
type input "[DATE]"
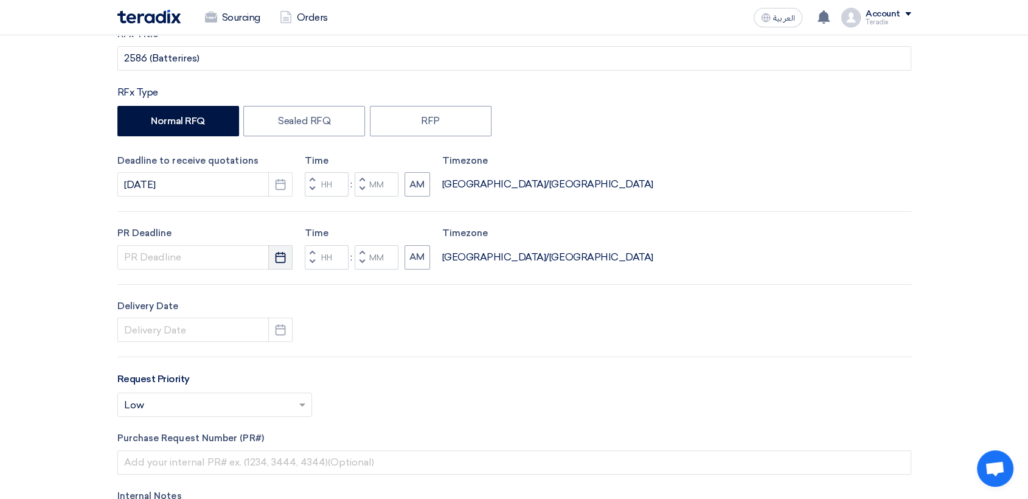
click at [284, 258] on use "button" at bounding box center [280, 256] width 10 height 11
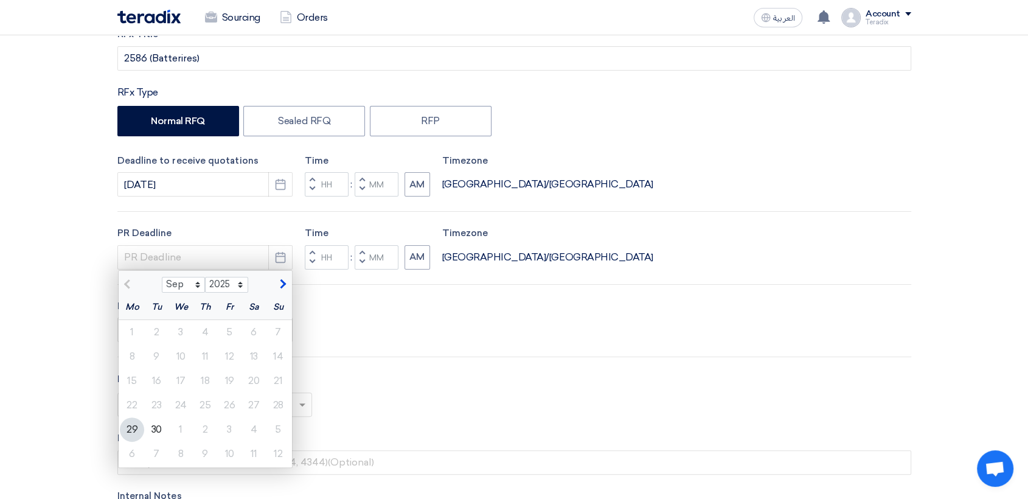
drag, startPoint x: 172, startPoint y: 427, endPoint x: 257, endPoint y: 382, distance: 96.3
click at [173, 425] on div "1" at bounding box center [180, 429] width 24 height 24
type input "[DATE]"
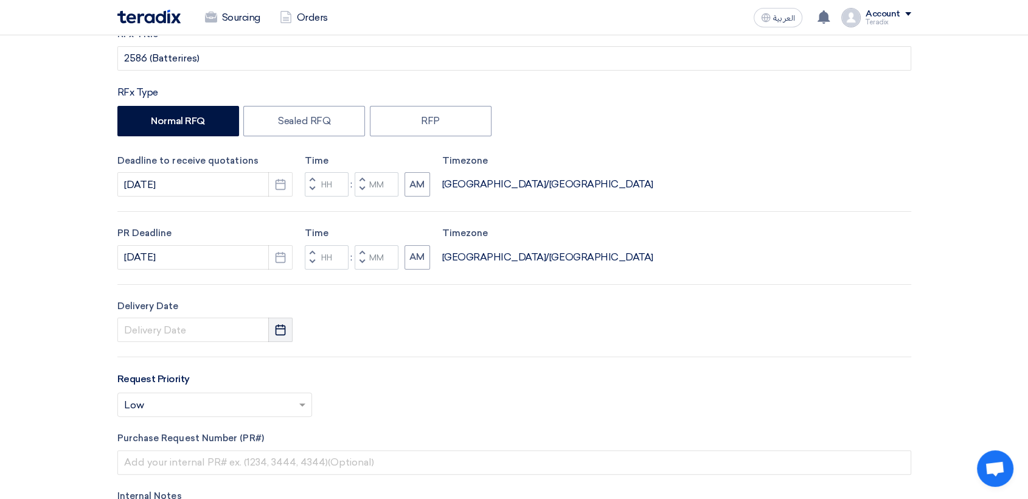
click at [279, 331] on icon "Pick a date" at bounding box center [280, 329] width 12 height 12
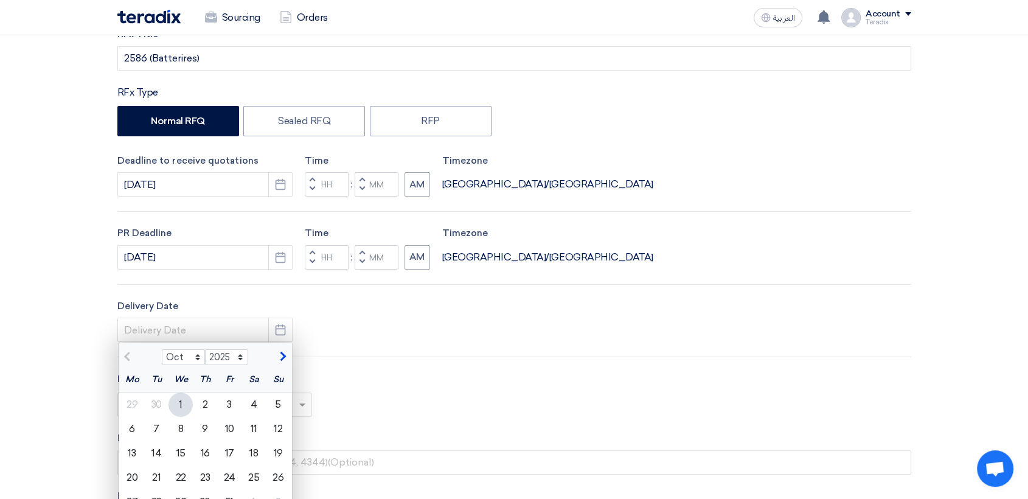
drag, startPoint x: 185, startPoint y: 404, endPoint x: 237, endPoint y: 376, distance: 58.2
click at [188, 401] on div "1" at bounding box center [180, 404] width 24 height 24
type input "[DATE]"
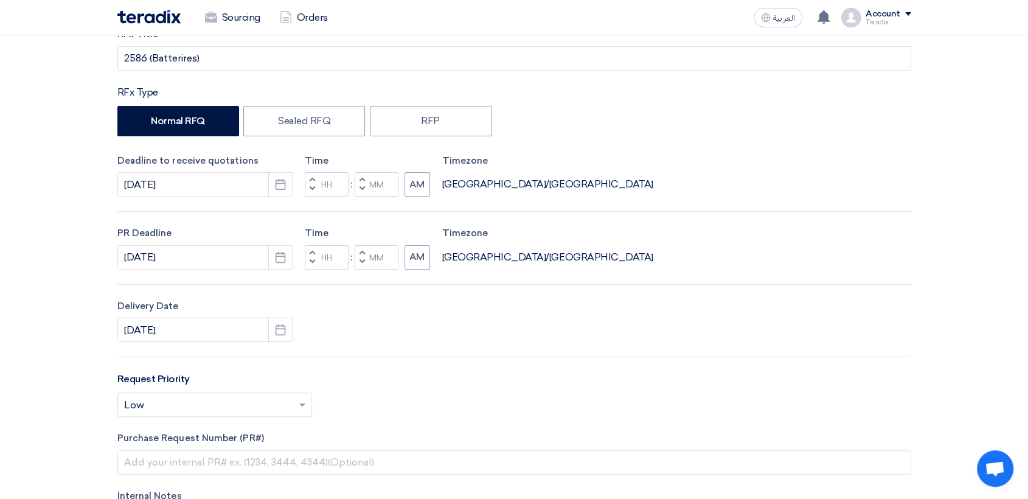
click at [365, 189] on button "Decrement minutes" at bounding box center [361, 189] width 15 height 15
type input "11"
type input "59"
click at [361, 264] on span "button" at bounding box center [361, 261] width 4 height 7
type input "11"
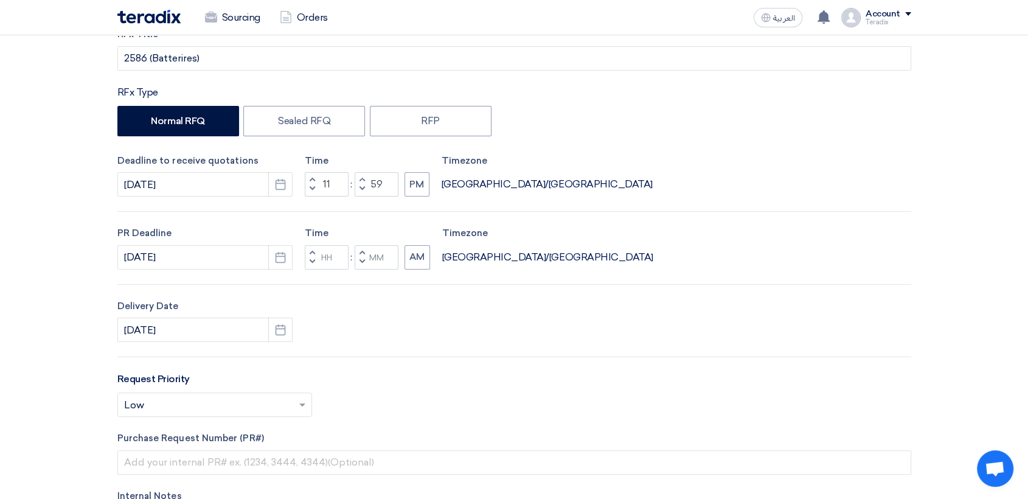
type input "59"
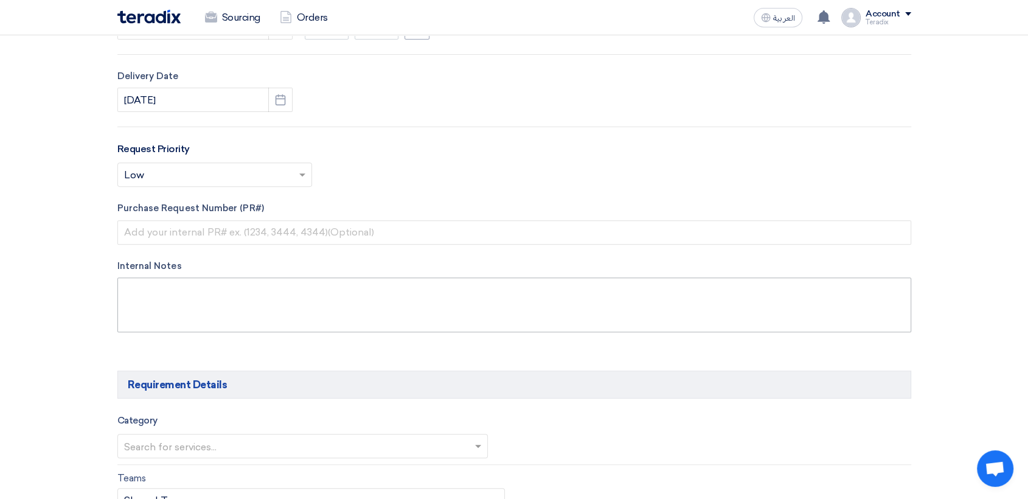
scroll to position [472, 0]
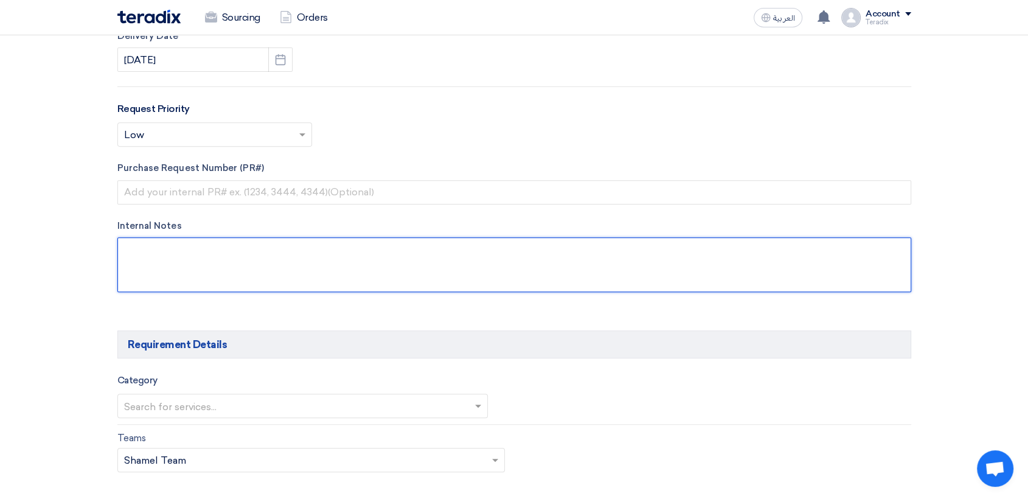
click at [260, 257] on textarea at bounding box center [513, 264] width 793 height 55
paste textarea "ORGWAN FILFILAN"
paste textarea "Saudi Air Navigation Services"
click at [234, 244] on textarea at bounding box center [513, 264] width 793 height 55
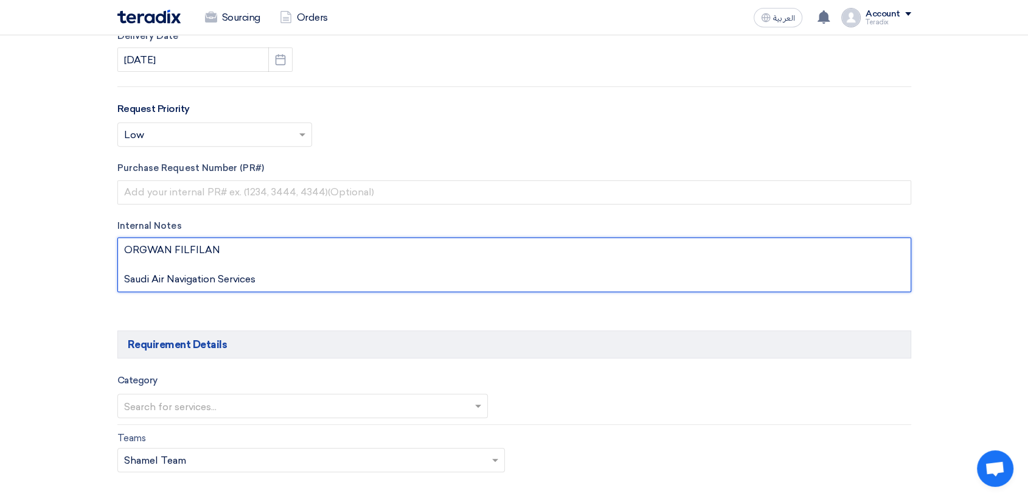
scroll to position [35, 0]
paste textarea "[EMAIL_ADDRESS][DOMAIN_NAME]"
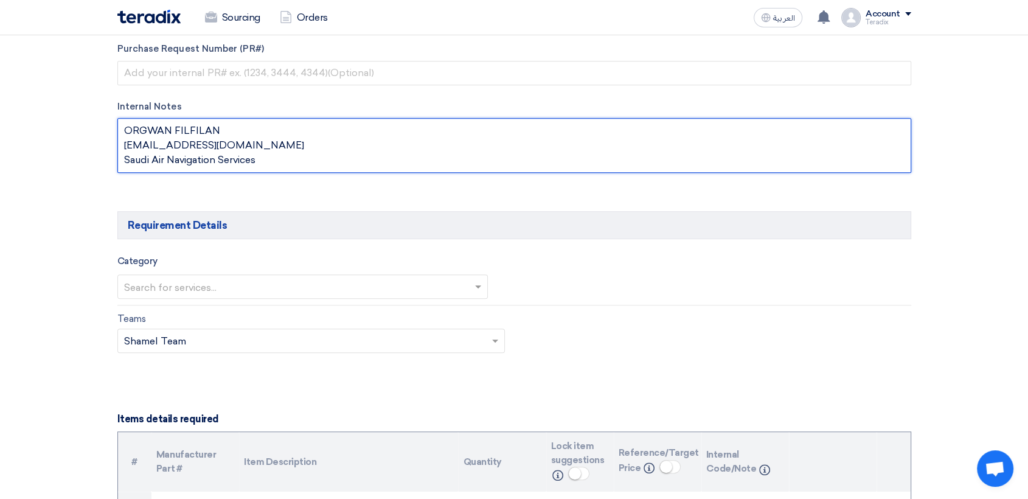
scroll to position [608, 0]
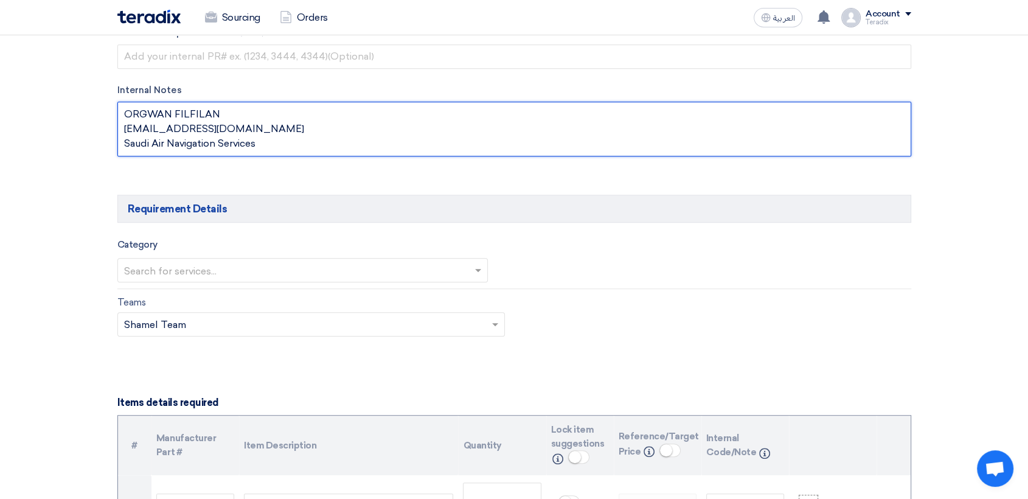
type textarea "ORGWAN FILFILAN [EMAIL_ADDRESS][DOMAIN_NAME] Saudi Air Navigation Services"
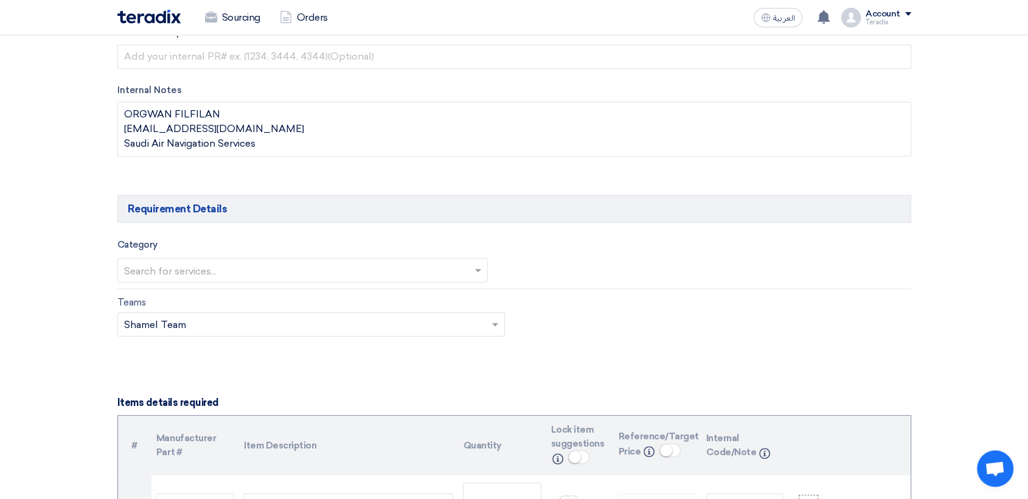
click at [288, 269] on input "text" at bounding box center [296, 271] width 345 height 20
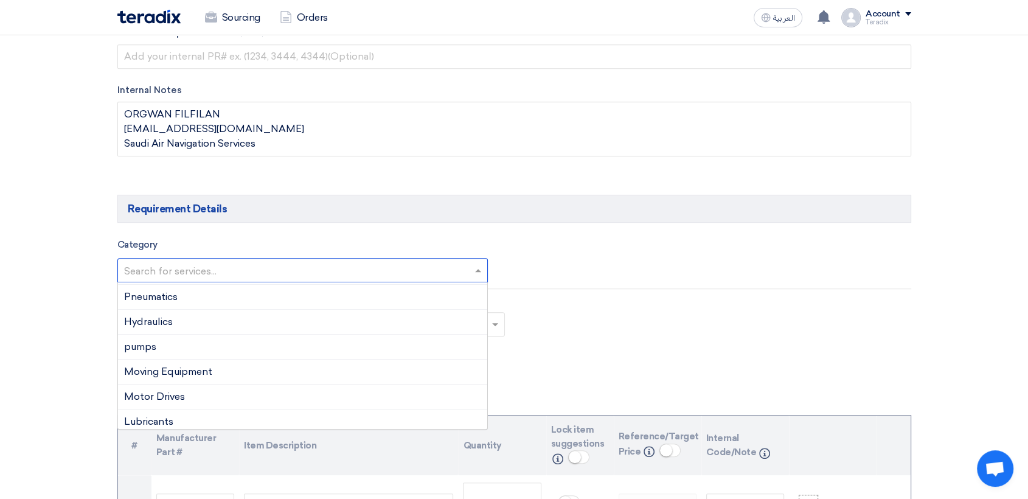
scroll to position [270, 0]
click at [209, 323] on span "Electrical Equipment" at bounding box center [172, 323] width 97 height 12
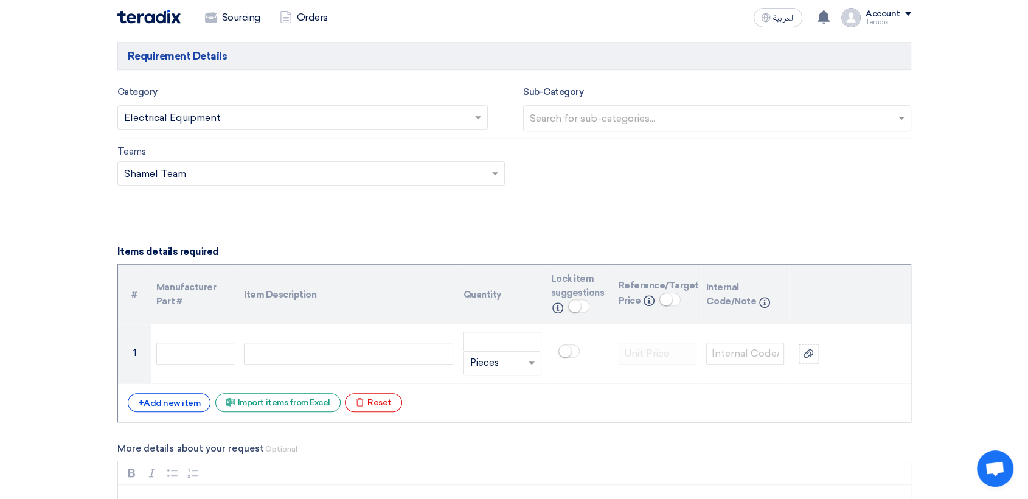
scroll to position [743, 0]
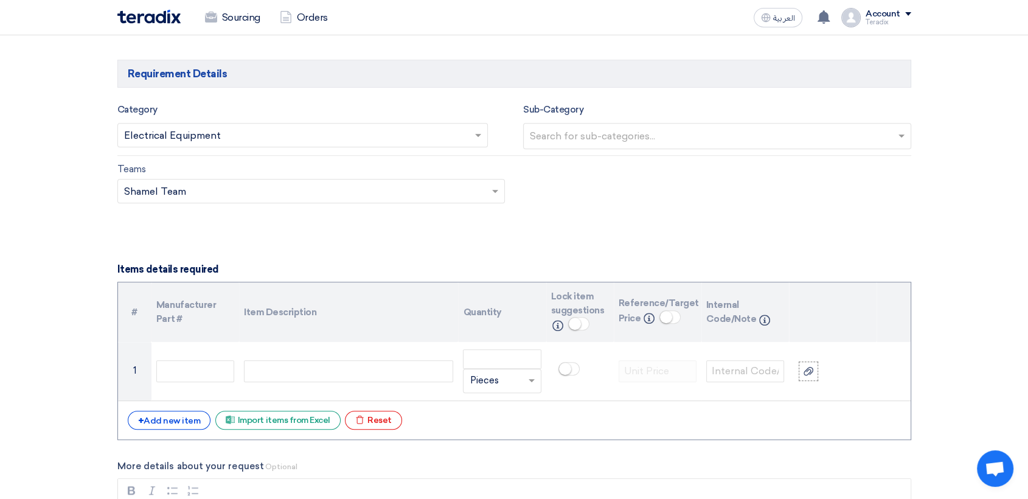
click at [229, 133] on input "text" at bounding box center [296, 136] width 345 height 20
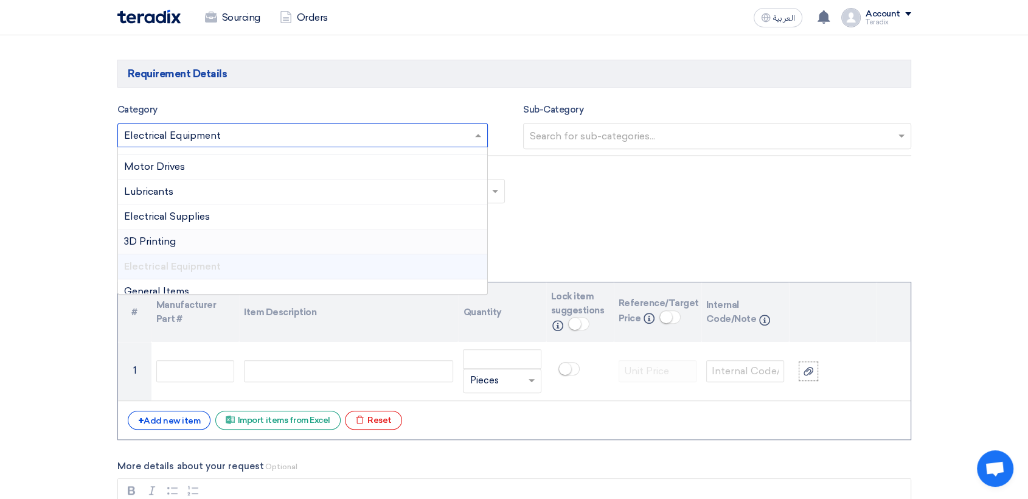
scroll to position [125, 0]
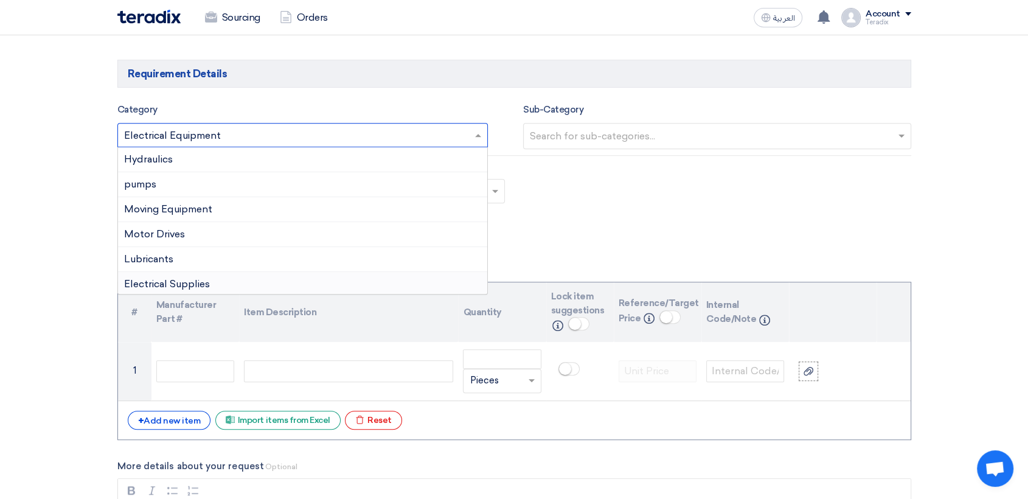
click at [216, 278] on div "Electrical Supplies" at bounding box center [303, 284] width 370 height 25
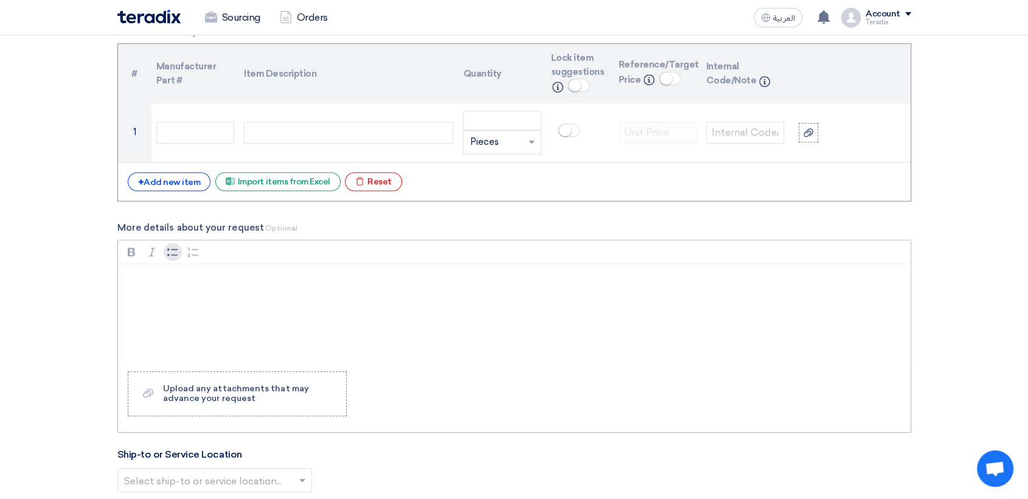
scroll to position [1013, 0]
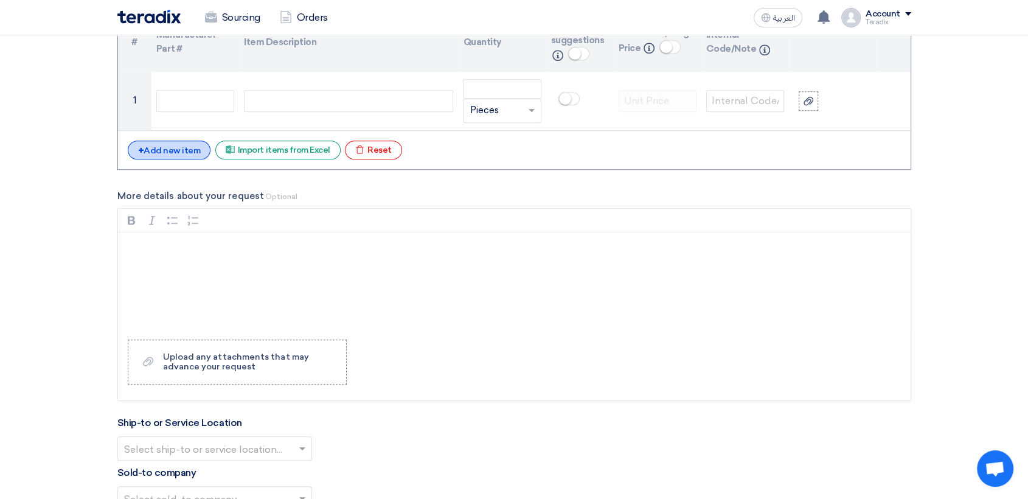
click at [176, 147] on div "+ Add new item" at bounding box center [169, 149] width 83 height 19
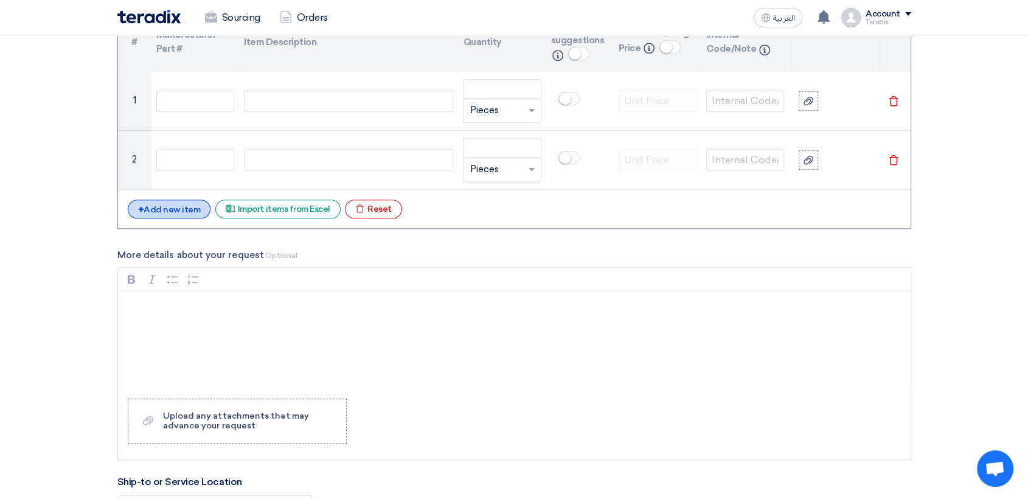
click at [189, 210] on div "+ Add new item" at bounding box center [169, 208] width 83 height 19
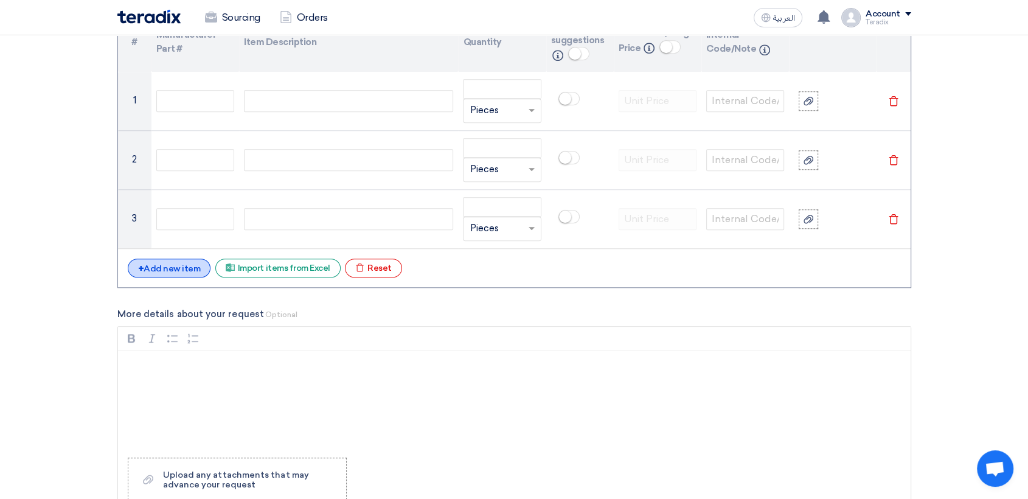
click at [182, 262] on div "+ Add new item" at bounding box center [169, 267] width 83 height 19
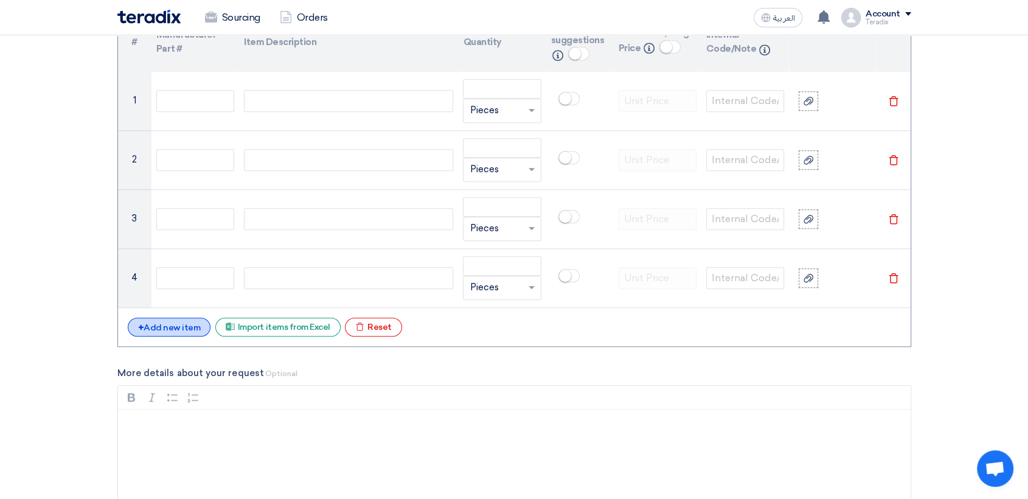
click at [170, 320] on div "+ Add new item" at bounding box center [169, 326] width 83 height 19
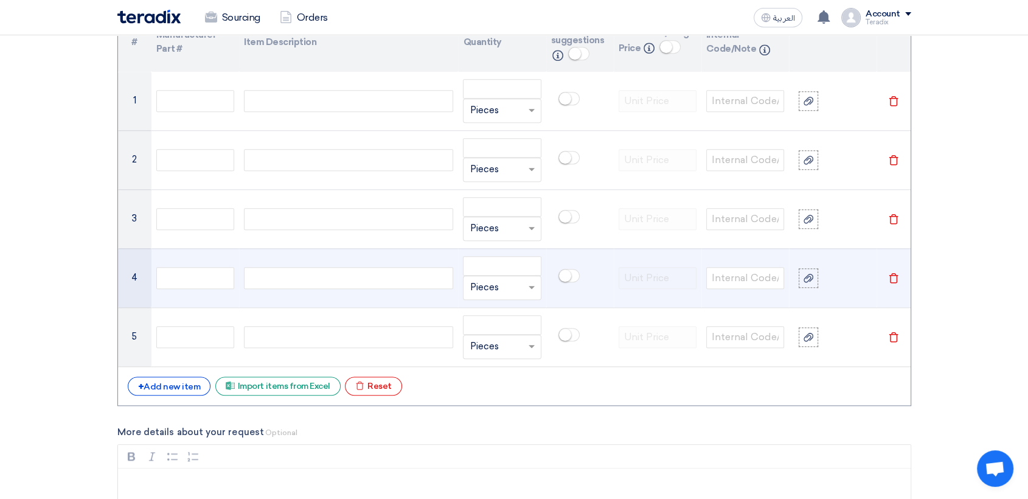
drag, startPoint x: 187, startPoint y: 381, endPoint x: 596, endPoint y: 247, distance: 430.5
click at [187, 381] on div "+ Add new item" at bounding box center [169, 385] width 83 height 19
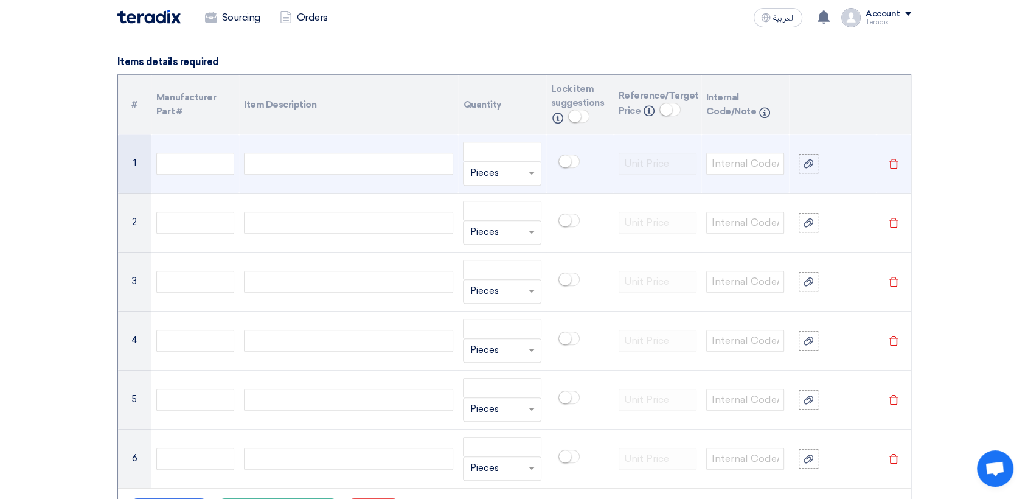
scroll to position [878, 0]
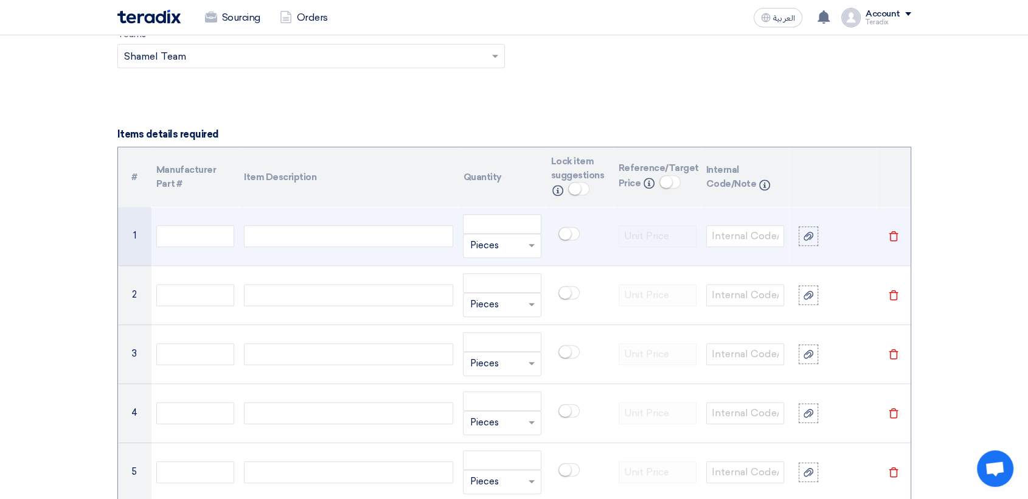
click at [316, 231] on div at bounding box center [348, 236] width 209 height 22
click at [522, 244] on div at bounding box center [501, 245] width 77 height 19
paste input "EAC H"
type input "EAC H"
click at [505, 266] on span "Add type..." at bounding box center [489, 270] width 40 height 9
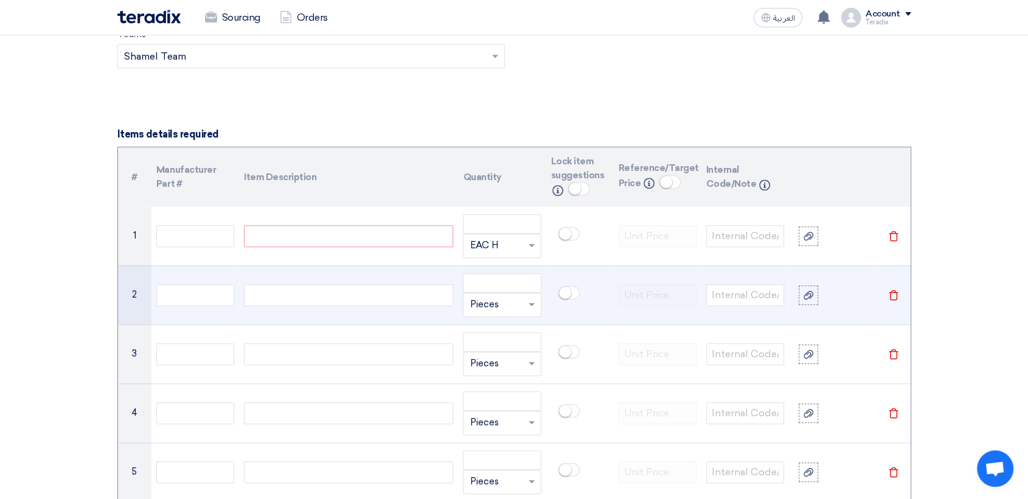
click at [501, 305] on input "text" at bounding box center [494, 304] width 50 height 19
paste input "EAC H"
type input "EAC H"
click at [494, 327] on span "Add type..." at bounding box center [489, 329] width 40 height 9
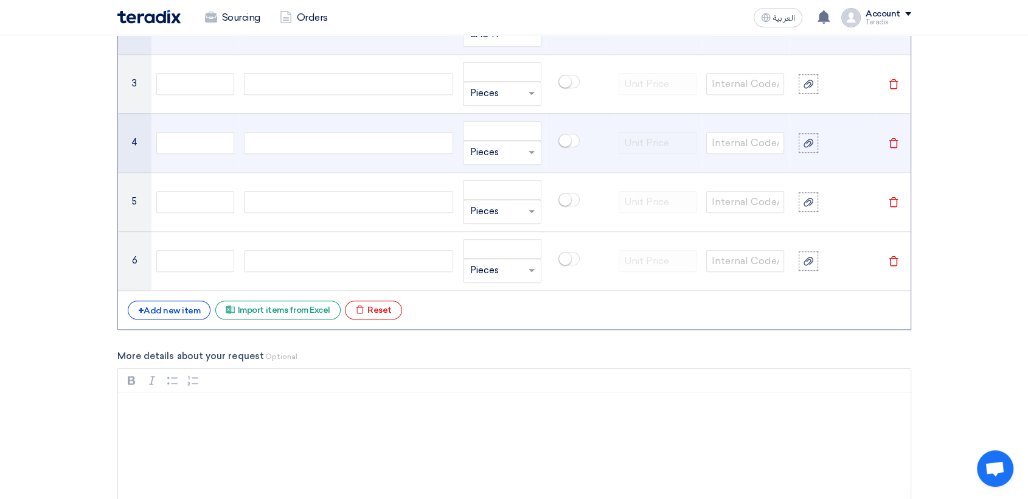
scroll to position [1148, 0]
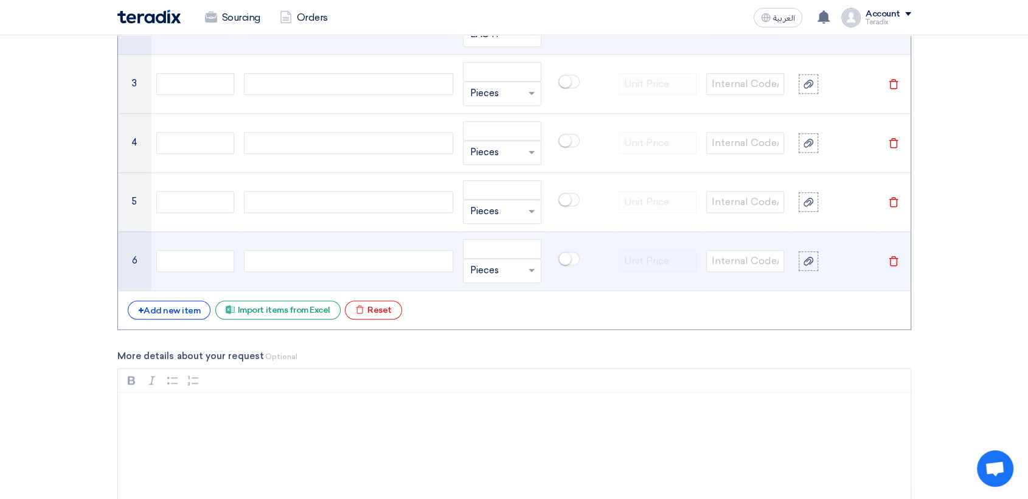
click at [495, 268] on input "text" at bounding box center [494, 270] width 50 height 19
paste input "EAC H"
type input "EAC H"
click at [496, 291] on span "Add type..." at bounding box center [489, 295] width 40 height 9
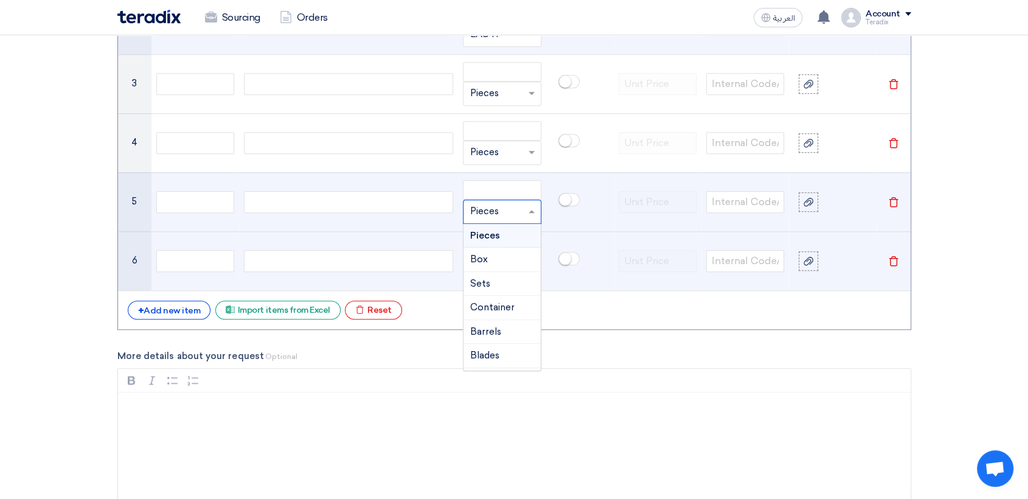
click at [500, 210] on input "text" at bounding box center [494, 211] width 50 height 19
paste input "EAC H"
type input "EAC H"
click at [503, 235] on span "Add type..." at bounding box center [489, 236] width 40 height 9
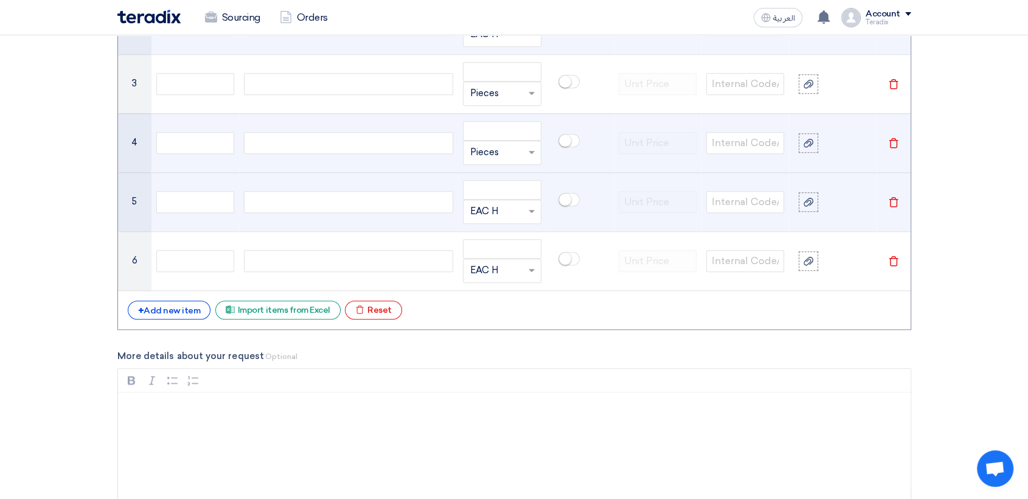
click at [494, 161] on div "Unit × Pieces" at bounding box center [502, 152] width 78 height 24
paste input "EAC H"
type input "EAC H"
click at [504, 178] on span "Add type..." at bounding box center [489, 177] width 40 height 9
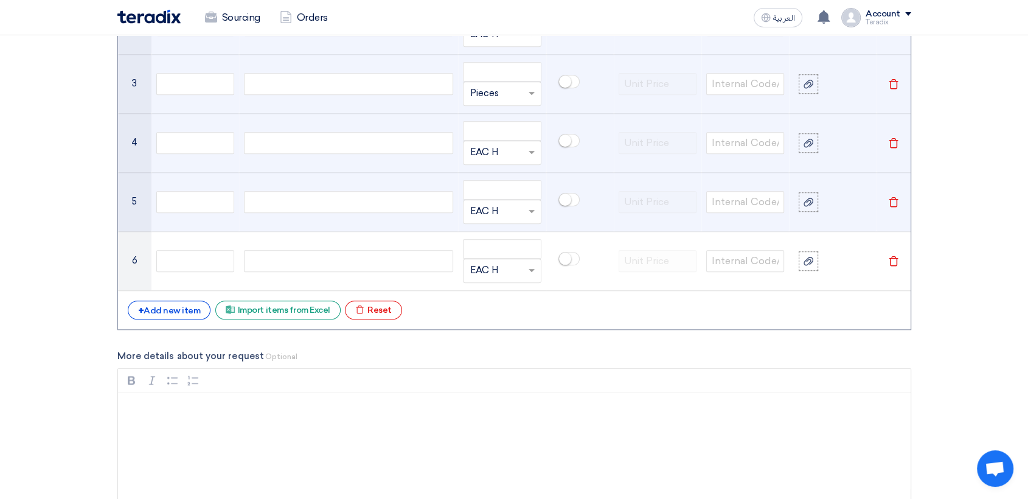
click at [492, 95] on input "text" at bounding box center [494, 93] width 50 height 19
paste input "EAC H"
type input "EAC H"
click at [506, 114] on span "Add type..." at bounding box center [489, 118] width 40 height 9
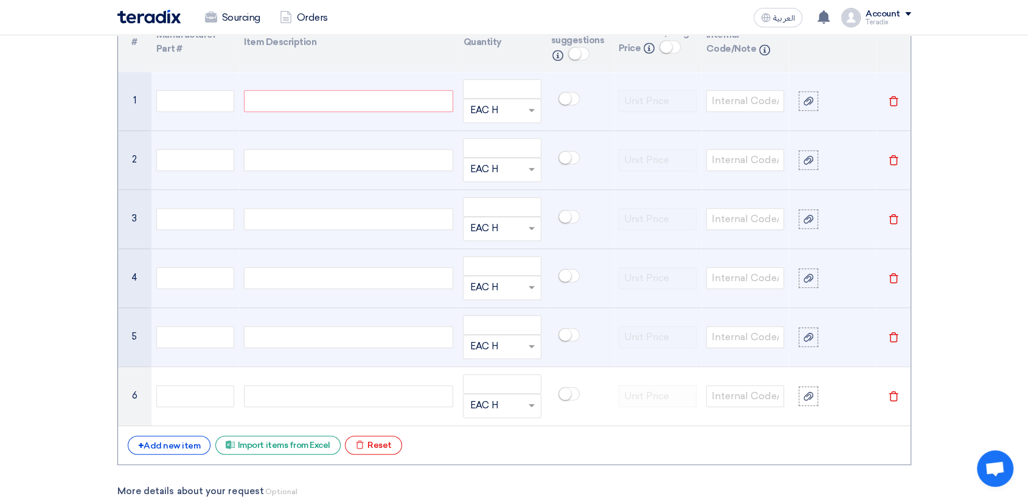
scroll to position [810, 0]
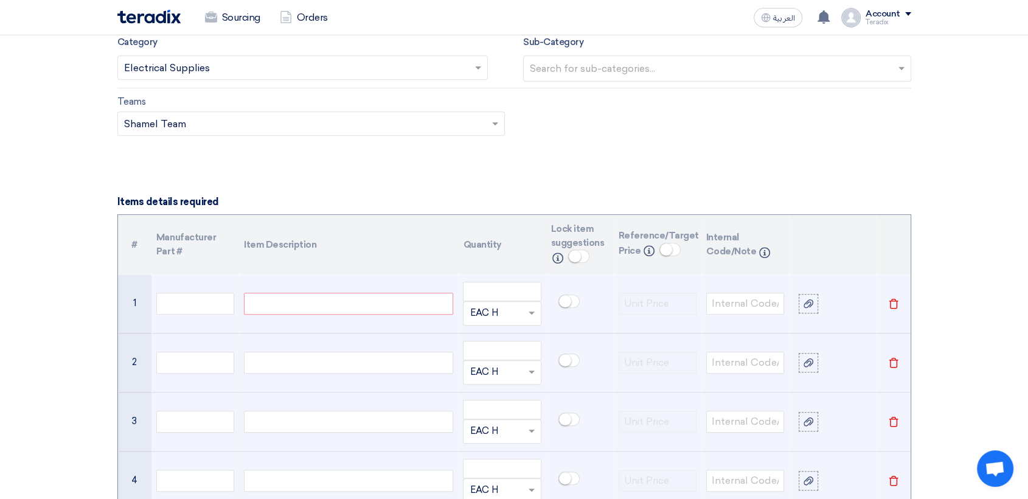
click at [332, 306] on div at bounding box center [348, 303] width 209 height 22
paste div
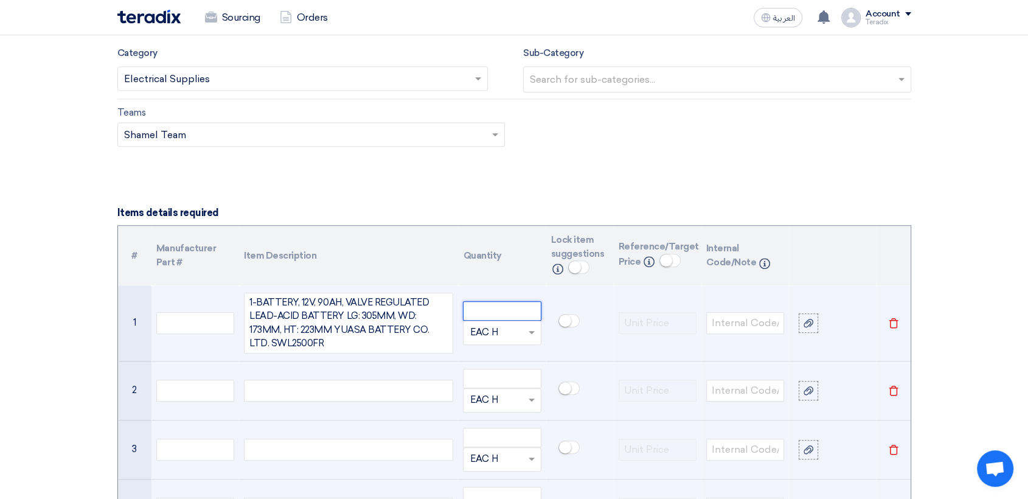
click at [477, 307] on input "number" at bounding box center [502, 310] width 78 height 19
paste input "490"
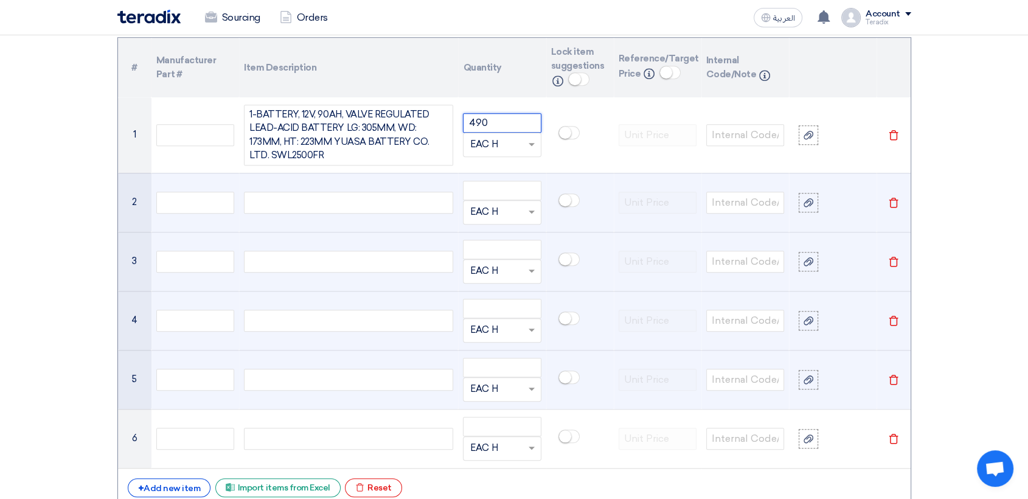
scroll to position [1002, 0]
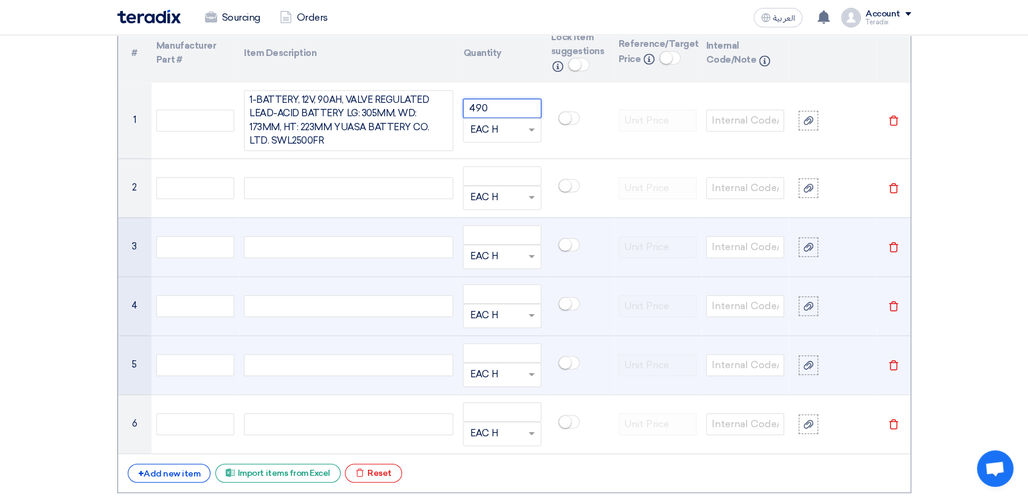
type input "490"
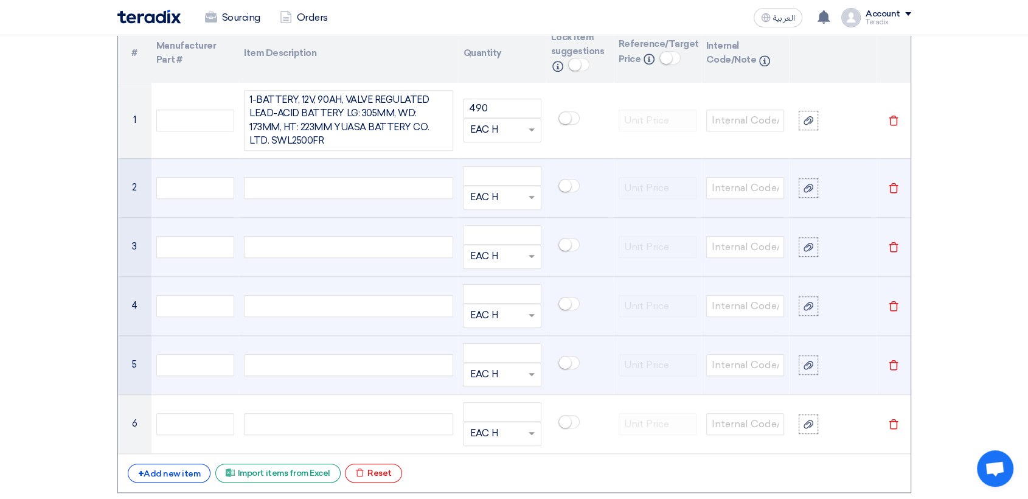
drag, startPoint x: 361, startPoint y: 206, endPoint x: 368, endPoint y: 188, distance: 18.5
click at [364, 196] on td at bounding box center [348, 187] width 219 height 59
click at [369, 188] on div at bounding box center [348, 188] width 209 height 22
paste div
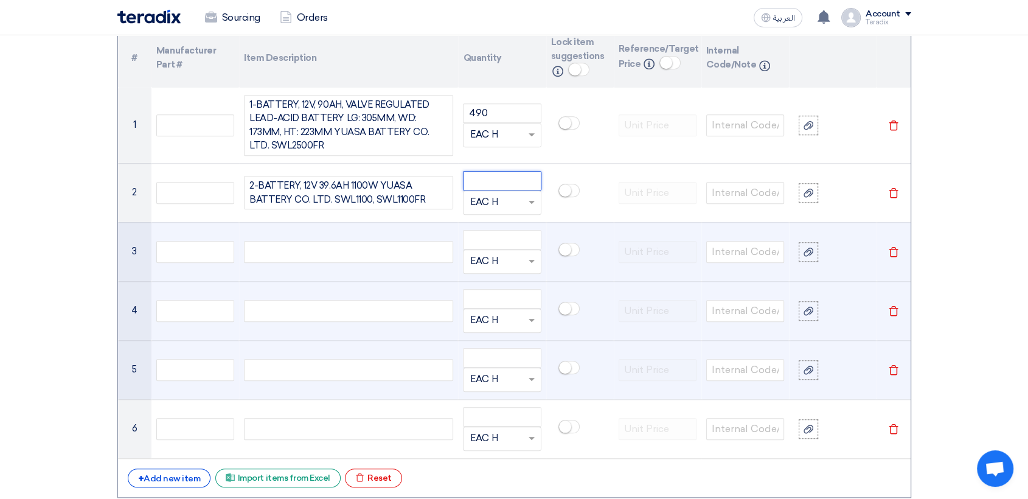
click at [505, 186] on input "number" at bounding box center [502, 180] width 78 height 19
paste input "82"
type input "82"
click at [337, 261] on div at bounding box center [348, 252] width 209 height 22
paste div
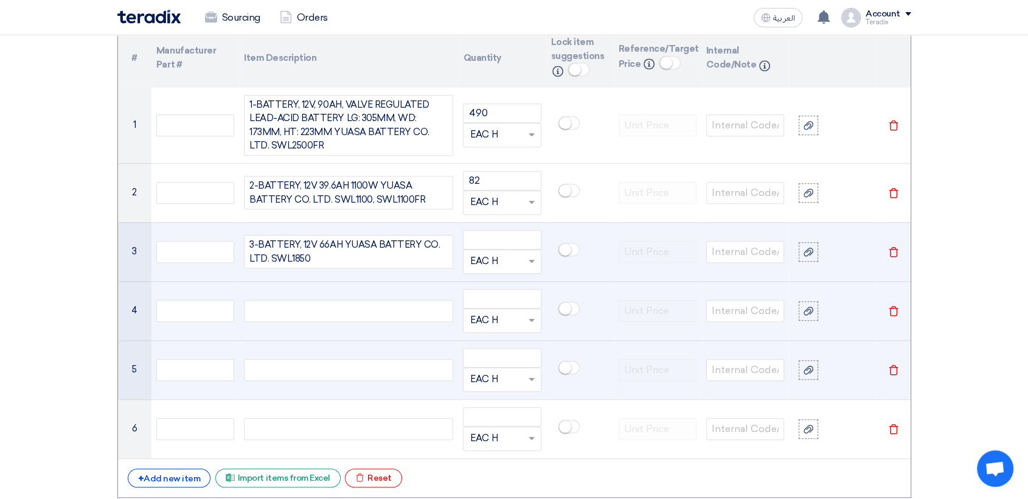
scroll to position [992, 0]
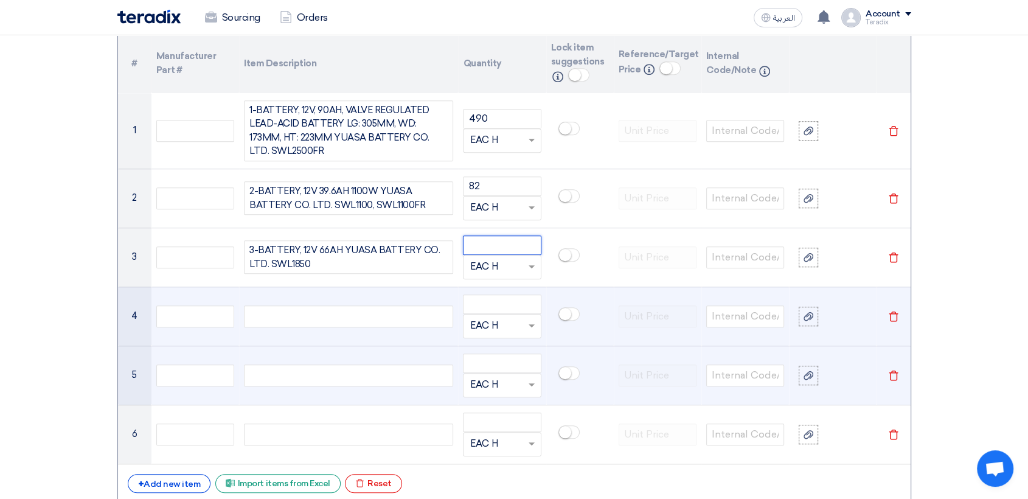
click at [502, 238] on input "number" at bounding box center [502, 244] width 78 height 19
paste input "28"
type input "28"
click at [370, 322] on div at bounding box center [348, 316] width 209 height 22
paste div
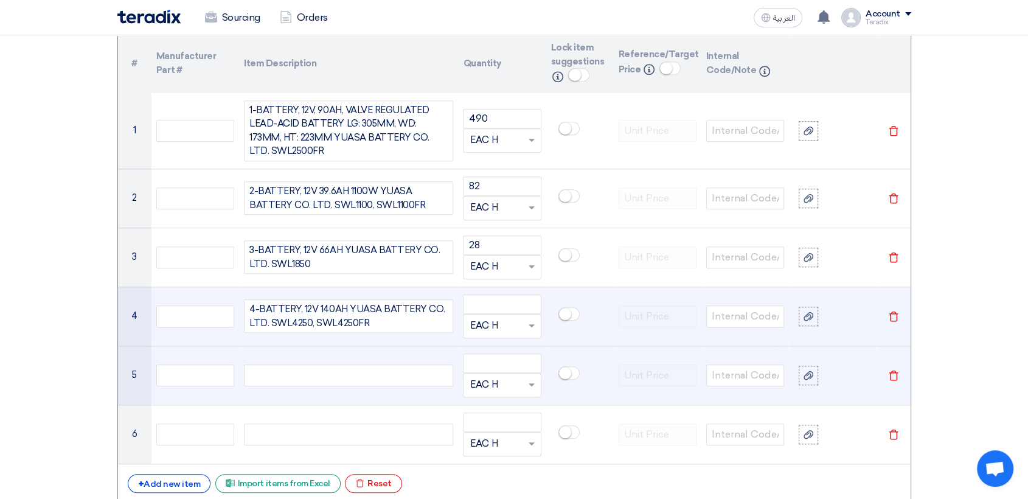
scroll to position [986, 0]
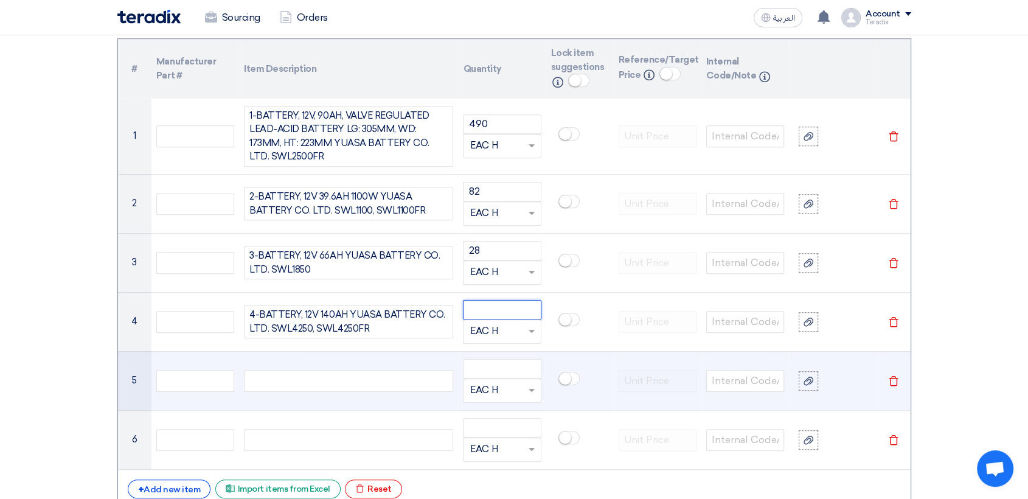
click at [504, 302] on input "number" at bounding box center [502, 309] width 78 height 19
paste input "12"
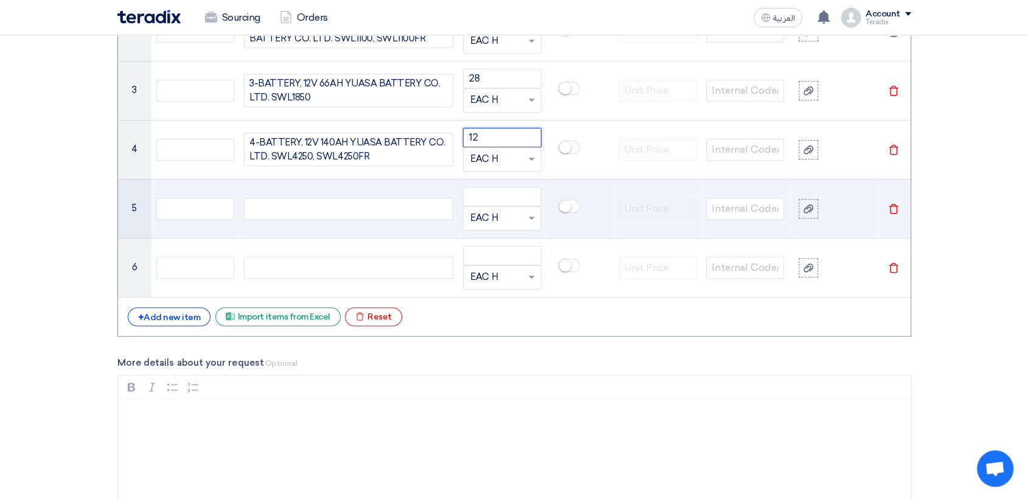
scroll to position [1189, 0]
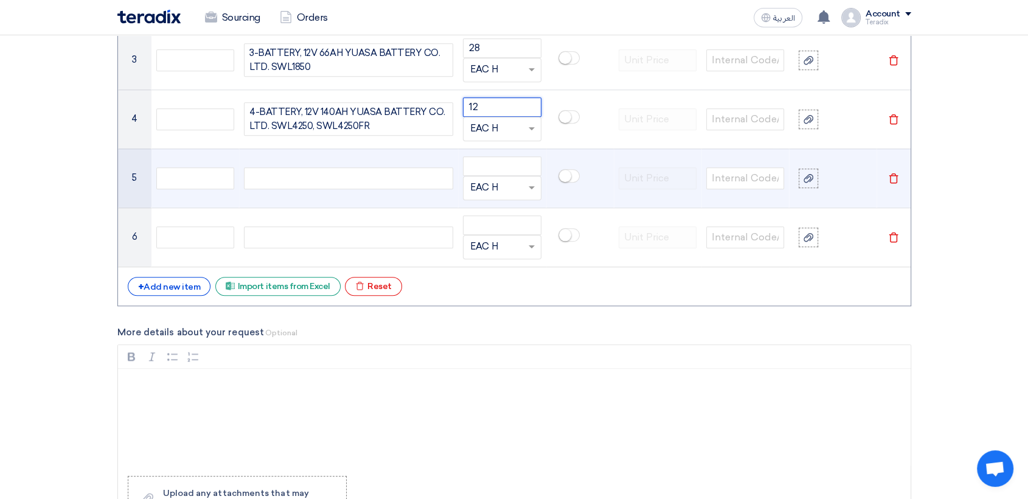
type input "12"
click at [392, 176] on div at bounding box center [348, 178] width 209 height 22
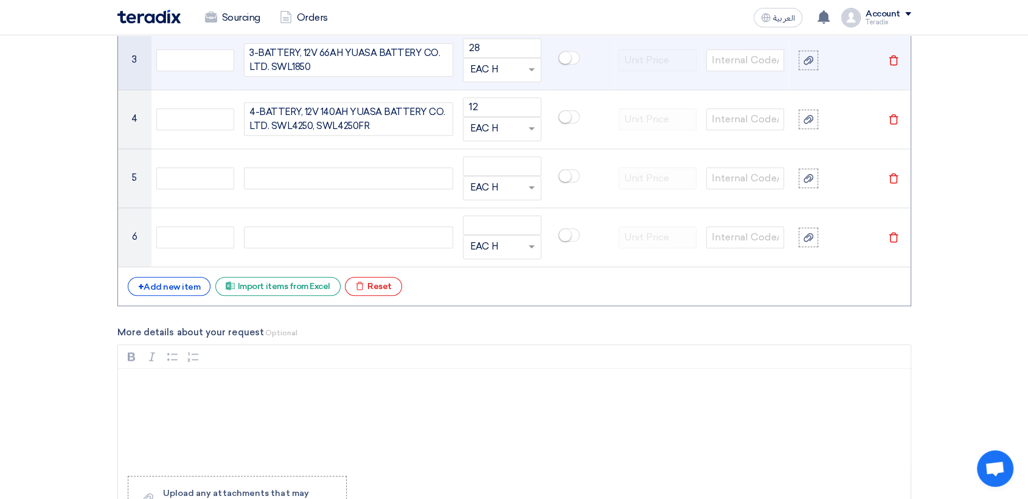
paste div
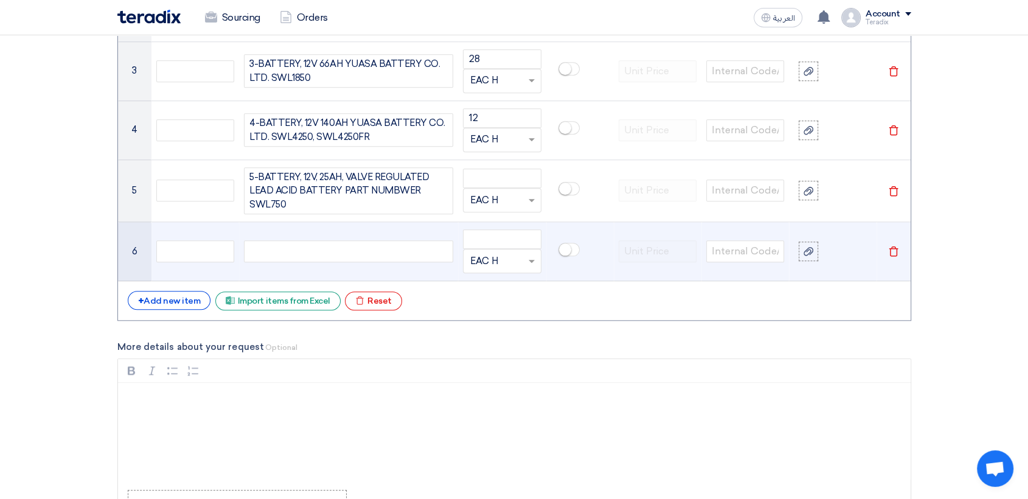
click at [332, 250] on div at bounding box center [348, 251] width 209 height 22
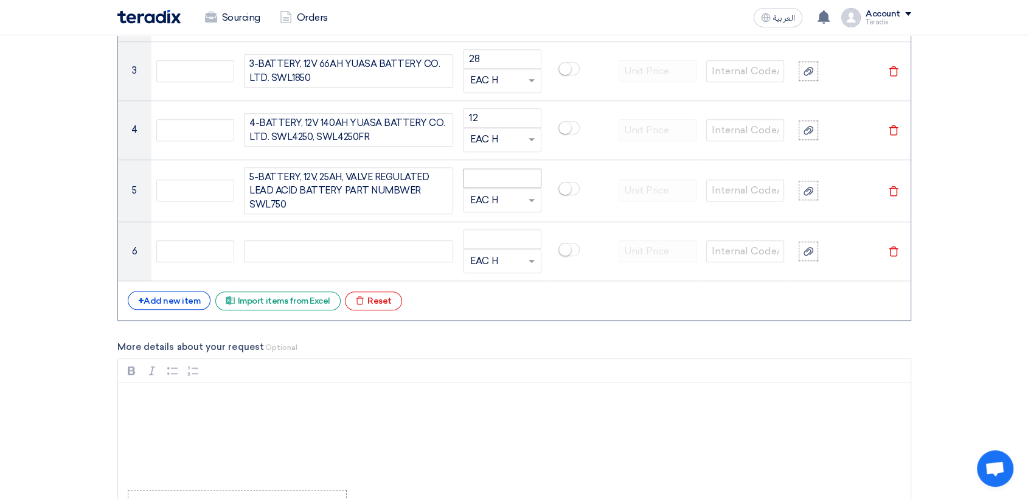
paste div
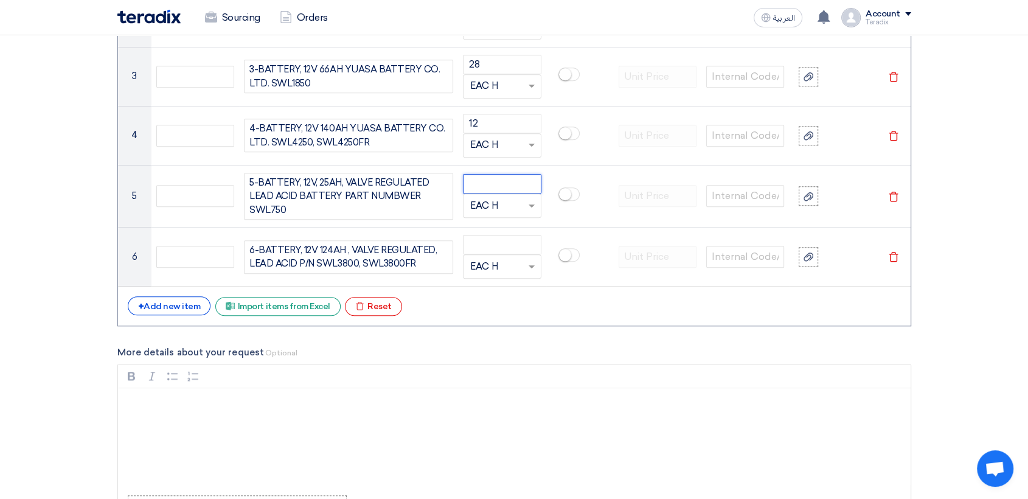
click at [492, 181] on input "number" at bounding box center [502, 183] width 78 height 19
type input "8"
click at [486, 244] on input "number" at bounding box center [502, 244] width 78 height 19
type input "8"
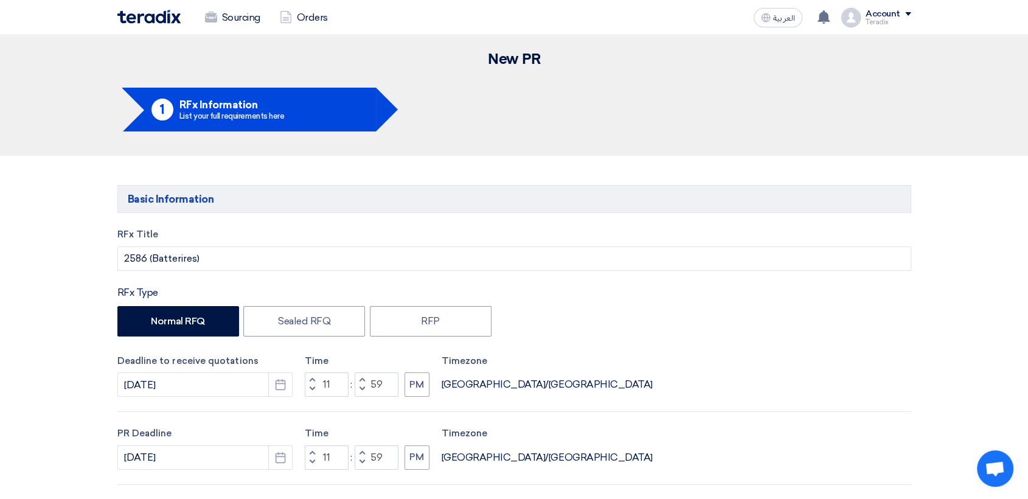
scroll to position [0, 0]
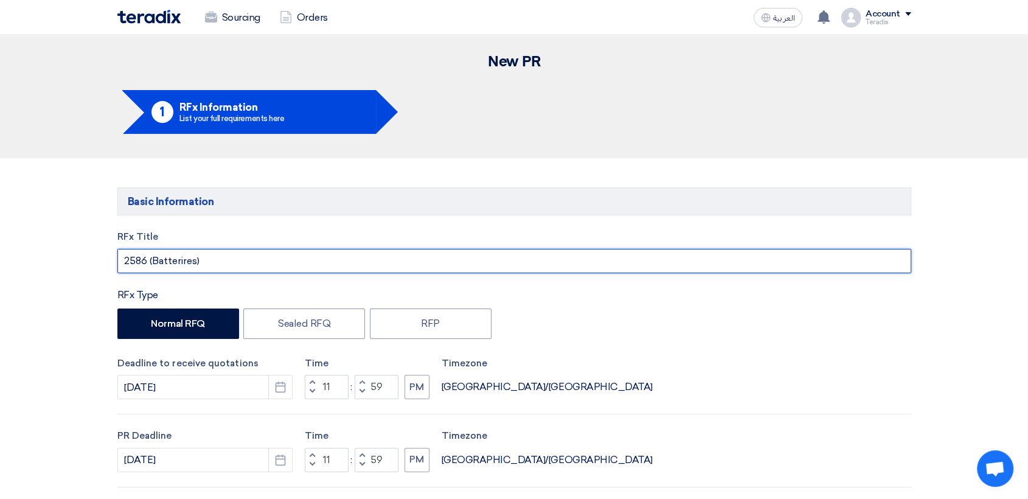
drag, startPoint x: 210, startPoint y: 260, endPoint x: 7, endPoint y: 262, distance: 202.5
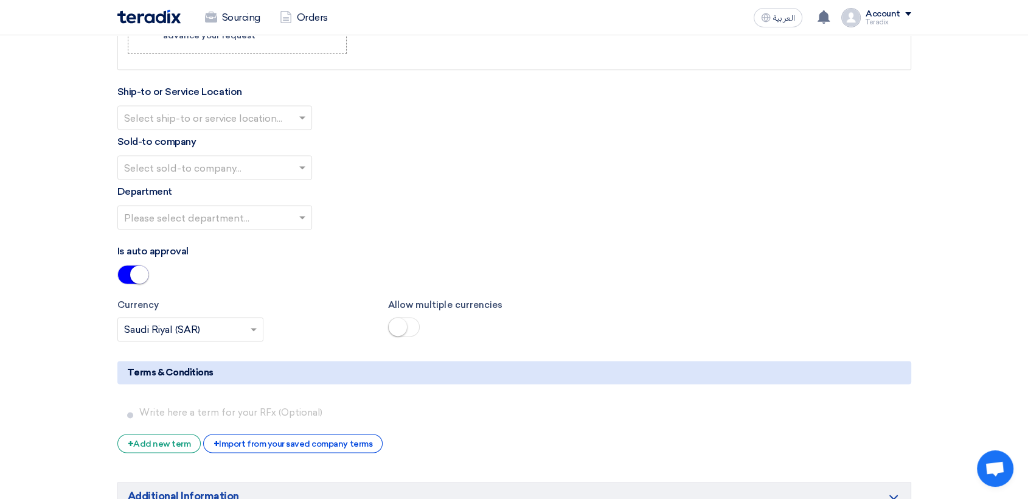
scroll to position [1486, 0]
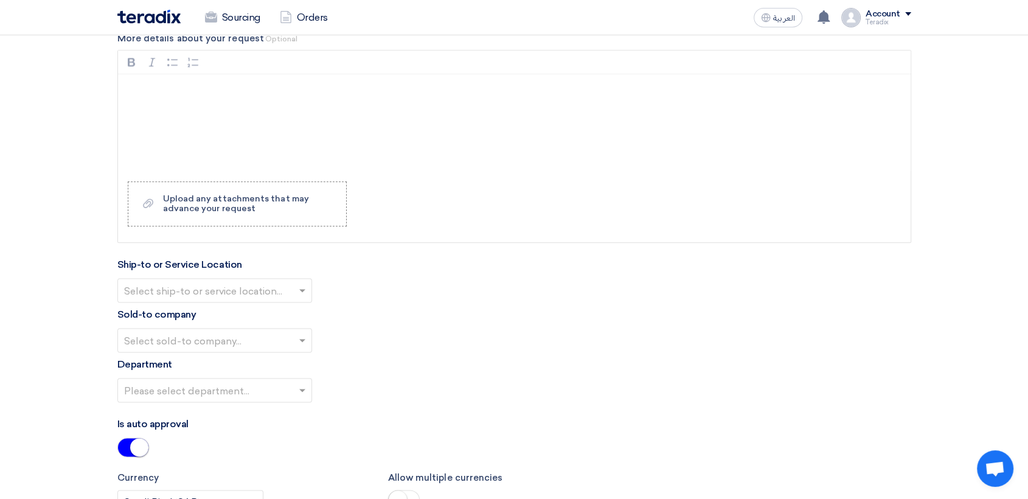
click at [258, 296] on input "text" at bounding box center [208, 292] width 169 height 20
click at [274, 318] on div "Obeikan Digital Solutions" at bounding box center [214, 314] width 193 height 24
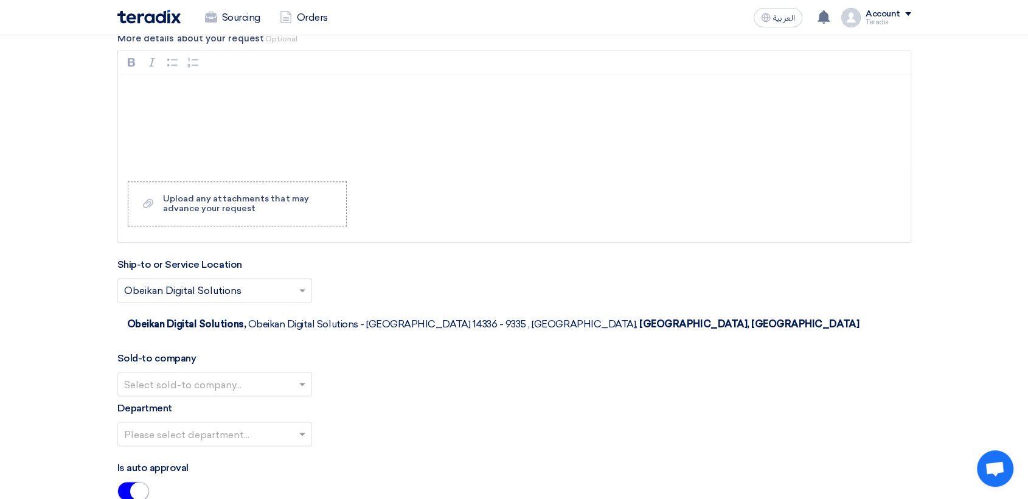
click at [285, 375] on input "text" at bounding box center [208, 385] width 169 height 20
click at [285, 396] on div "SHAMEL / Obeikan Digital Solutions" at bounding box center [214, 408] width 193 height 24
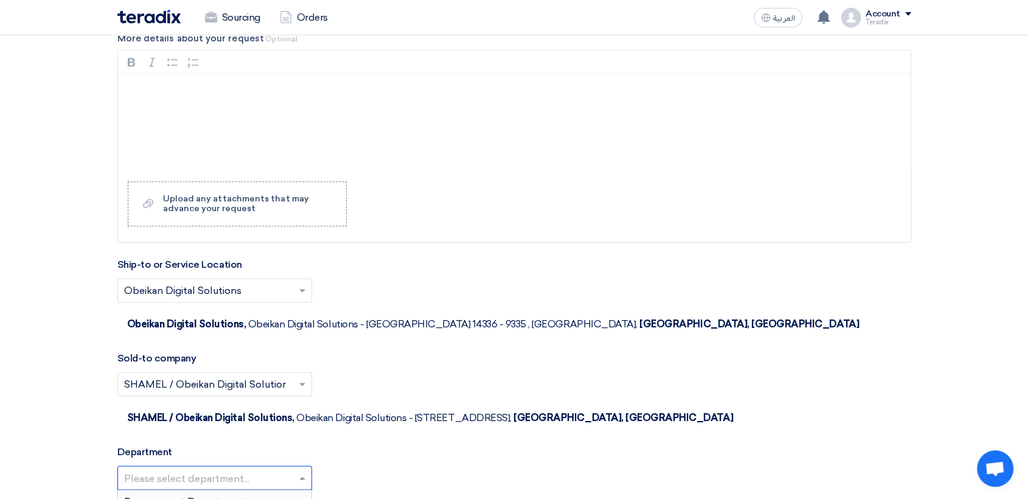
click at [286, 469] on input "text" at bounding box center [208, 479] width 169 height 20
drag, startPoint x: 285, startPoint y: 437, endPoint x: 300, endPoint y: 437, distance: 14.6
click at [285, 489] on div "Procurement Department" at bounding box center [214, 501] width 193 height 24
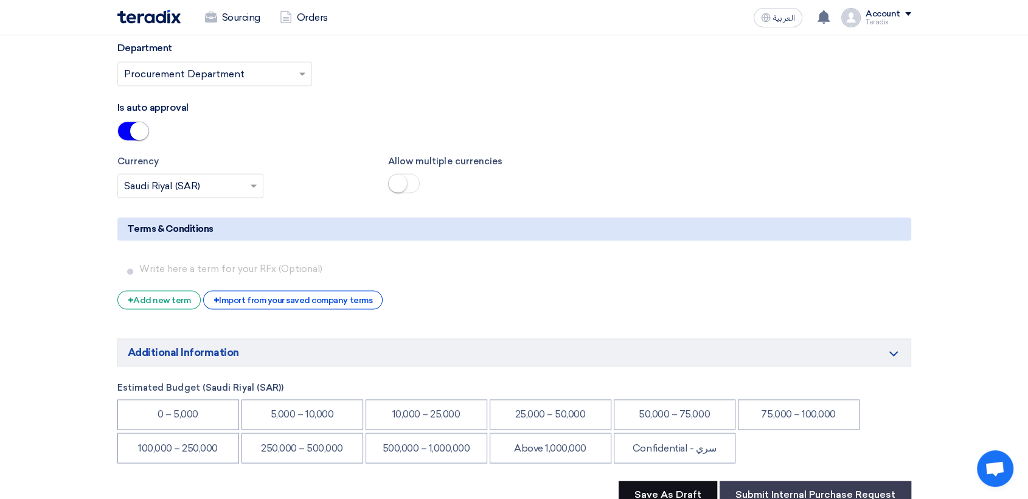
scroll to position [1959, 0]
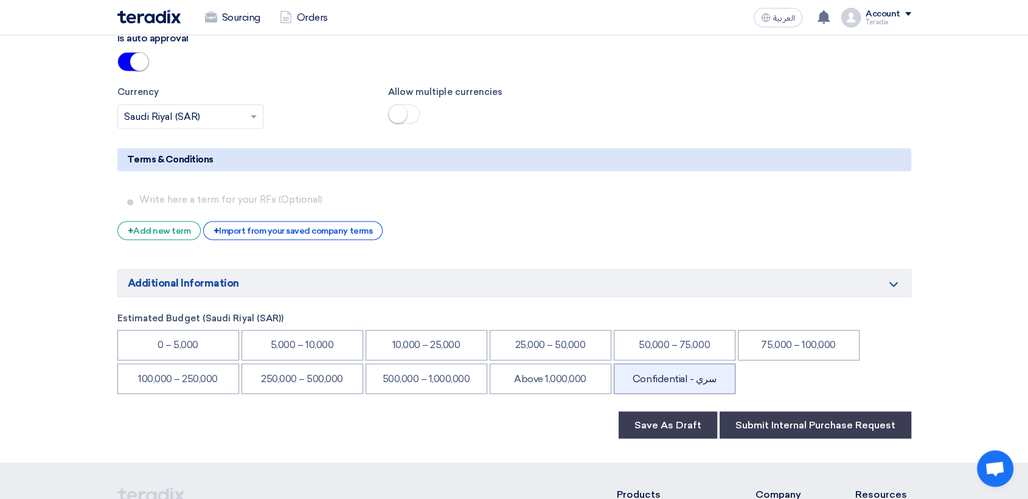
drag, startPoint x: 702, startPoint y: 327, endPoint x: 724, endPoint y: 336, distance: 24.5
click at [702, 363] on li "Confidential - سري" at bounding box center [674, 378] width 122 height 30
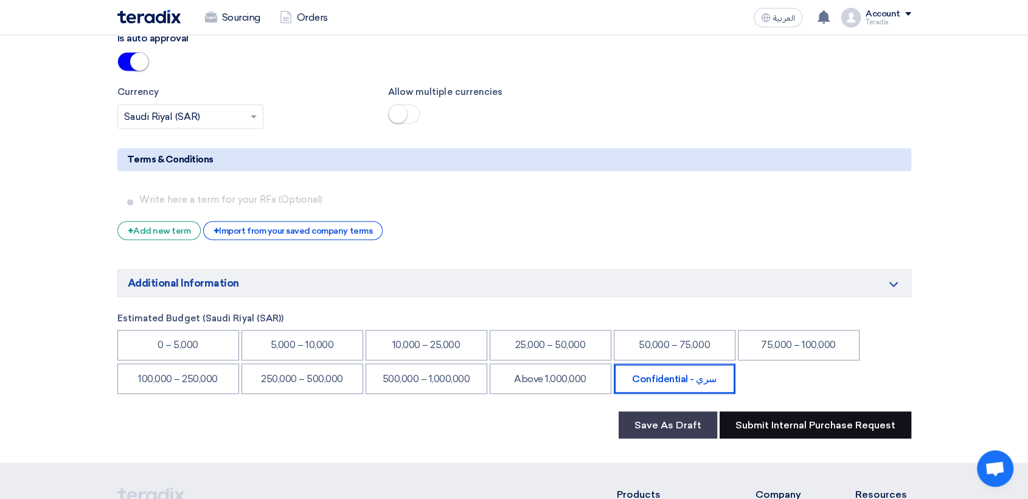
click at [803, 411] on button "Submit Internal Purchase Request" at bounding box center [815, 424] width 192 height 27
